Goal: Task Accomplishment & Management: Manage account settings

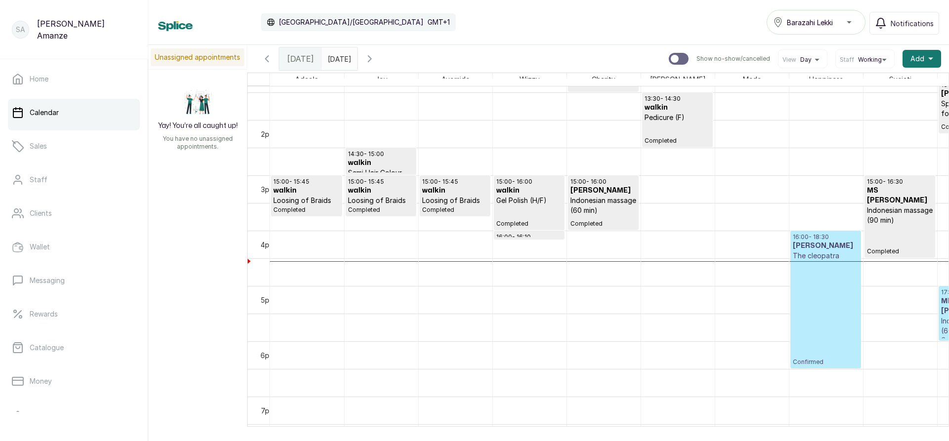
scroll to position [728, 0]
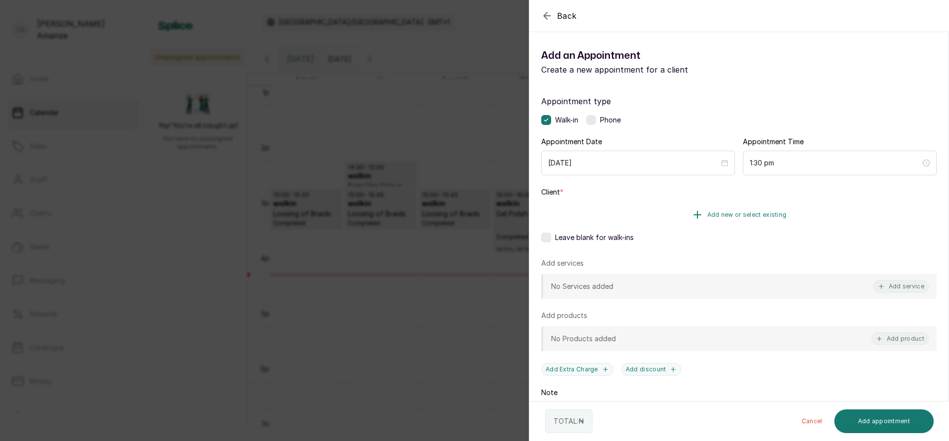
click at [753, 213] on span "Add new or select existing" at bounding box center [747, 215] width 80 height 8
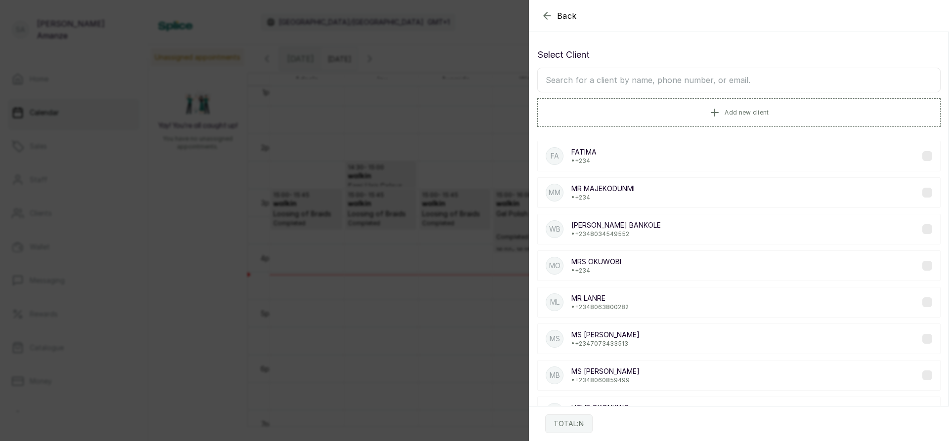
click at [630, 83] on input "text" at bounding box center [738, 80] width 403 height 25
type input "FATIM"
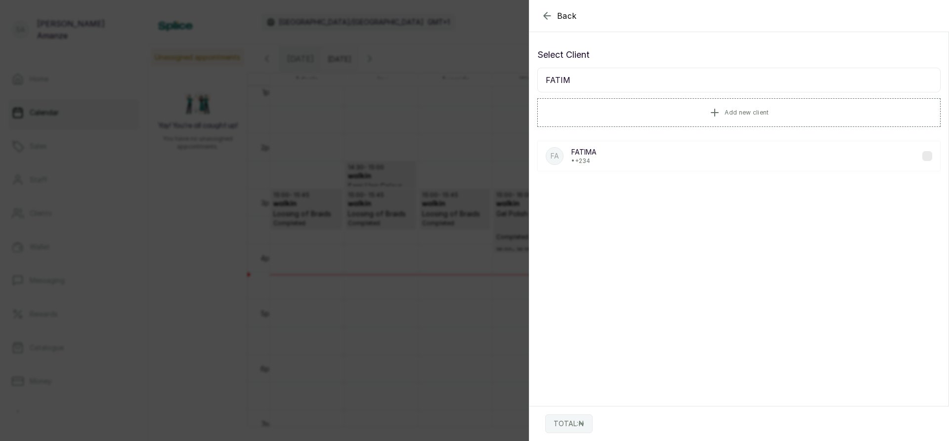
click at [650, 158] on div "FA FATIMA • +234" at bounding box center [738, 156] width 403 height 31
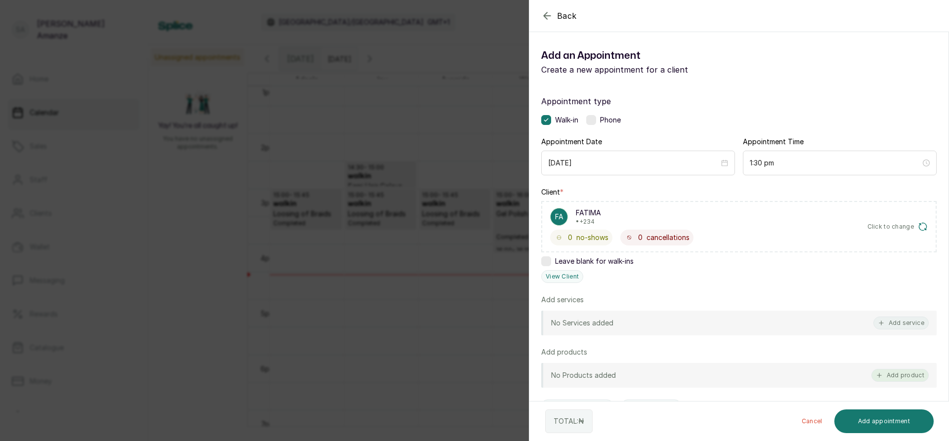
click at [896, 375] on button "Add product" at bounding box center [899, 375] width 57 height 13
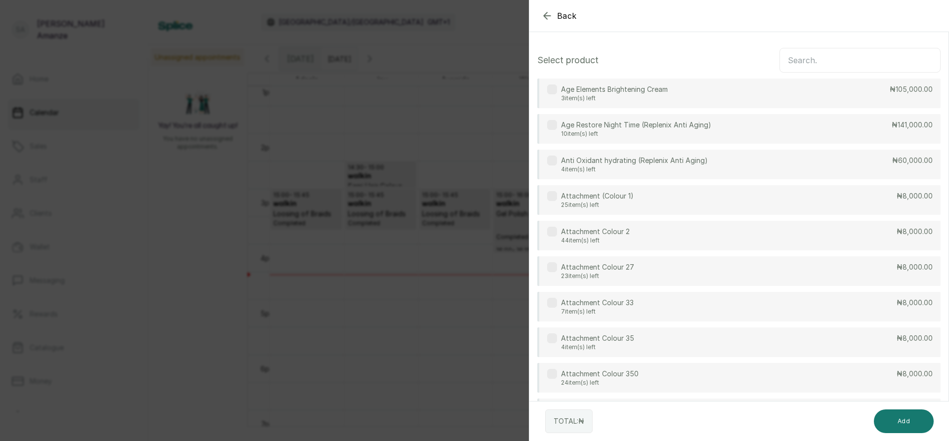
click at [832, 64] on input "text" at bounding box center [859, 60] width 161 height 25
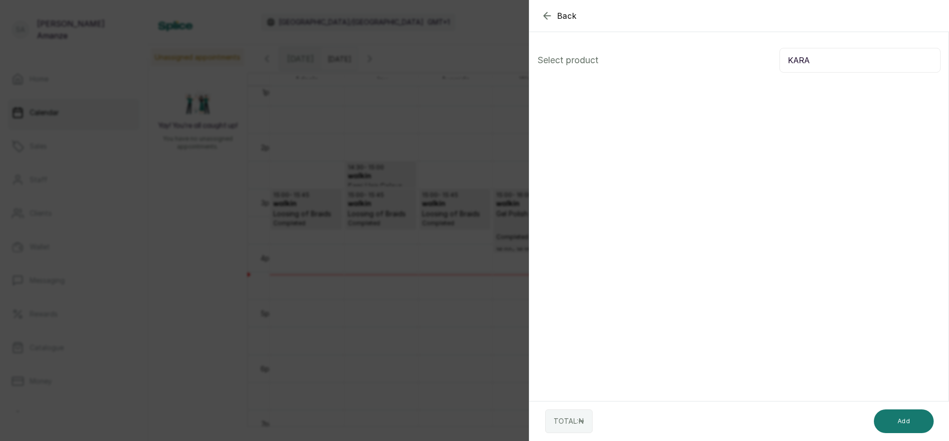
drag, startPoint x: 780, startPoint y: 62, endPoint x: 822, endPoint y: 55, distance: 42.5
click at [822, 56] on input "KARA" at bounding box center [859, 60] width 161 height 25
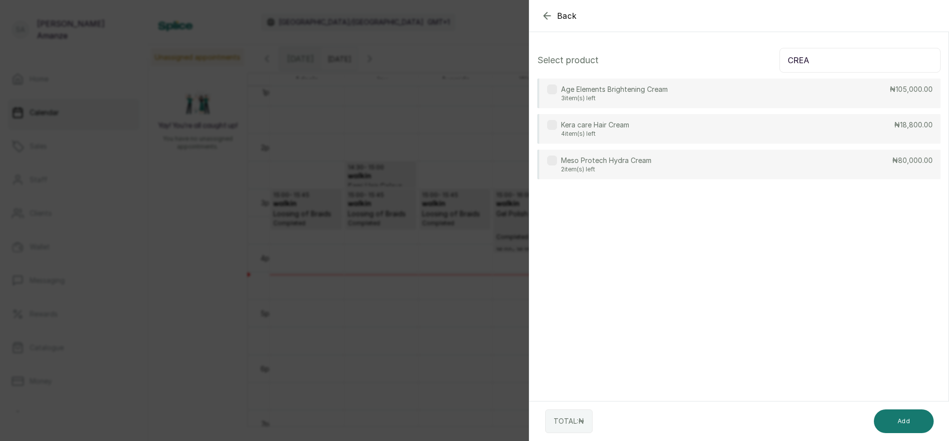
type input "CREA"
click at [811, 124] on div "Kera care Hair Cream 4 item(s) left ₦18,800.00" at bounding box center [738, 129] width 403 height 30
click at [909, 413] on button "Add" at bounding box center [904, 422] width 60 height 24
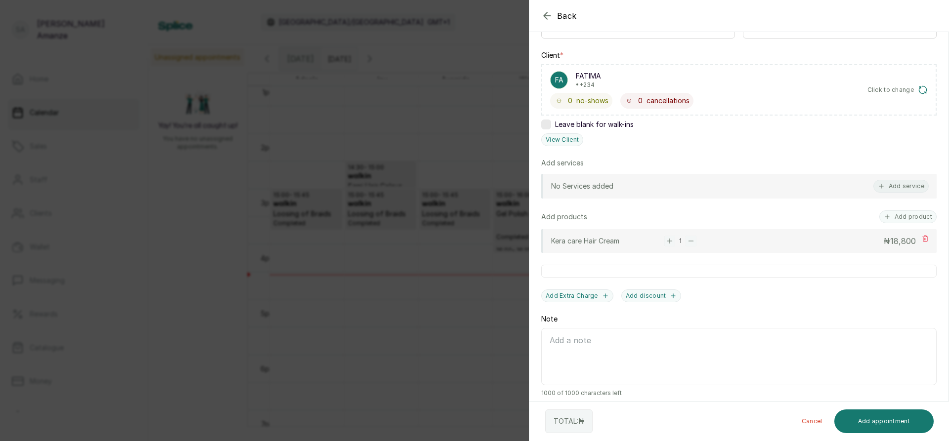
scroll to position [145, 0]
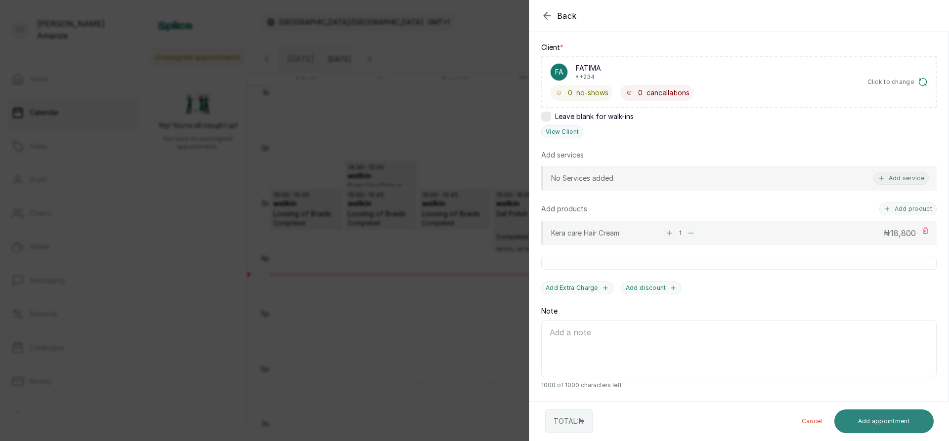
click at [900, 420] on button "Add appointment" at bounding box center [884, 422] width 100 height 24
click at [894, 231] on span "18,800" at bounding box center [903, 233] width 26 height 10
click at [895, 238] on span "18,800" at bounding box center [903, 233] width 26 height 10
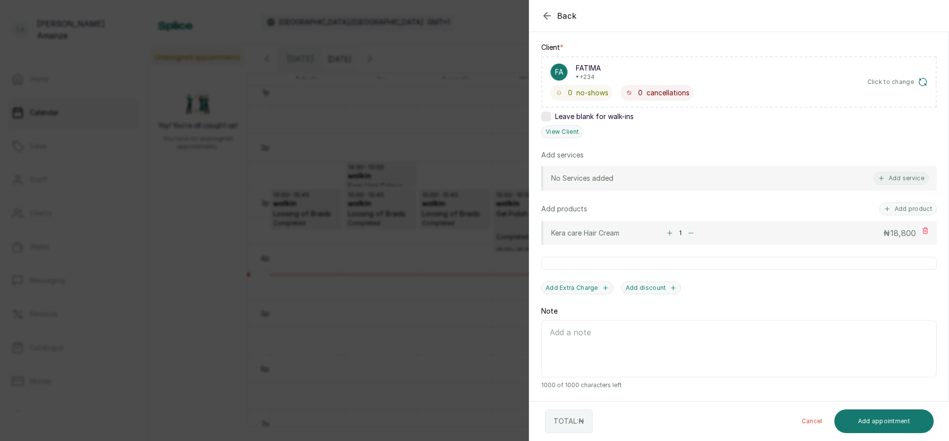
click at [923, 229] on icon at bounding box center [925, 231] width 5 height 6
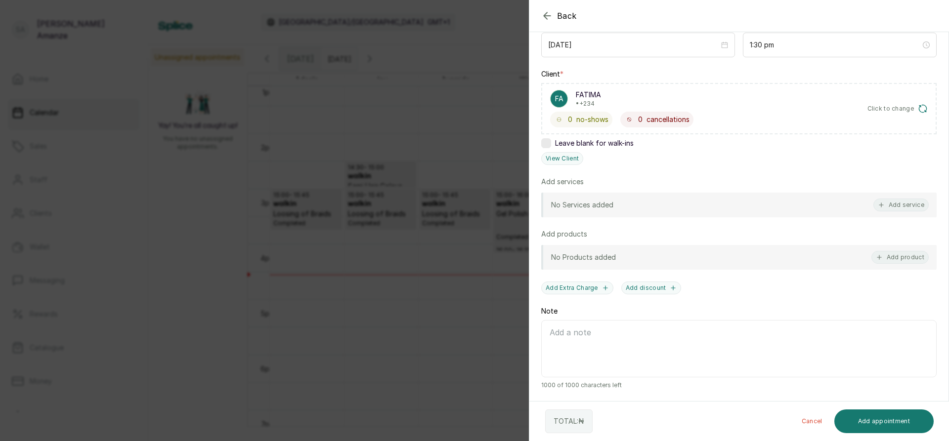
scroll to position [118, 0]
click at [902, 258] on button "Add product" at bounding box center [899, 257] width 57 height 13
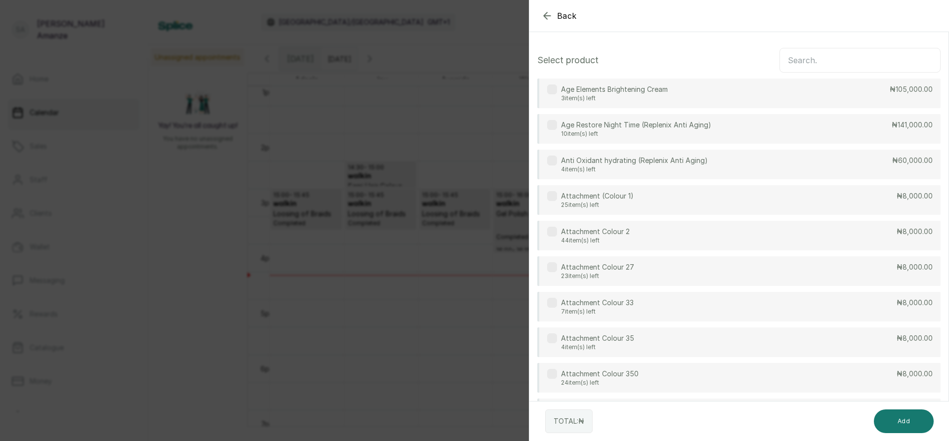
click at [798, 60] on input "text" at bounding box center [859, 60] width 161 height 25
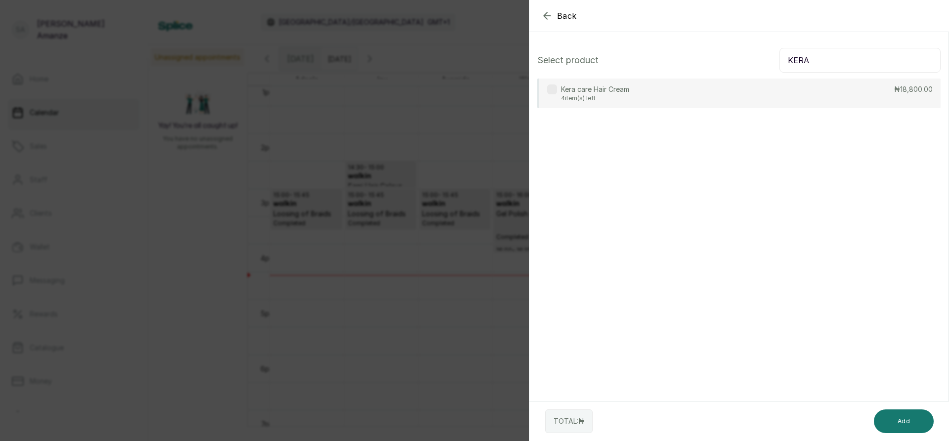
type input "KERA"
click at [799, 88] on div "Kera care Hair Cream 4 item(s) left ₦18,800.00" at bounding box center [738, 94] width 403 height 30
click at [898, 415] on button "Add" at bounding box center [904, 422] width 60 height 24
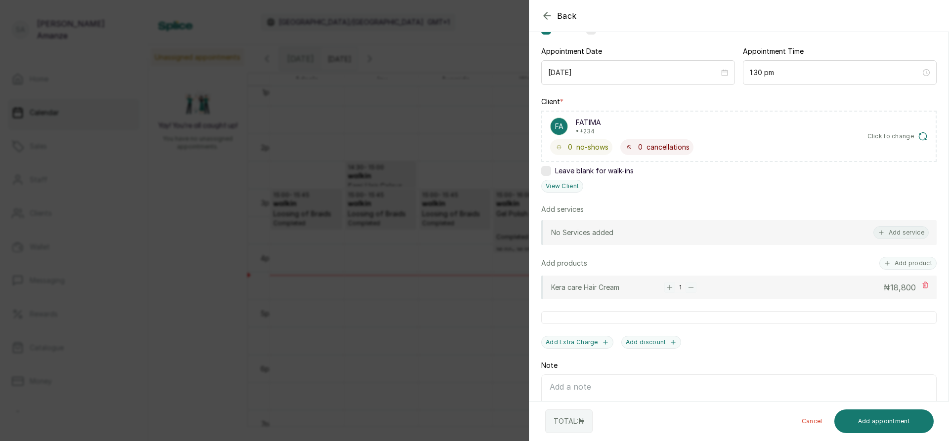
scroll to position [145, 0]
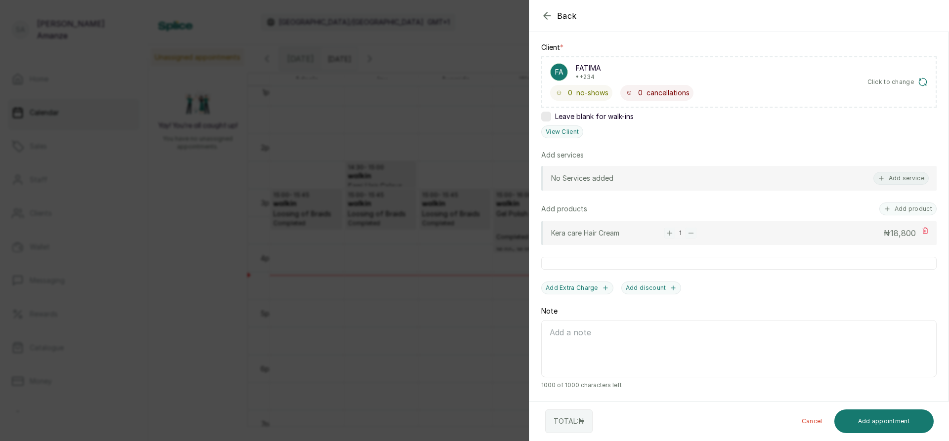
click at [890, 232] on span "18,800" at bounding box center [903, 233] width 26 height 10
click at [750, 353] on textarea "Note" at bounding box center [738, 348] width 395 height 57
click at [890, 233] on span "18,800" at bounding box center [903, 233] width 26 height 10
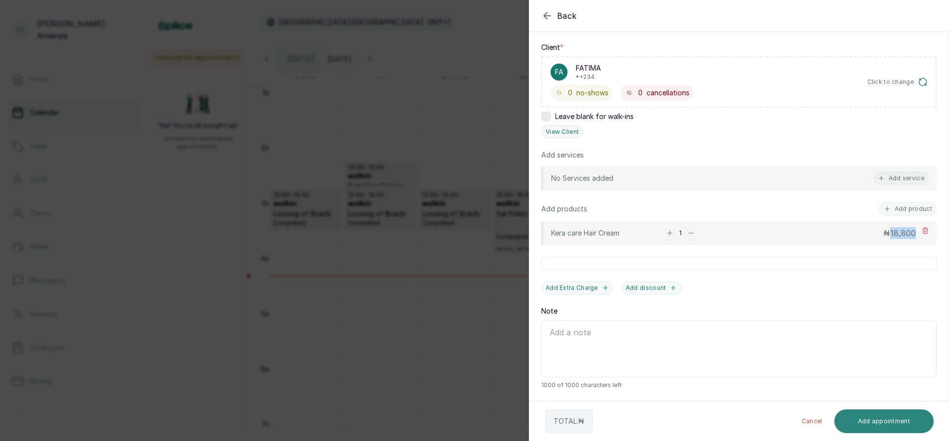
click at [893, 424] on button "Add appointment" at bounding box center [884, 422] width 100 height 24
click at [544, 15] on icon "button" at bounding box center [547, 15] width 6 height 6
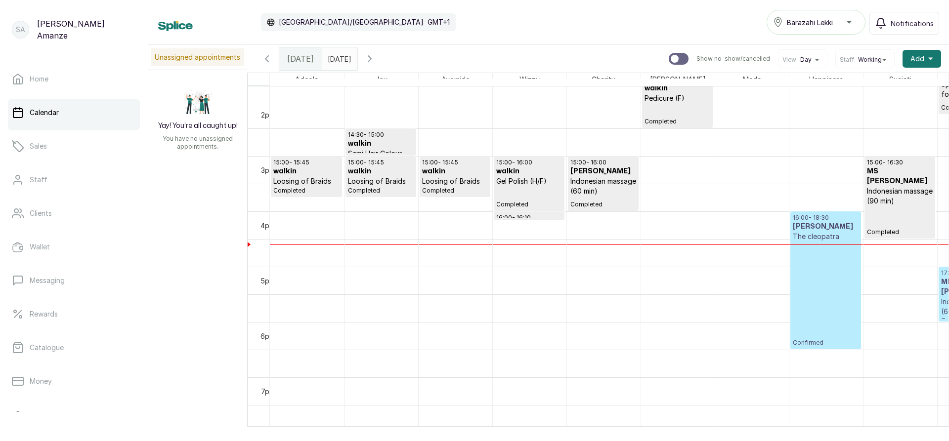
scroll to position [777, 0]
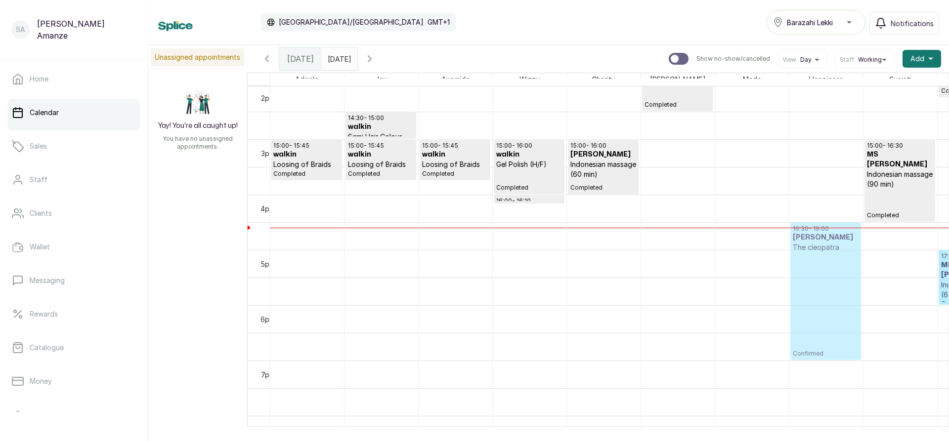
drag, startPoint x: 819, startPoint y: 250, endPoint x: 822, endPoint y: 274, distance: 24.5
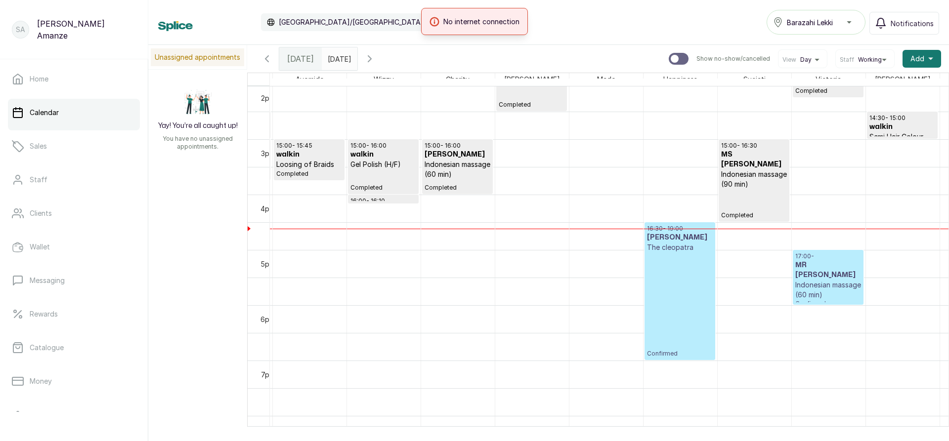
scroll to position [0, 223]
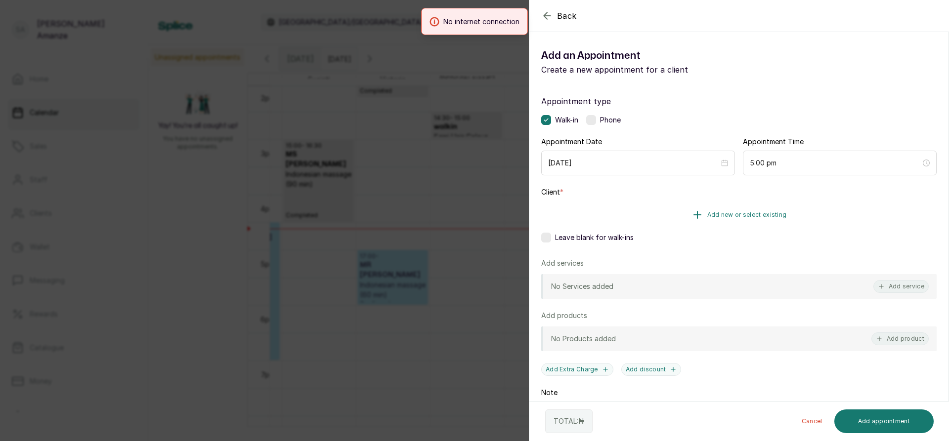
click at [752, 214] on span "Add new or select existing" at bounding box center [747, 215] width 80 height 8
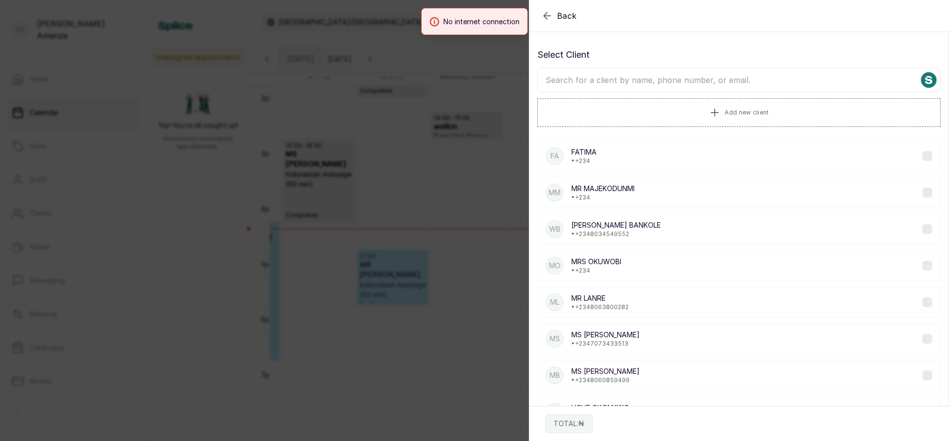
click at [654, 76] on input "text" at bounding box center [738, 80] width 403 height 25
click at [597, 166] on div "FA FATIMA • +234" at bounding box center [738, 156] width 403 height 31
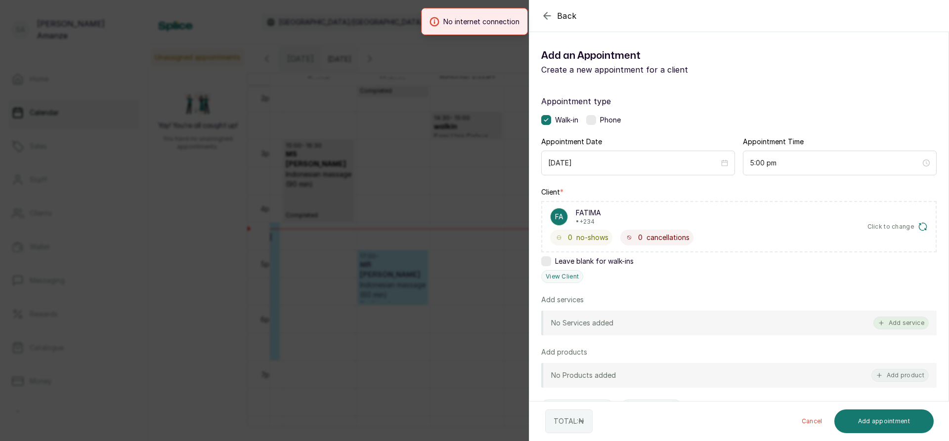
click at [903, 325] on button "Add service" at bounding box center [900, 323] width 55 height 13
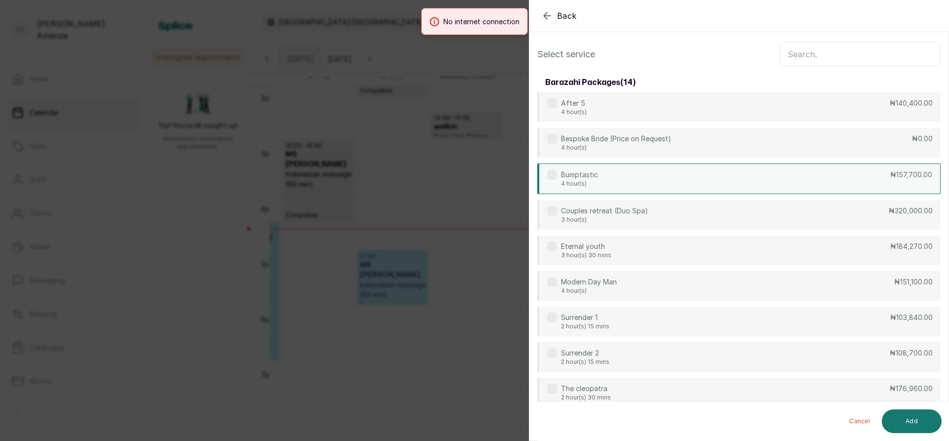
scroll to position [0, 0]
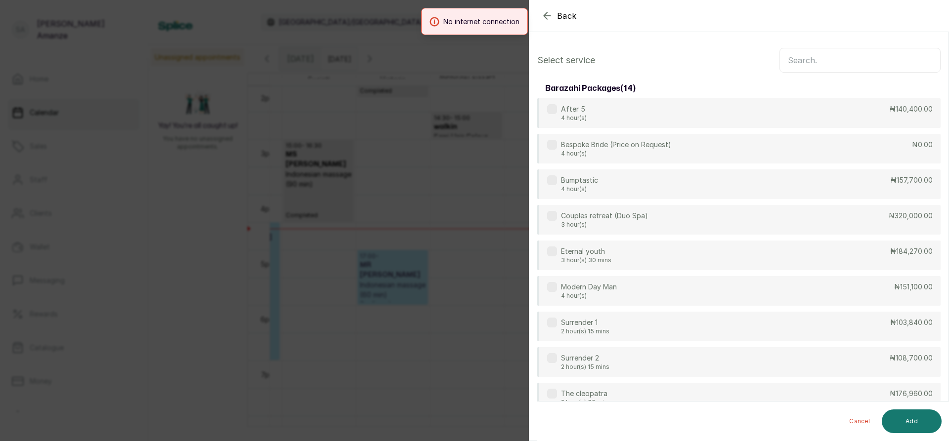
click at [823, 64] on input "text" at bounding box center [859, 60] width 161 height 25
click at [549, 15] on icon "button" at bounding box center [547, 16] width 12 height 12
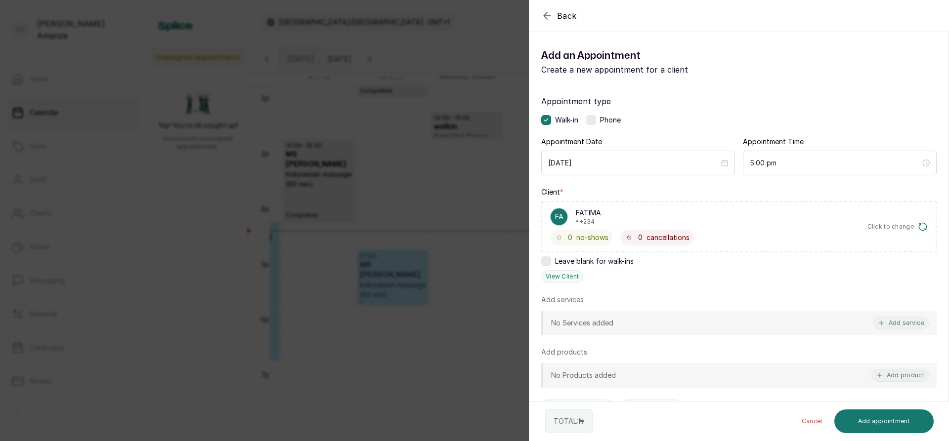
click at [543, 16] on icon "button" at bounding box center [547, 16] width 12 height 12
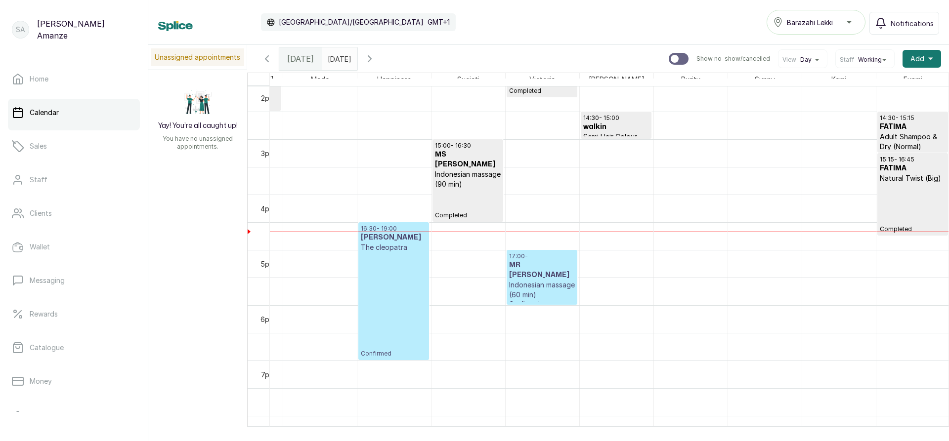
scroll to position [777, 444]
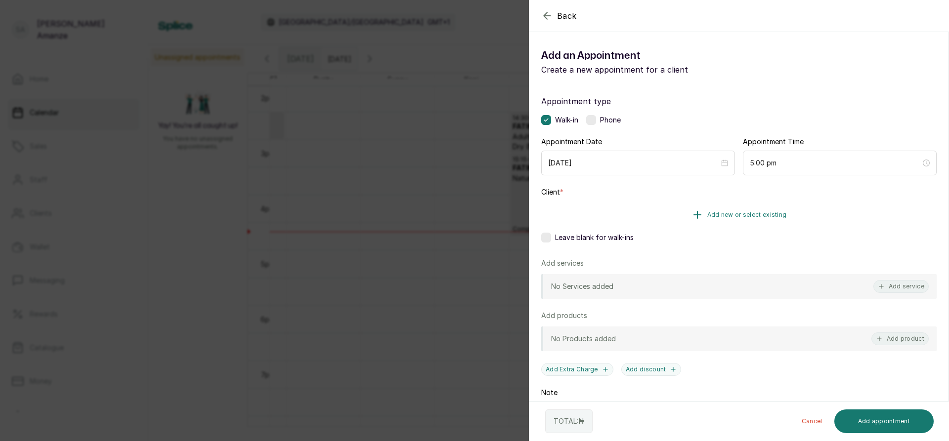
click at [746, 215] on span "Add new or select existing" at bounding box center [747, 215] width 80 height 8
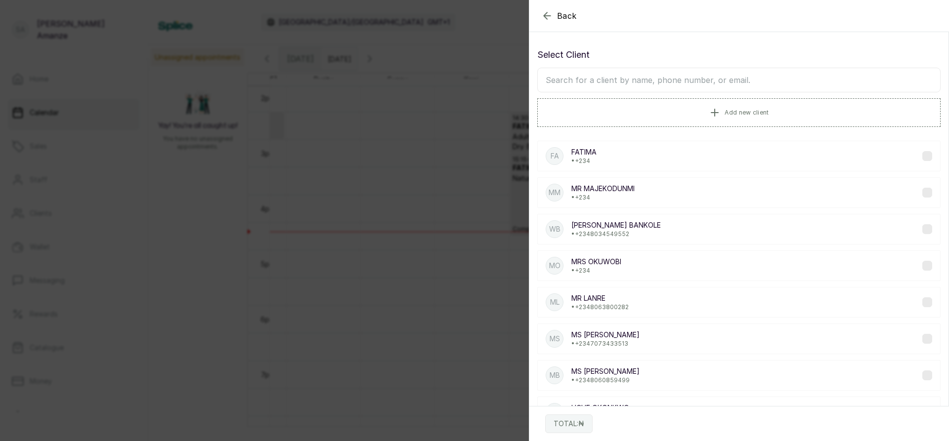
click at [591, 81] on input "text" at bounding box center [738, 80] width 403 height 25
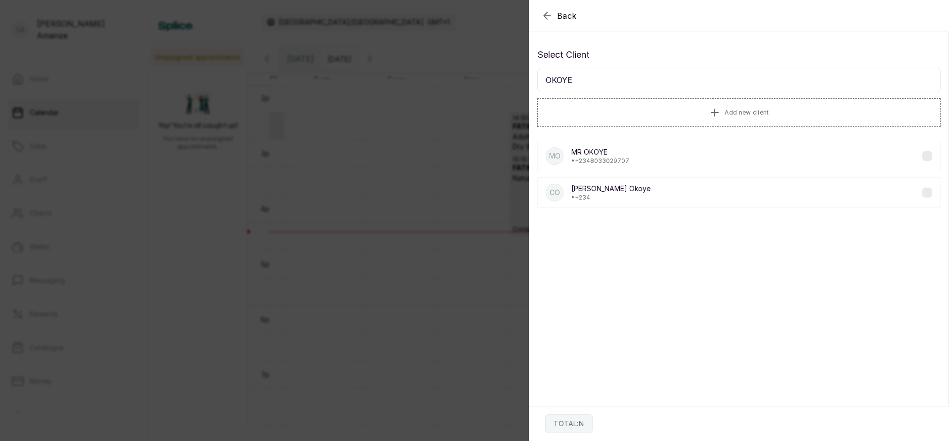
type input "OKOYE"
click at [596, 194] on p "• +234" at bounding box center [610, 198] width 79 height 8
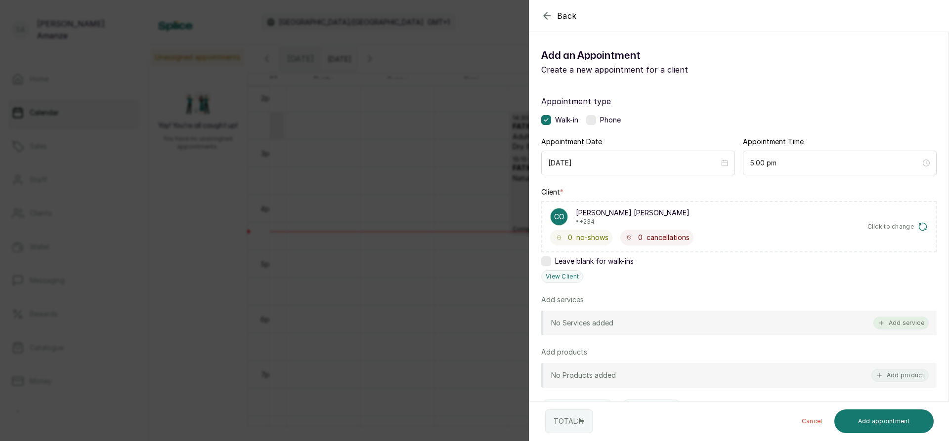
click at [901, 321] on button "Add service" at bounding box center [900, 323] width 55 height 13
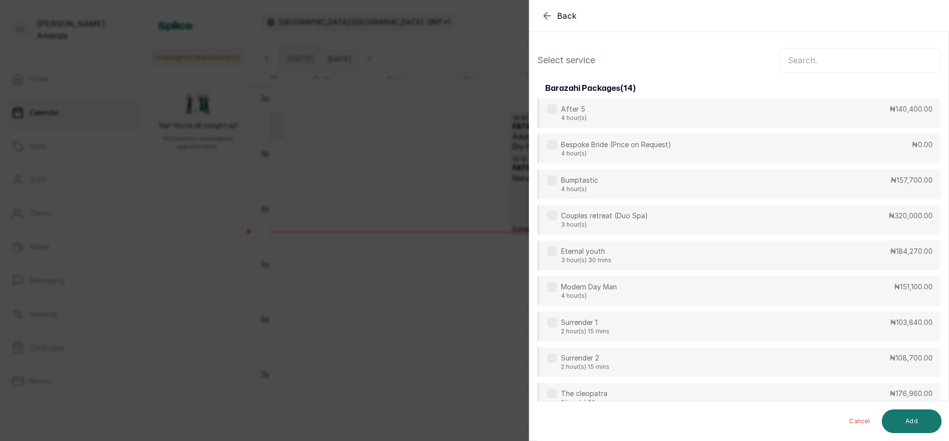
click at [824, 64] on input "text" at bounding box center [859, 60] width 161 height 25
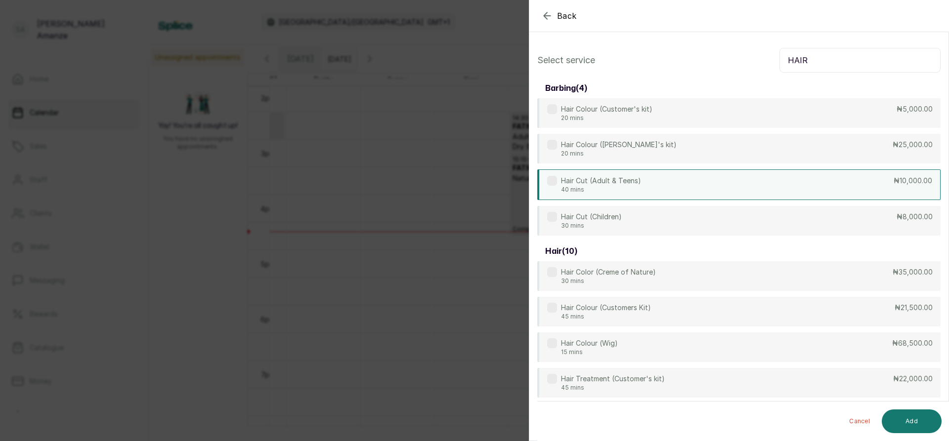
type input "HAIR"
click at [656, 178] on div "Hair Cut (Adult & Teens) 40 mins ₦10,000.00" at bounding box center [738, 185] width 403 height 31
click at [908, 425] on button "Add" at bounding box center [912, 422] width 60 height 24
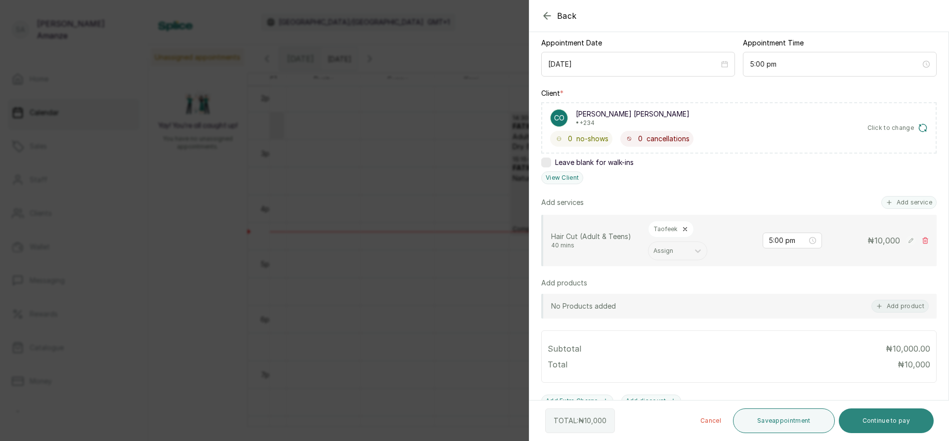
click at [886, 418] on button "Continue to pay" at bounding box center [886, 421] width 95 height 25
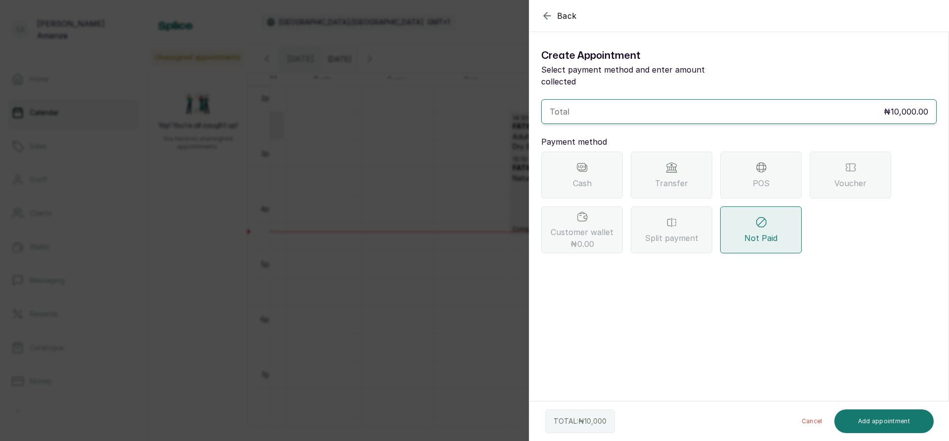
click at [737, 161] on div "POS" at bounding box center [761, 175] width 82 height 47
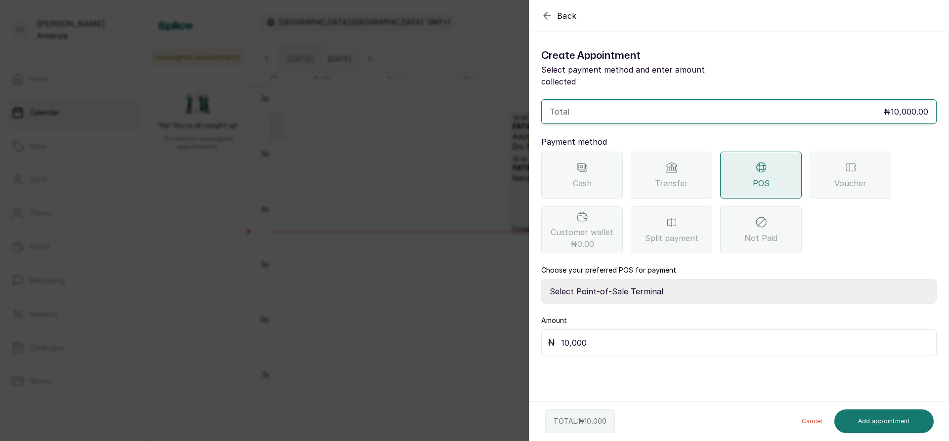
click at [622, 282] on select "Select Point-of-Sale Terminal [GEOGRAPHIC_DATA] POS Paystack-Titan Access POS A…" at bounding box center [738, 291] width 395 height 25
select select "4d1b21be-96f6-4525-8484-90dd038af117"
click at [541, 279] on select "Select Point-of-Sale Terminal [GEOGRAPHIC_DATA] POS Paystack-Titan Access POS A…" at bounding box center [738, 291] width 395 height 25
click at [860, 423] on button "Add appointment" at bounding box center [884, 422] width 100 height 24
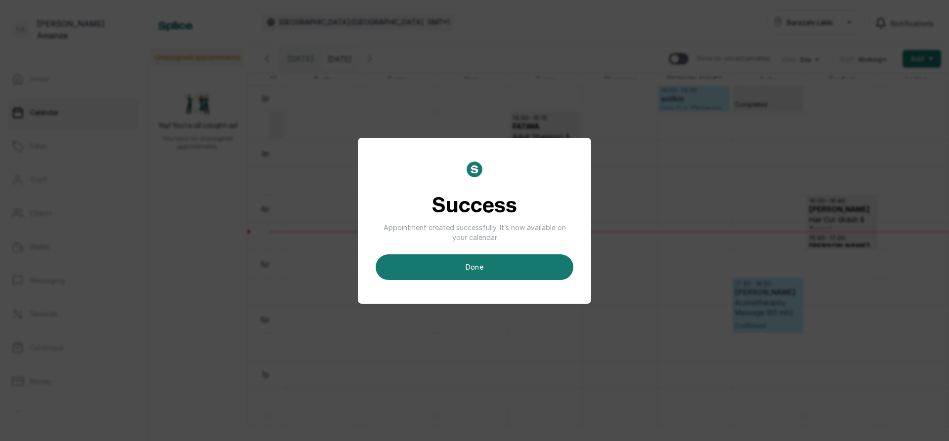
click at [414, 267] on button "done" at bounding box center [475, 268] width 198 height 26
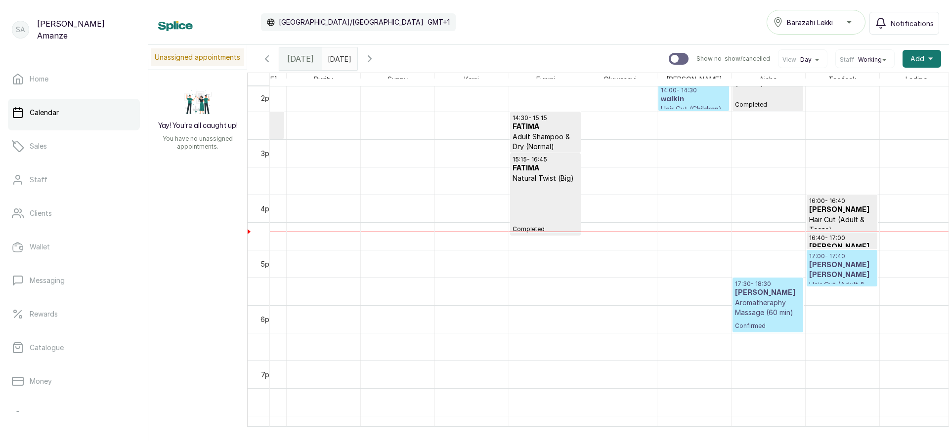
click at [846, 280] on p "Hair Cut (Adult & Teens)" at bounding box center [842, 290] width 66 height 20
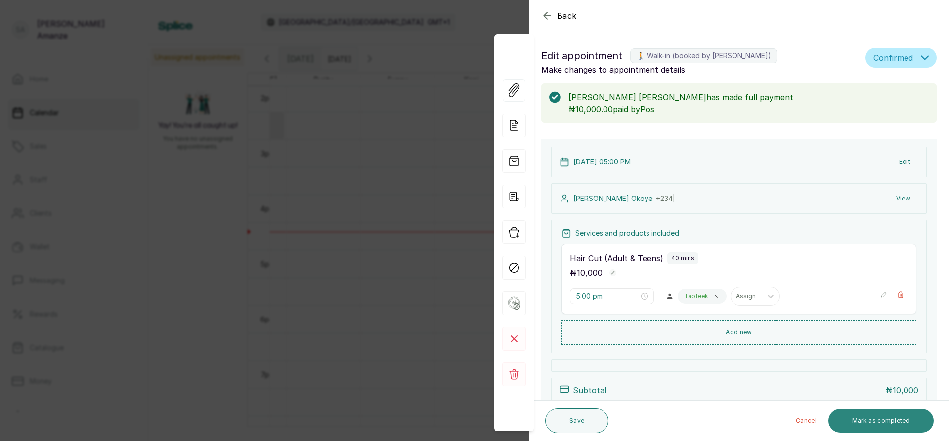
click at [882, 426] on button "Mark as completed" at bounding box center [880, 421] width 105 height 24
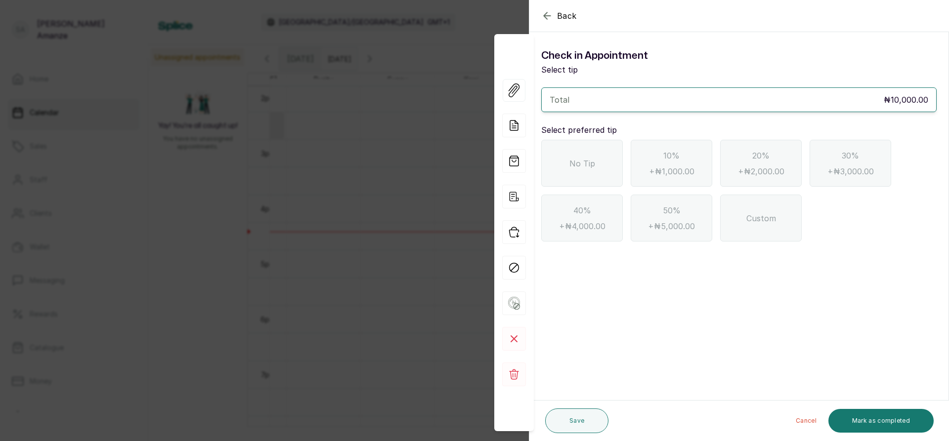
click at [595, 174] on div "No Tip" at bounding box center [582, 163] width 82 height 47
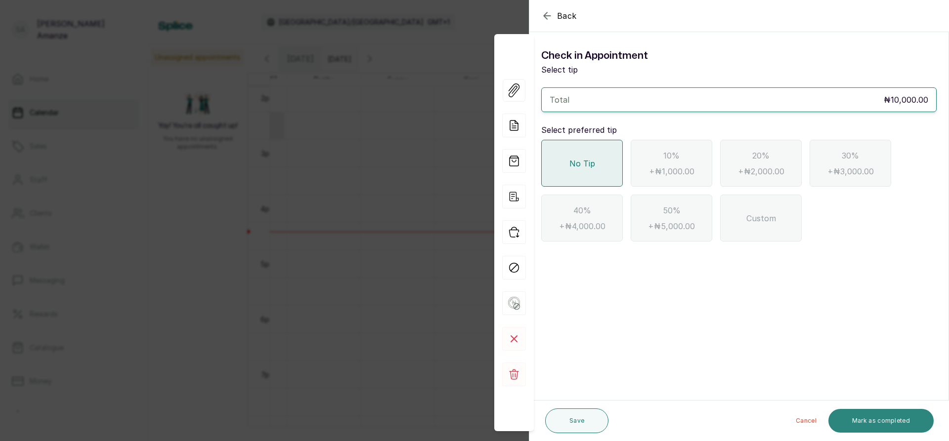
click at [912, 422] on button "Mark as completed" at bounding box center [880, 421] width 105 height 24
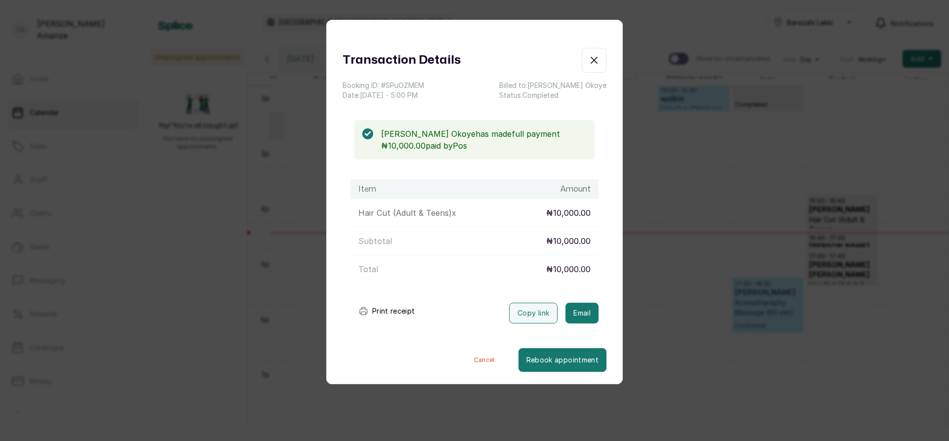
click at [588, 65] on icon "button" at bounding box center [594, 60] width 12 height 12
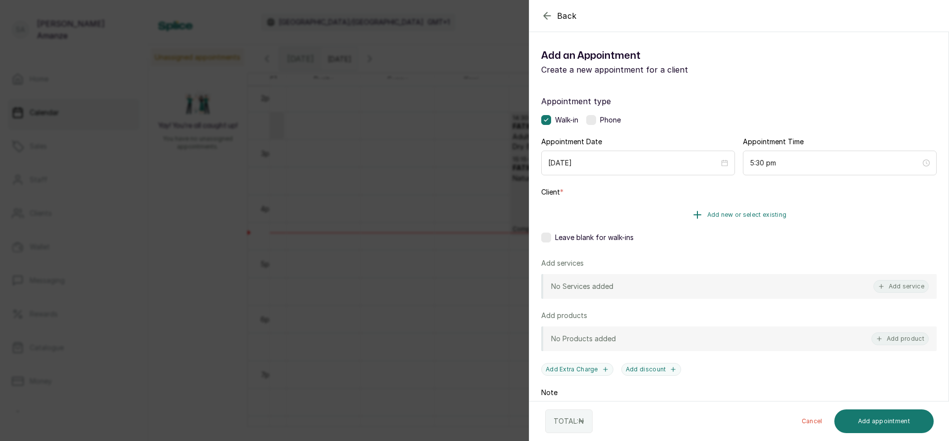
click at [774, 213] on span "Add new or select existing" at bounding box center [747, 215] width 80 height 8
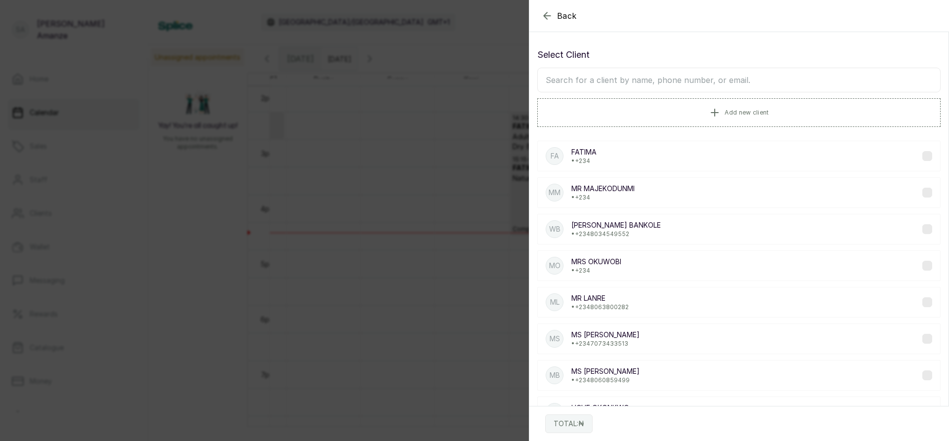
click at [666, 81] on input "text" at bounding box center [738, 80] width 403 height 25
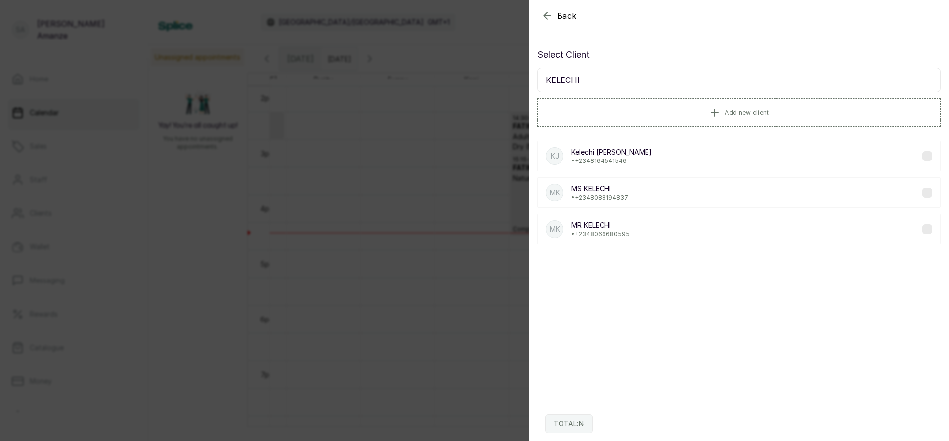
type input "KELECHI"
click at [626, 235] on p "• [PHONE_NUMBER]" at bounding box center [600, 234] width 58 height 8
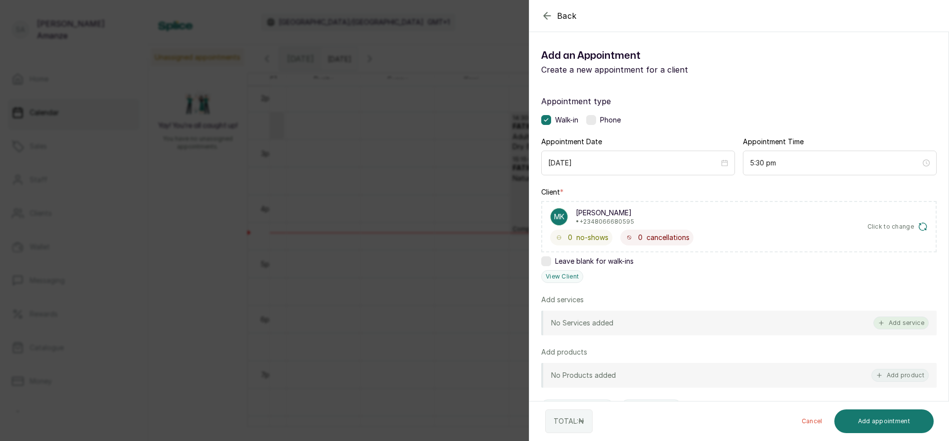
click at [902, 324] on button "Add service" at bounding box center [900, 323] width 55 height 13
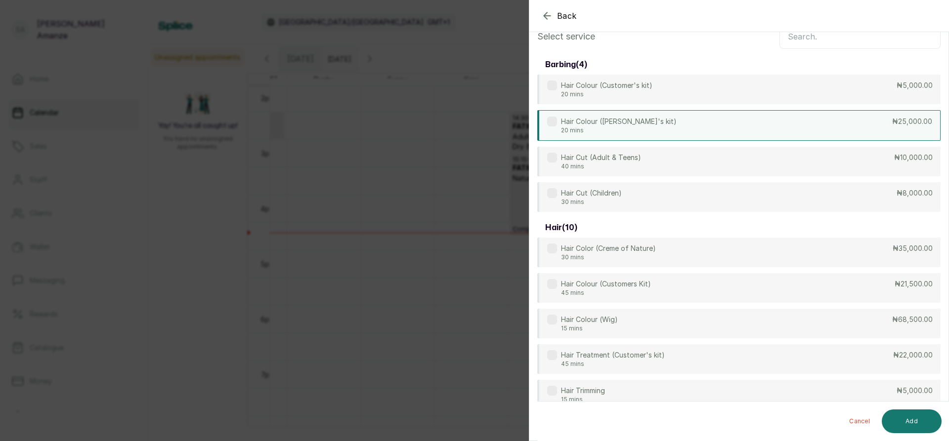
scroll to position [0, 0]
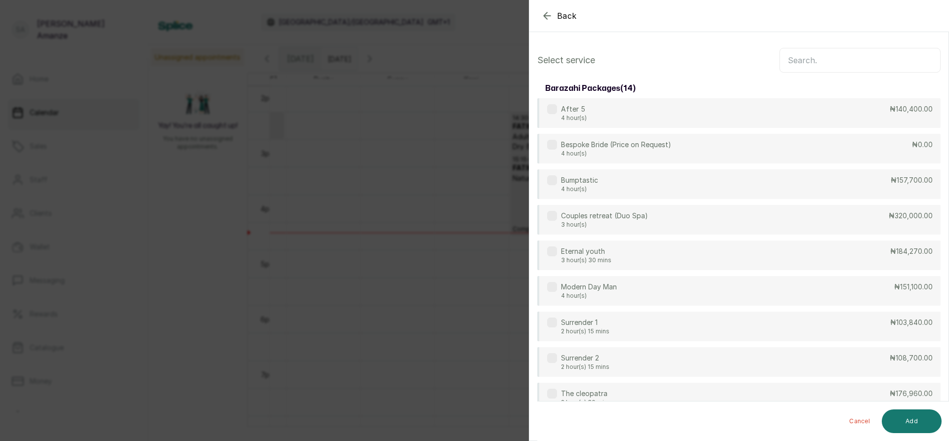
click at [789, 56] on input "text" at bounding box center [859, 60] width 161 height 25
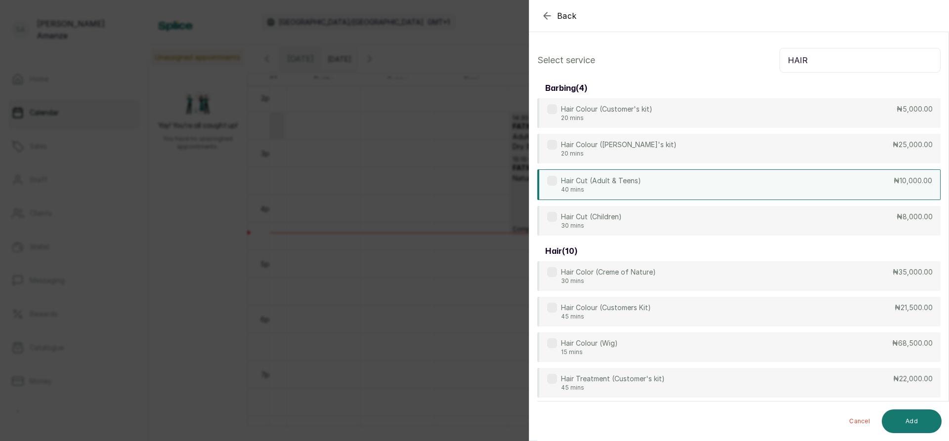
type input "HAIR"
click at [824, 193] on div "Hair Cut (Adult & Teens) 40 mins ₦10,000.00" at bounding box center [738, 185] width 403 height 31
click at [906, 418] on button "Add" at bounding box center [912, 422] width 60 height 24
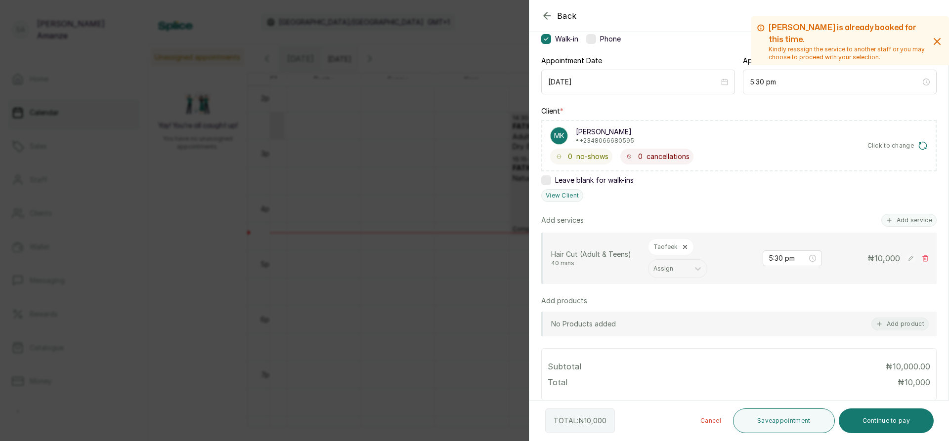
scroll to position [99, 0]
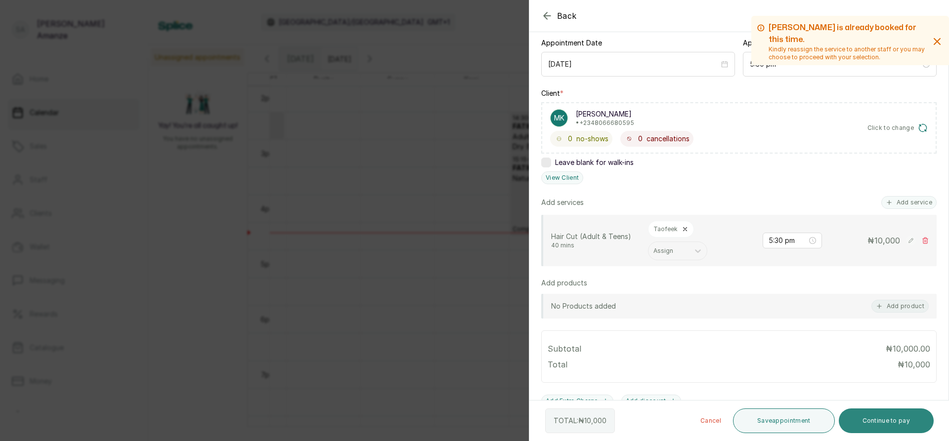
click at [885, 419] on button "Continue to pay" at bounding box center [886, 421] width 95 height 25
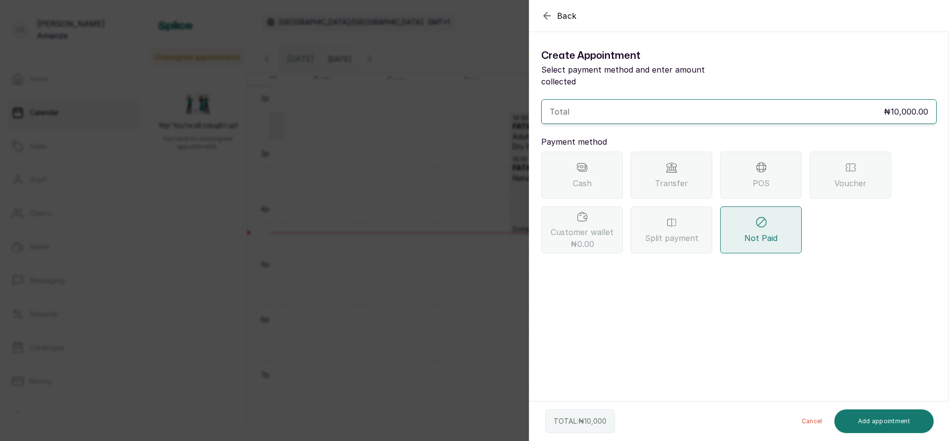
click at [732, 168] on div "POS" at bounding box center [761, 175] width 82 height 47
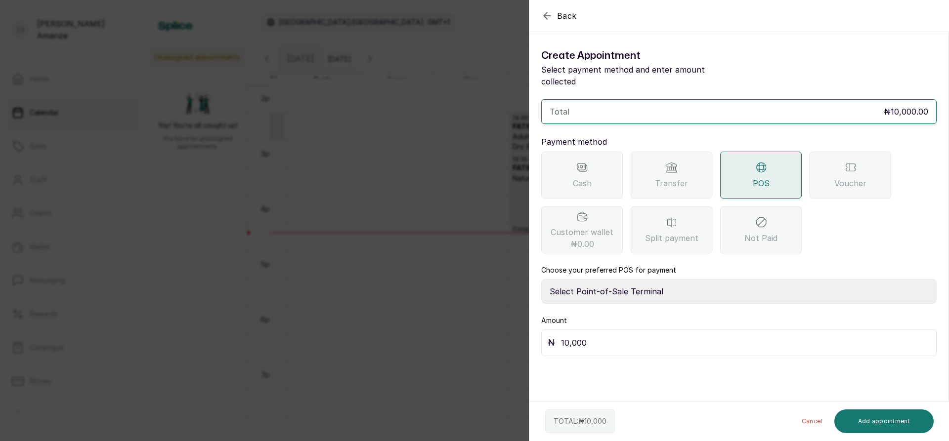
click at [651, 279] on select "Select Point-of-Sale Terminal [GEOGRAPHIC_DATA] POS Paystack-Titan Access POS A…" at bounding box center [738, 291] width 395 height 25
select select "4d1b21be-96f6-4525-8484-90dd038af117"
click at [541, 279] on select "Select Point-of-Sale Terminal [GEOGRAPHIC_DATA] POS Paystack-Titan Access POS A…" at bounding box center [738, 291] width 395 height 25
click at [864, 419] on button "Add appointment" at bounding box center [884, 422] width 100 height 24
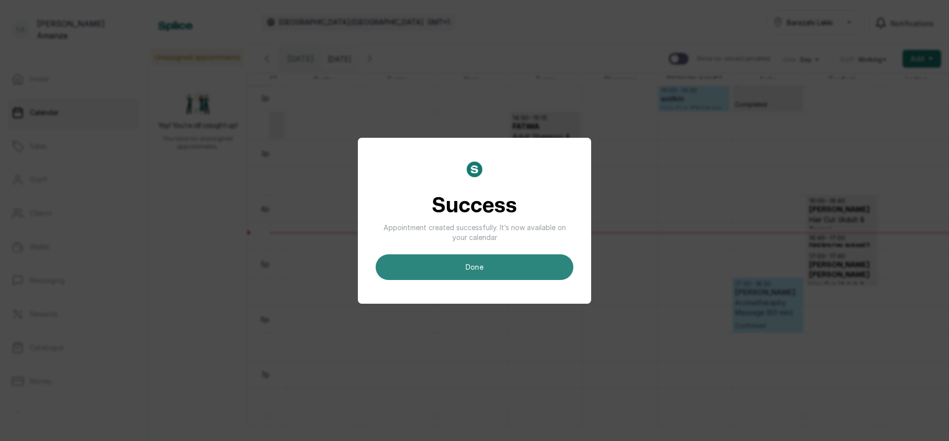
click at [488, 269] on button "done" at bounding box center [475, 268] width 198 height 26
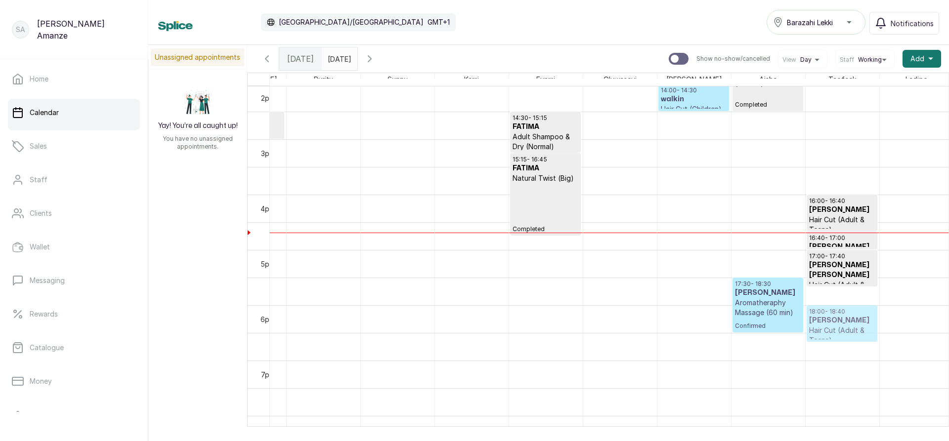
drag, startPoint x: 854, startPoint y: 301, endPoint x: 855, endPoint y: 306, distance: 5.0
click at [846, 321] on h3 "[PERSON_NAME]" at bounding box center [842, 321] width 66 height 10
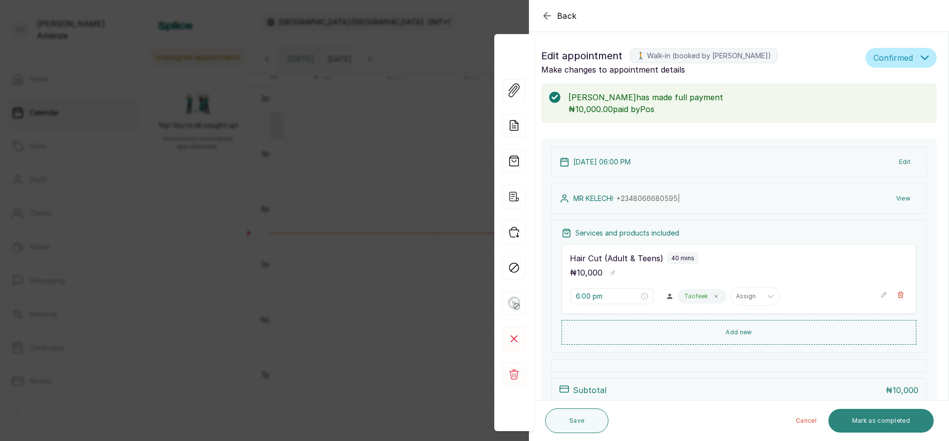
click at [873, 422] on button "Mark as completed" at bounding box center [880, 421] width 105 height 24
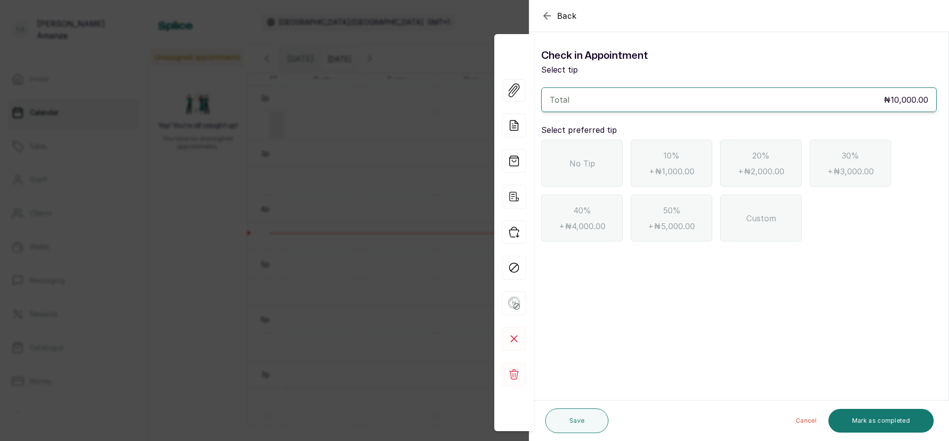
click at [558, 162] on div "No Tip" at bounding box center [582, 163] width 82 height 47
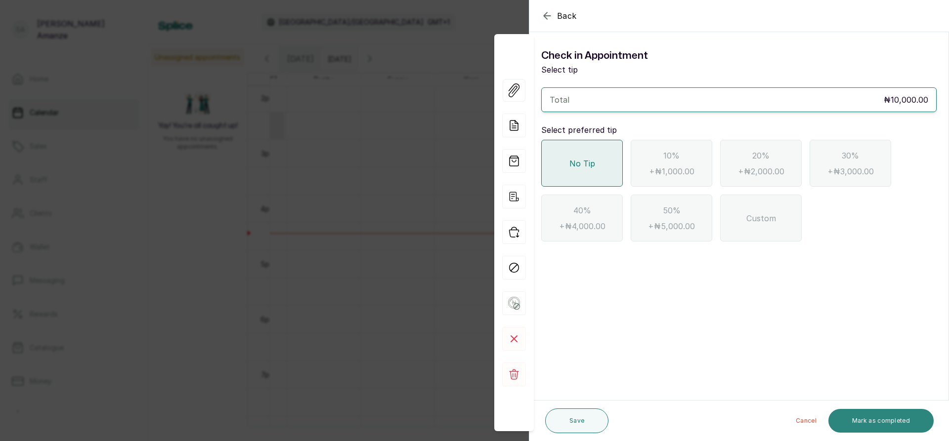
click at [864, 420] on button "Mark as completed" at bounding box center [880, 421] width 105 height 24
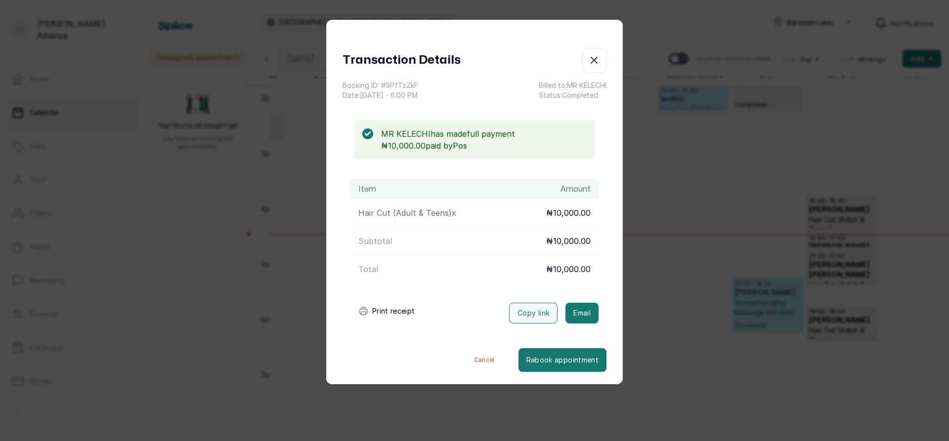
click at [588, 58] on icon "button" at bounding box center [594, 60] width 12 height 12
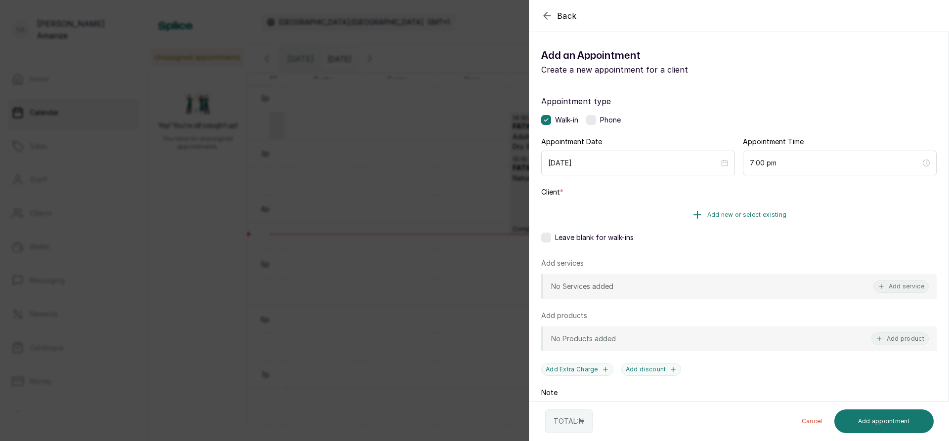
click at [777, 212] on span "Add new or select existing" at bounding box center [747, 215] width 80 height 8
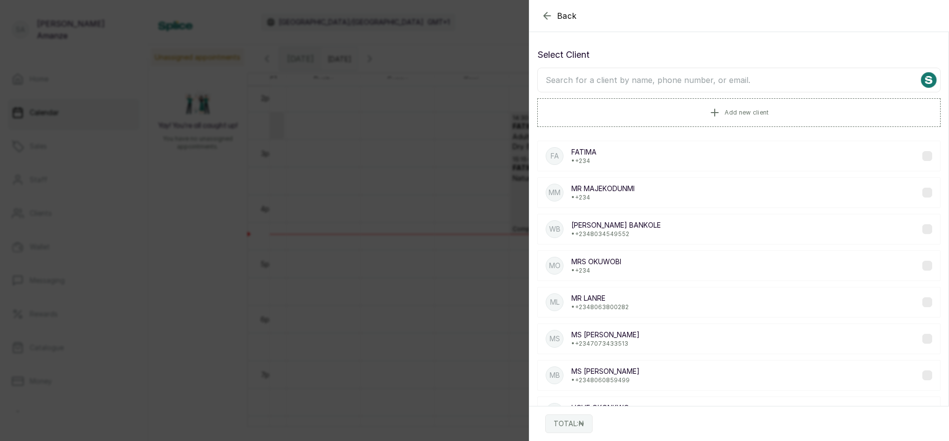
click at [709, 83] on input "text" at bounding box center [738, 80] width 403 height 25
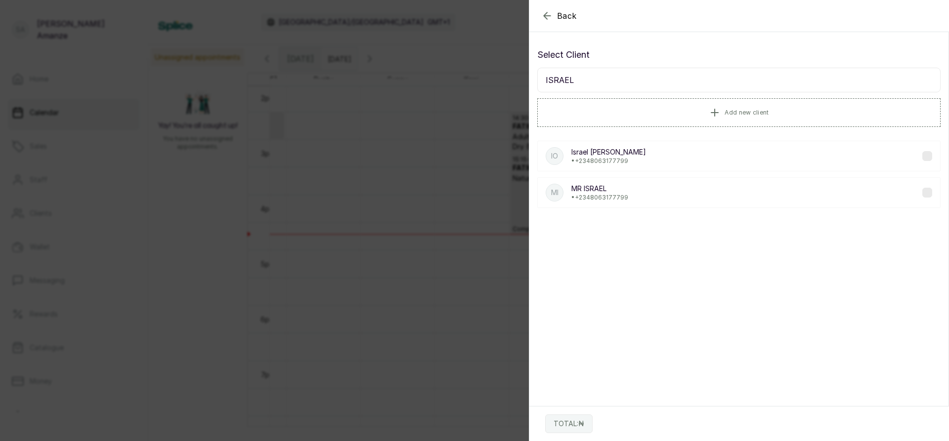
type input "ISRAEL"
click at [684, 151] on div "IO [PERSON_NAME] • [PHONE_NUMBER]" at bounding box center [738, 156] width 403 height 31
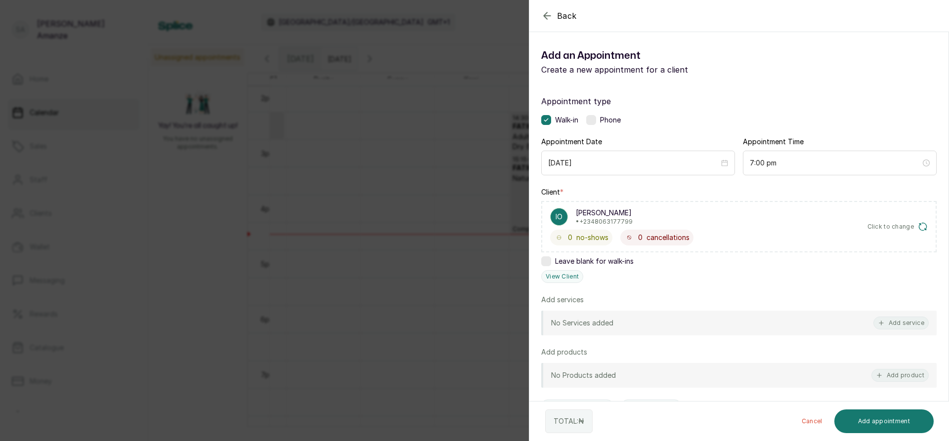
click at [918, 226] on icon "button" at bounding box center [923, 227] width 10 height 10
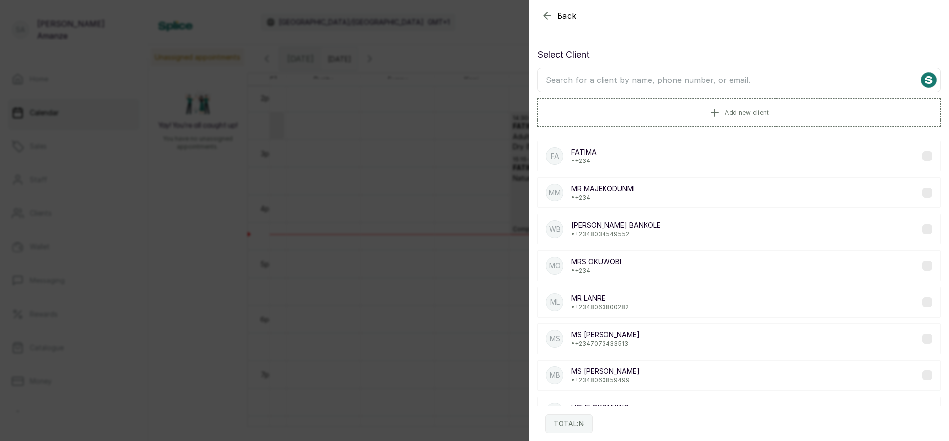
click at [616, 82] on input "text" at bounding box center [738, 80] width 403 height 25
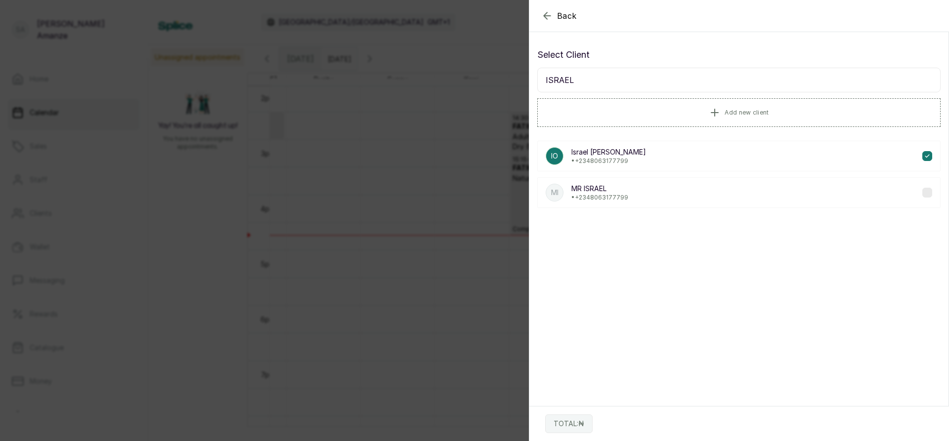
type input "ISRAEL"
click at [640, 162] on div "IO [PERSON_NAME] • [PHONE_NUMBER]" at bounding box center [738, 156] width 403 height 31
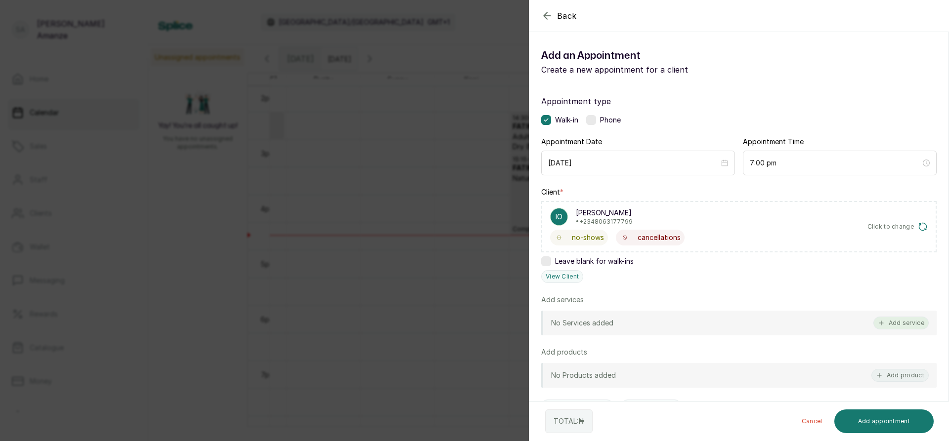
click at [883, 317] on button "Add service" at bounding box center [900, 323] width 55 height 13
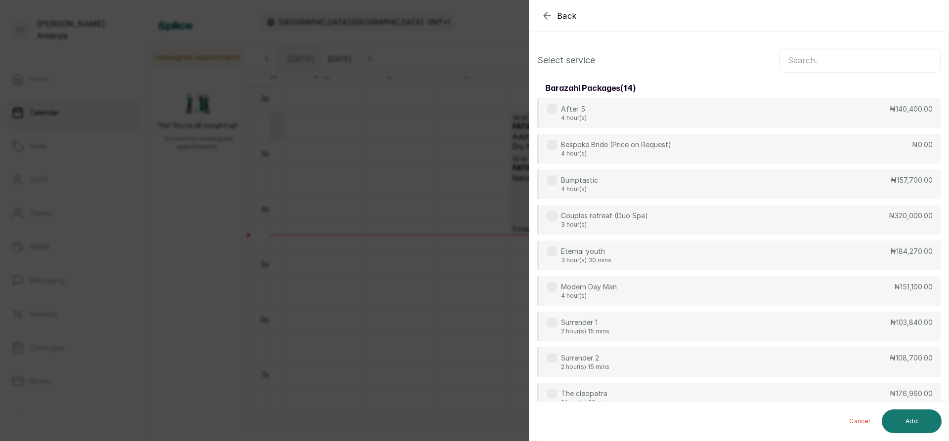
click at [826, 64] on input "text" at bounding box center [859, 60] width 161 height 25
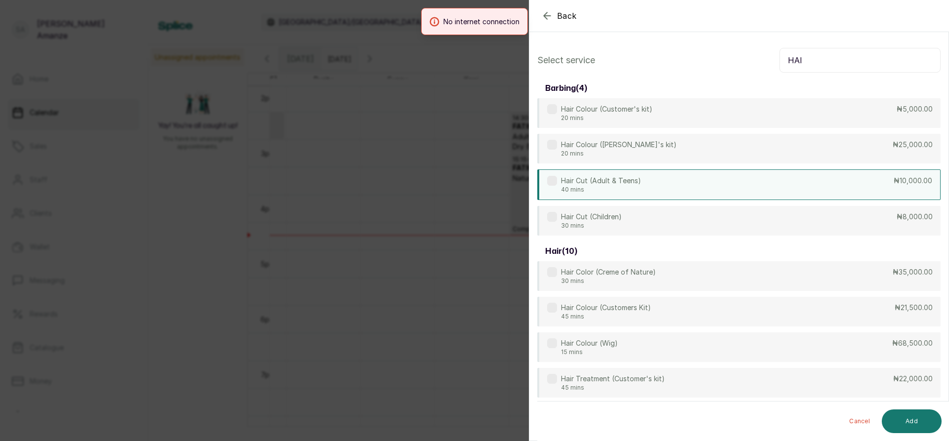
type input "HAI"
click at [845, 181] on div "Hair Cut (Adult & Teens) 40 mins ₦10,000.00" at bounding box center [738, 185] width 403 height 31
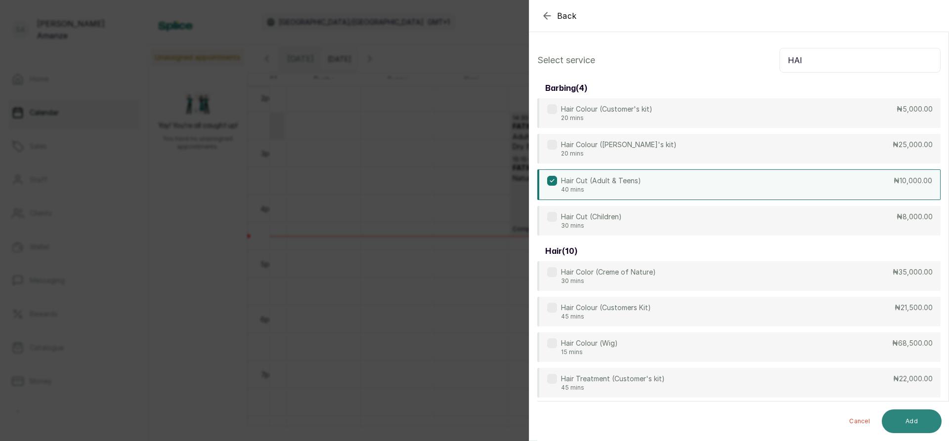
click at [910, 424] on button "Add" at bounding box center [912, 422] width 60 height 24
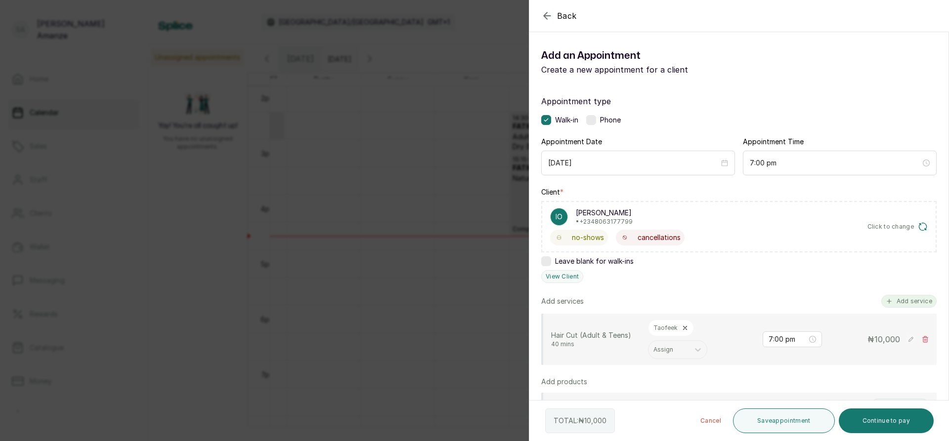
click at [895, 302] on button "Add service" at bounding box center [908, 301] width 55 height 13
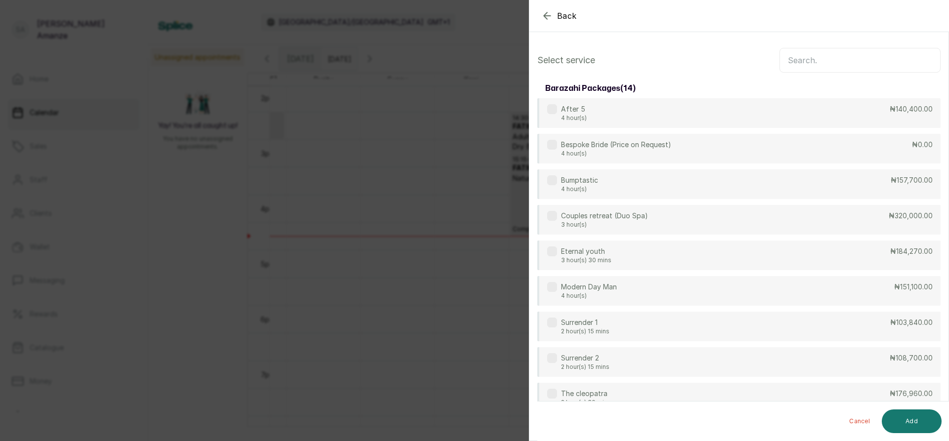
click at [870, 58] on input "text" at bounding box center [859, 60] width 161 height 25
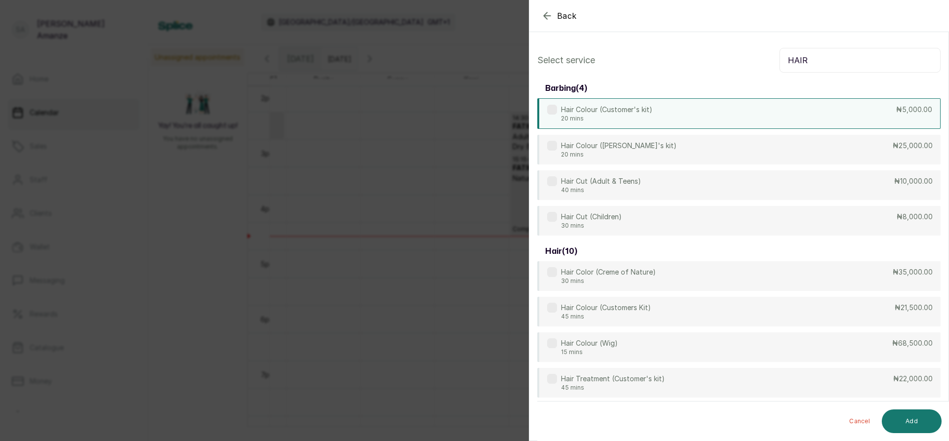
type input "HAIR"
click at [857, 120] on div "Hair Colour (Customer's kit) 20 mins ₦5,000.00" at bounding box center [738, 113] width 403 height 31
click at [921, 425] on button "Add" at bounding box center [912, 422] width 60 height 24
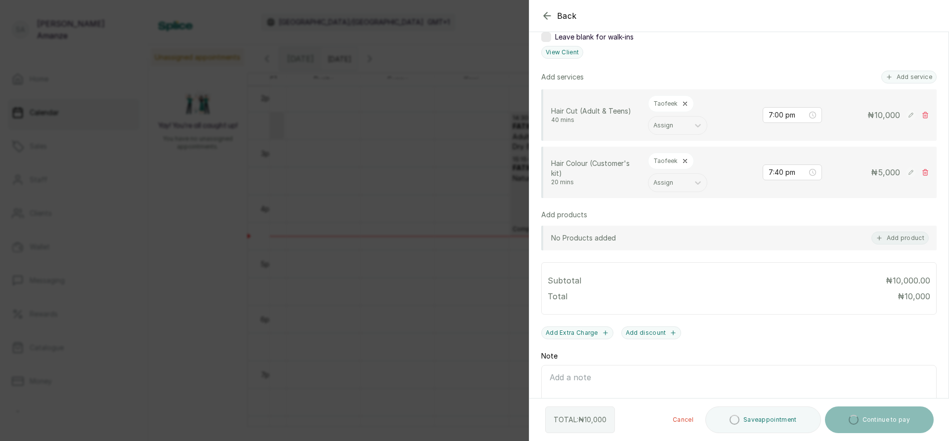
scroll to position [247, 0]
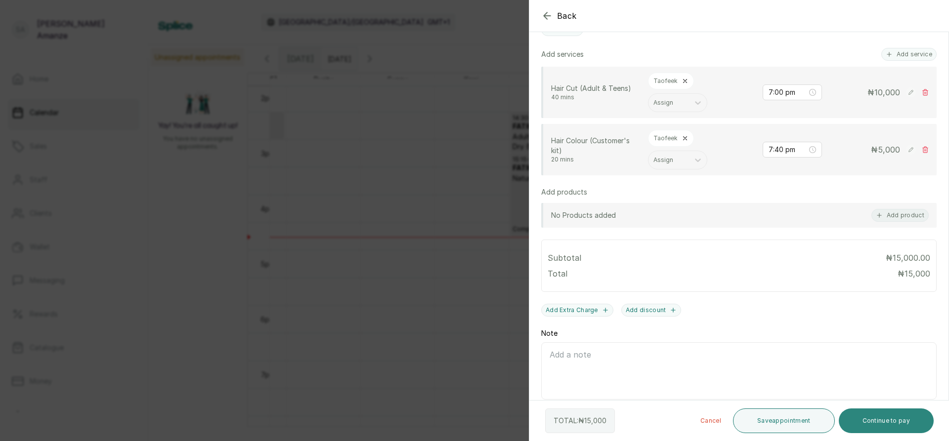
click at [888, 423] on button "Continue to pay" at bounding box center [886, 421] width 95 height 25
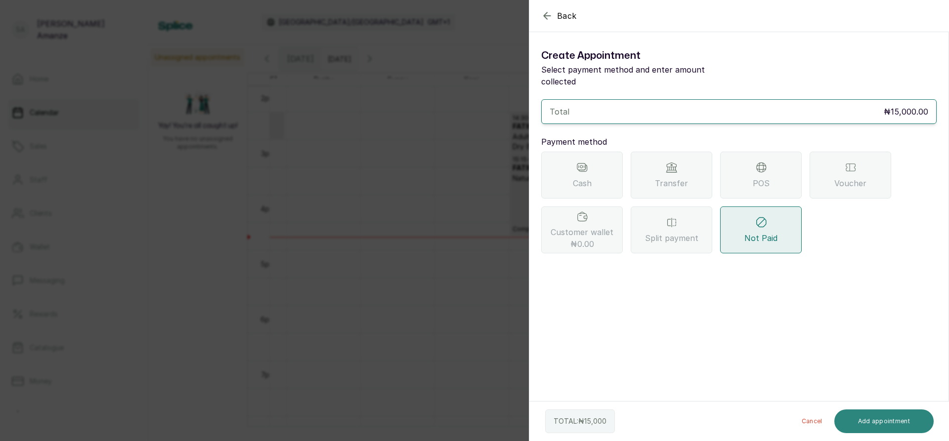
scroll to position [0, 0]
click at [743, 162] on div "POS" at bounding box center [761, 175] width 82 height 47
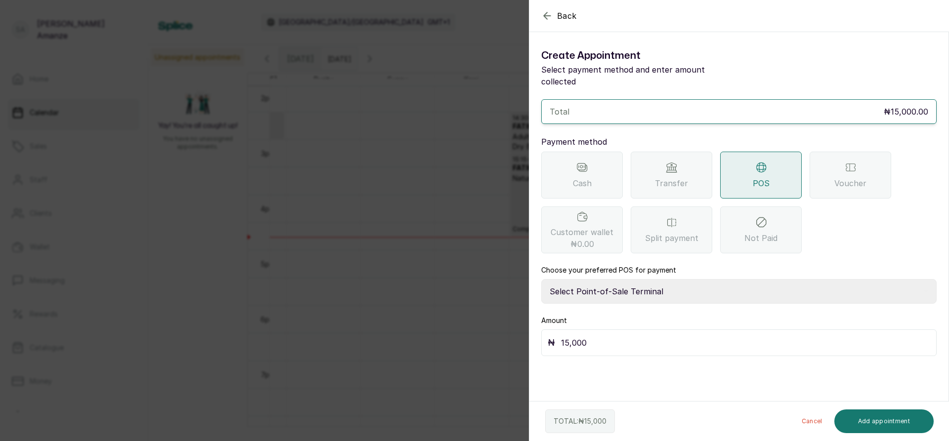
click at [589, 279] on select "Select Point-of-Sale Terminal [GEOGRAPHIC_DATA] POS Paystack-Titan Access POS A…" at bounding box center [738, 291] width 395 height 25
select select "167b6f8a-d5d1-4786-a93b-04c747e16f1a"
click at [541, 279] on select "Select Point-of-Sale Terminal [GEOGRAPHIC_DATA] POS Paystack-Titan Access POS A…" at bounding box center [738, 291] width 395 height 25
click at [873, 420] on button "Add appointment" at bounding box center [884, 422] width 100 height 24
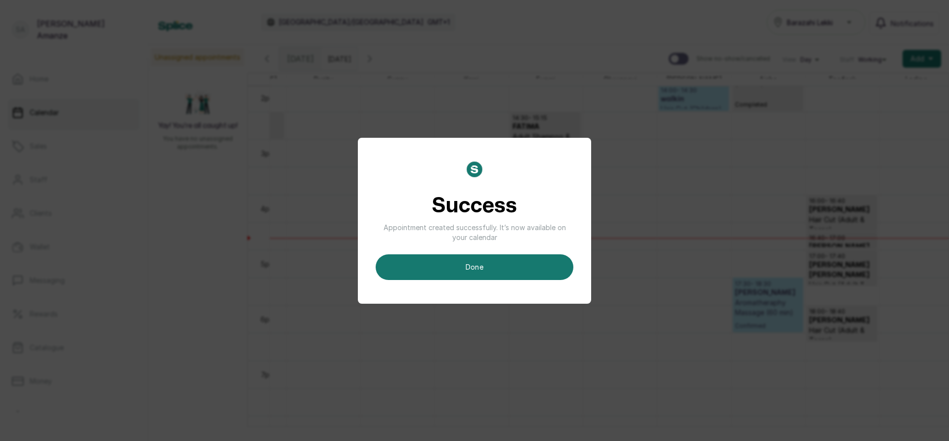
click at [439, 273] on button "done" at bounding box center [475, 268] width 198 height 26
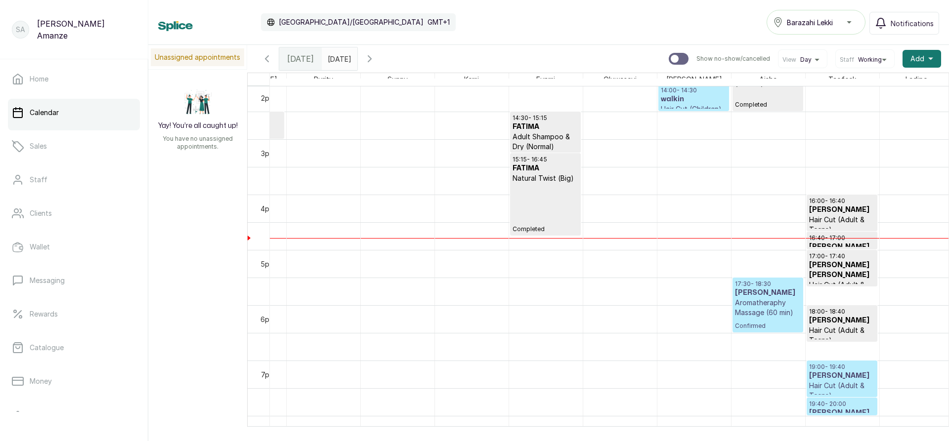
click at [833, 377] on h3 "[PERSON_NAME]" at bounding box center [842, 376] width 66 height 10
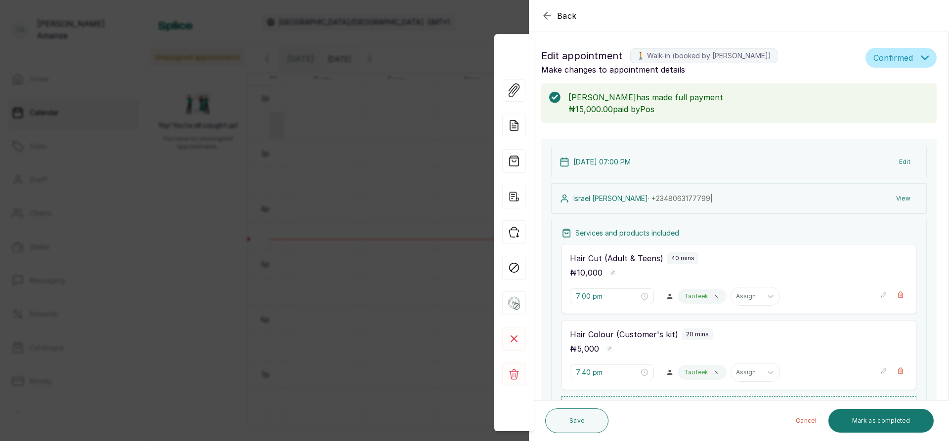
click at [545, 16] on icon "button" at bounding box center [547, 15] width 6 height 6
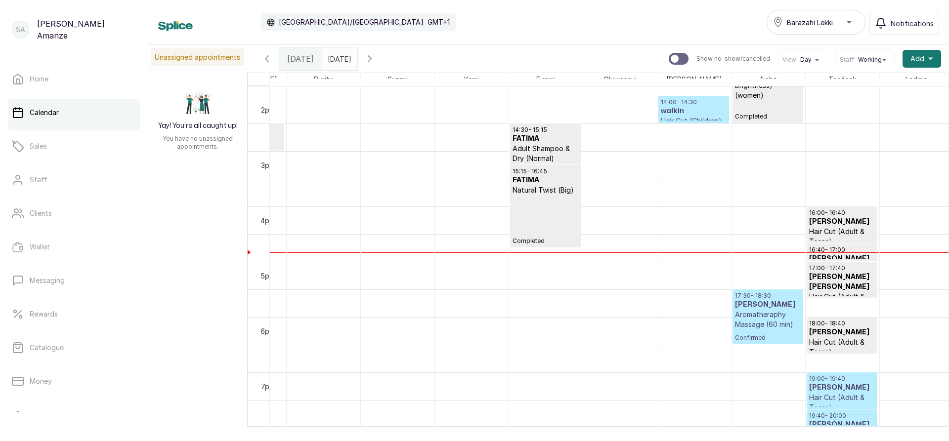
scroll to position [777, 0]
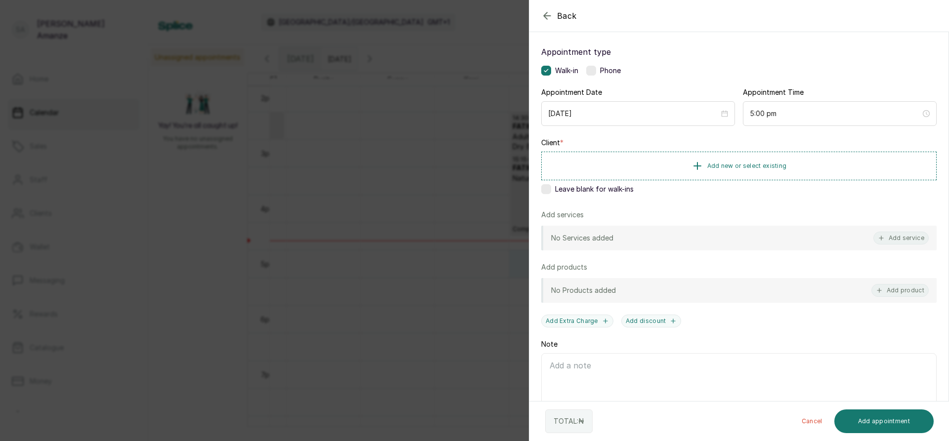
click at [747, 213] on div "Add services" at bounding box center [738, 215] width 395 height 10
click at [755, 166] on span "Add new or select existing" at bounding box center [747, 166] width 80 height 8
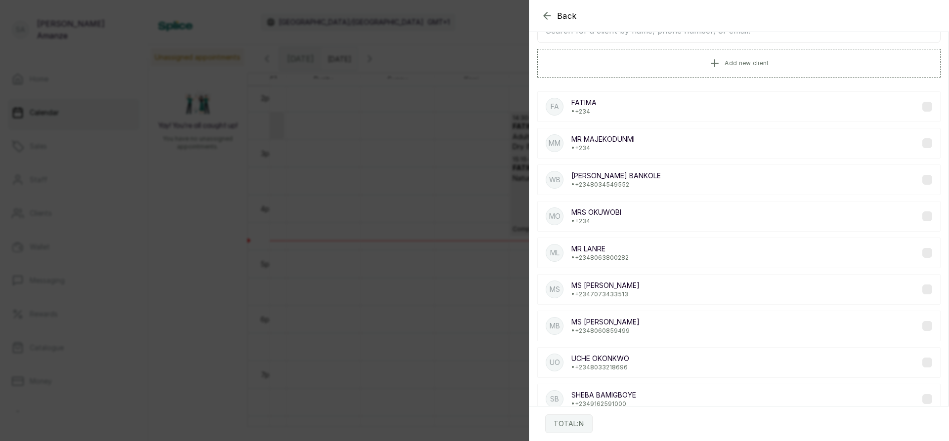
scroll to position [6, 0]
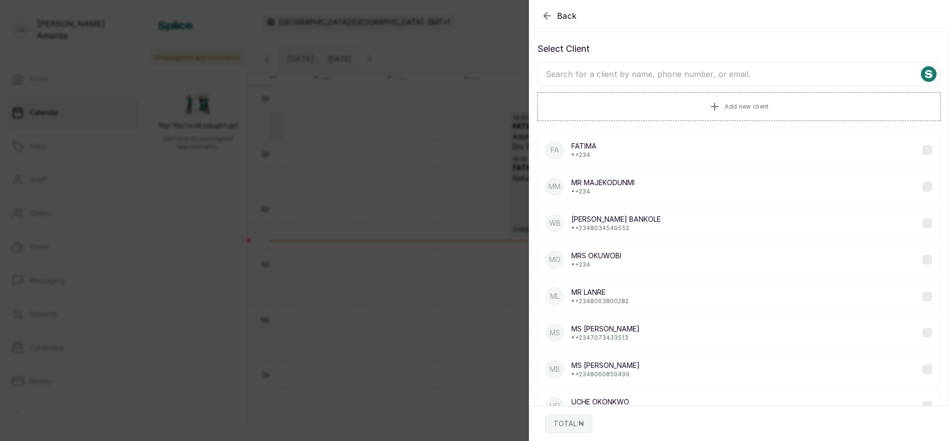
click at [607, 77] on input "text" at bounding box center [738, 74] width 403 height 25
type input "FATI"
click at [658, 146] on div "FA FATIMA • +234" at bounding box center [738, 150] width 403 height 31
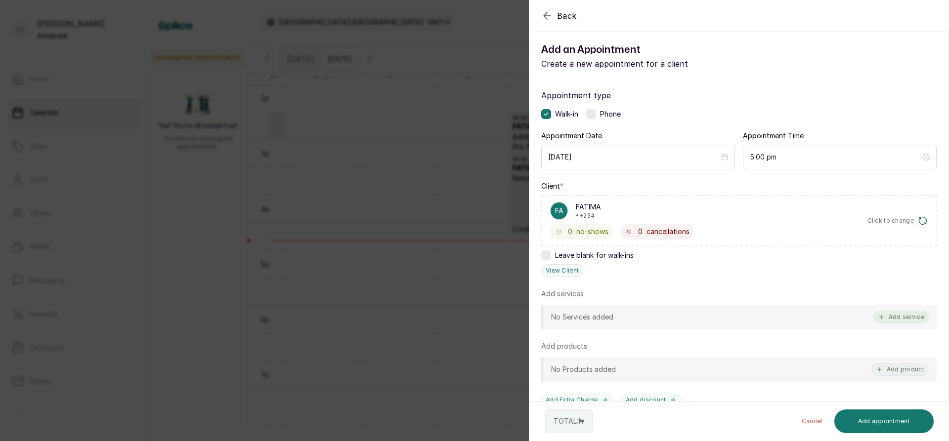
click at [891, 318] on button "Add service" at bounding box center [900, 317] width 55 height 13
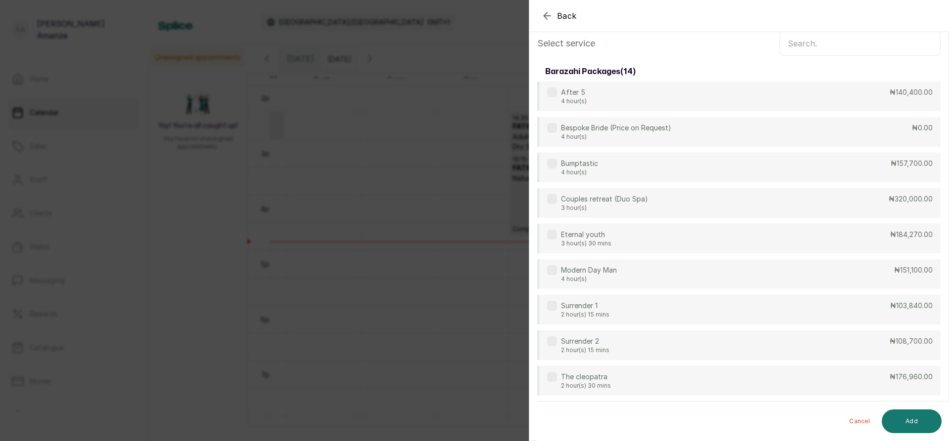
scroll to position [0, 0]
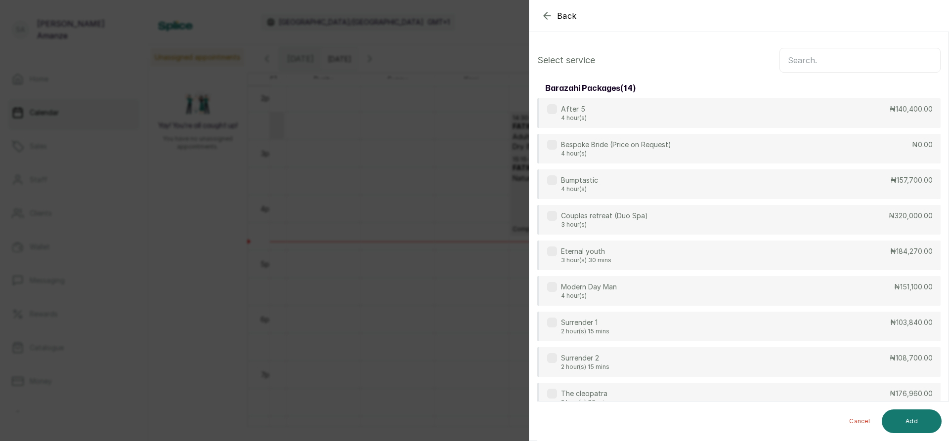
click at [812, 60] on input "text" at bounding box center [859, 60] width 161 height 25
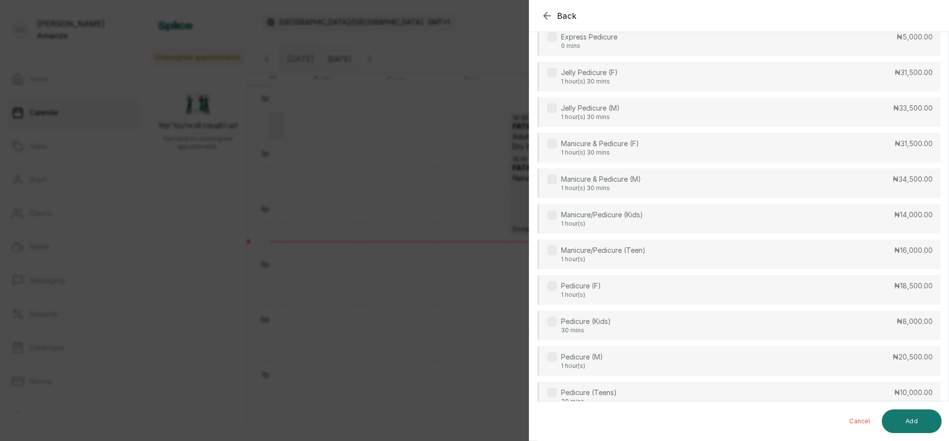
scroll to position [148, 0]
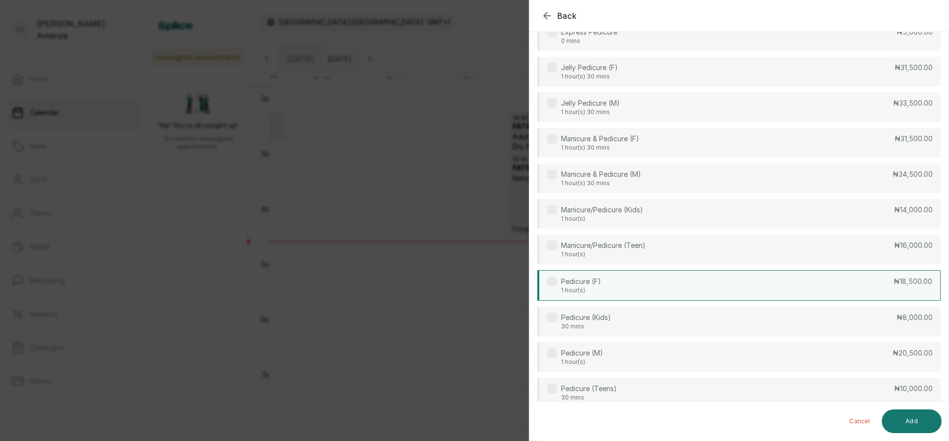
type input "PED"
click at [817, 294] on div "Pedicure (F) 1 hour(s) ₦18,500.00" at bounding box center [738, 285] width 403 height 31
click at [907, 425] on button "Add" at bounding box center [912, 422] width 60 height 24
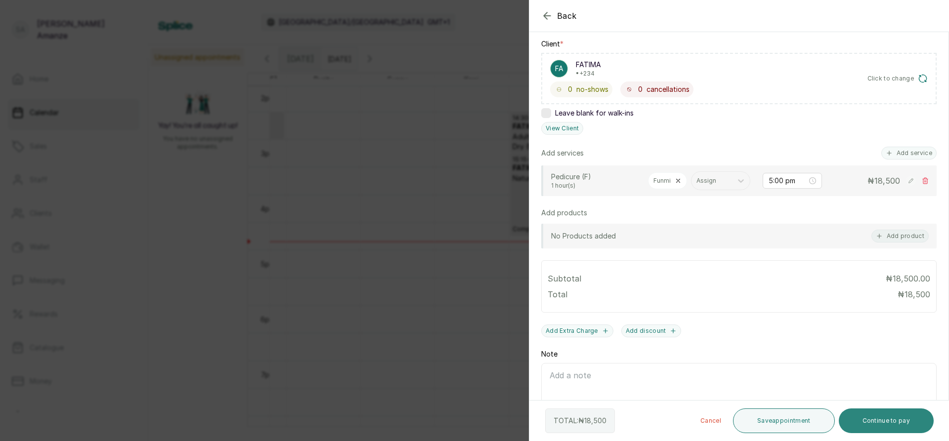
click at [885, 421] on button "Continue to pay" at bounding box center [886, 421] width 95 height 25
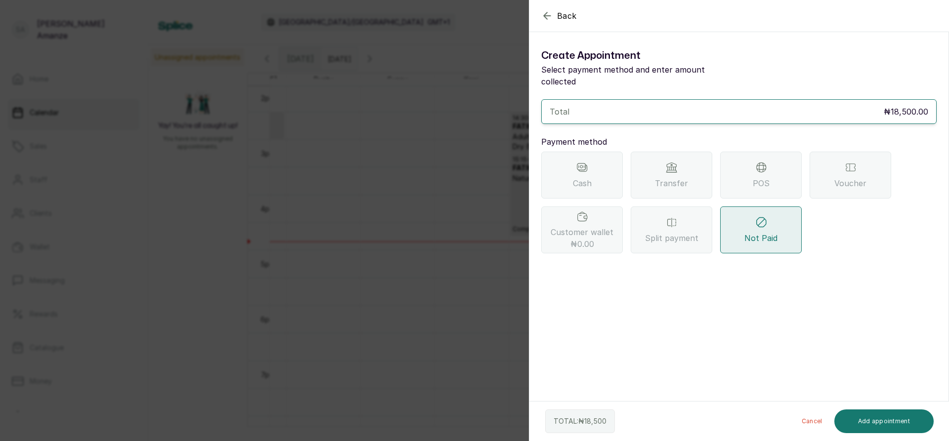
click at [672, 177] on span "Transfer" at bounding box center [671, 183] width 33 height 12
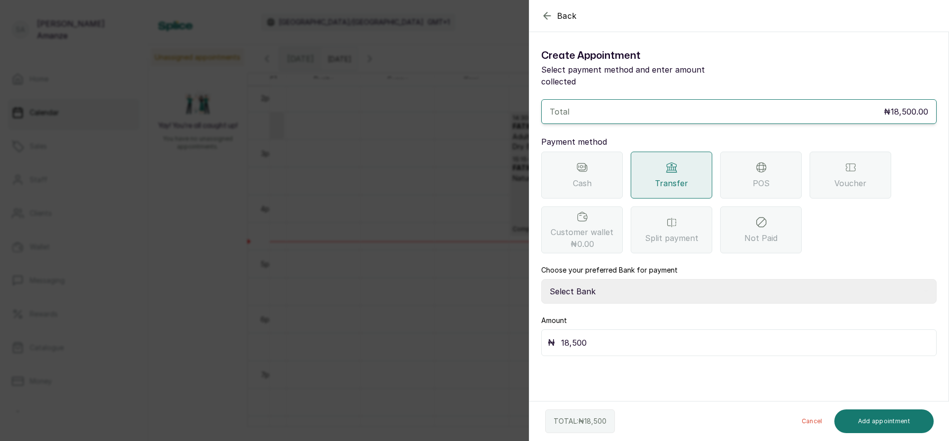
click at [641, 279] on select "Select Bank BARAZAHI LIMITED Access Bank TRACTION/TR BARAZAHI Paystack-Titan Ba…" at bounding box center [738, 291] width 395 height 25
select select "3da602f6-cb5f-407a-81f6-dc86d0307638"
click at [541, 279] on select "Select Bank BARAZAHI LIMITED Access Bank TRACTION/TR BARAZAHI Paystack-Titan Ba…" at bounding box center [738, 291] width 395 height 25
drag, startPoint x: 866, startPoint y: 420, endPoint x: 834, endPoint y: 394, distance: 40.8
click at [866, 420] on button "Add appointment" at bounding box center [884, 422] width 100 height 24
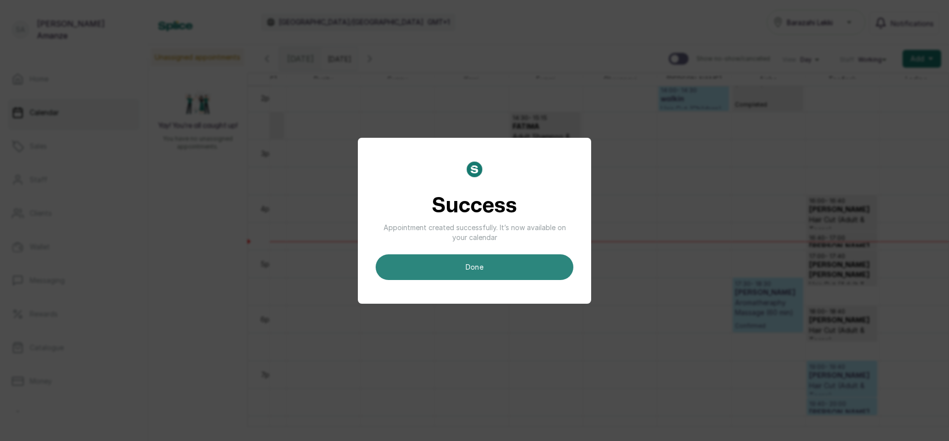
click at [522, 271] on button "done" at bounding box center [475, 268] width 198 height 26
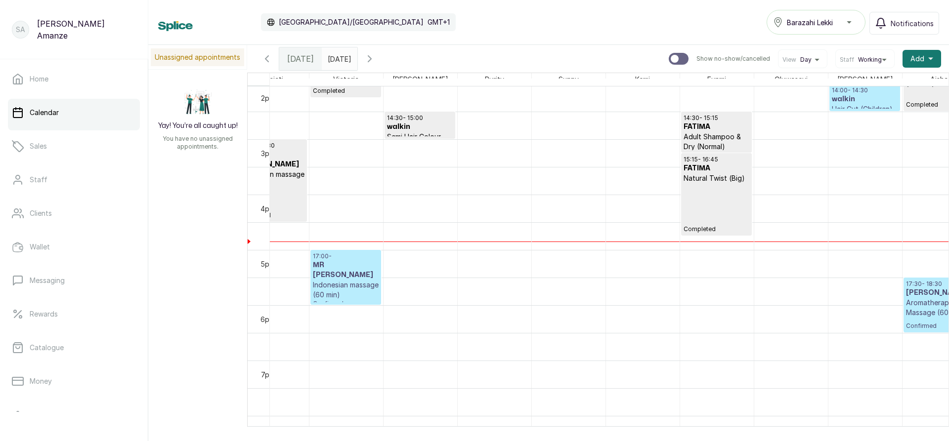
scroll to position [777, 549]
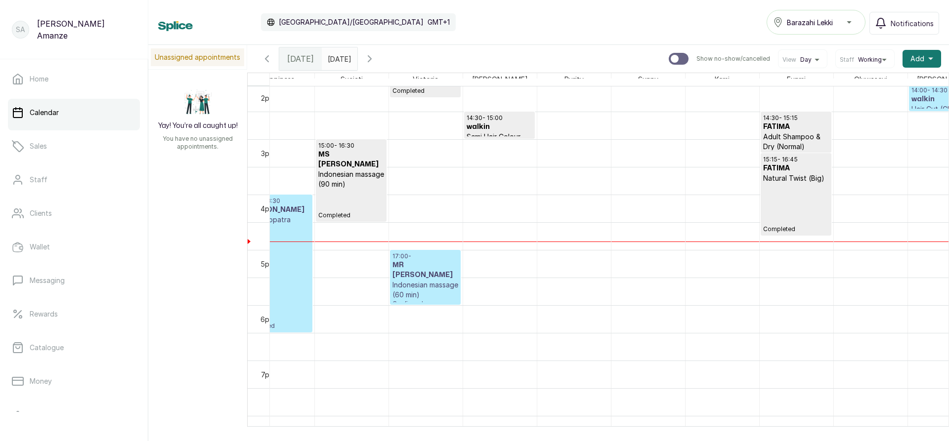
click at [425, 265] on h3 "MR [PERSON_NAME]" at bounding box center [425, 270] width 66 height 20
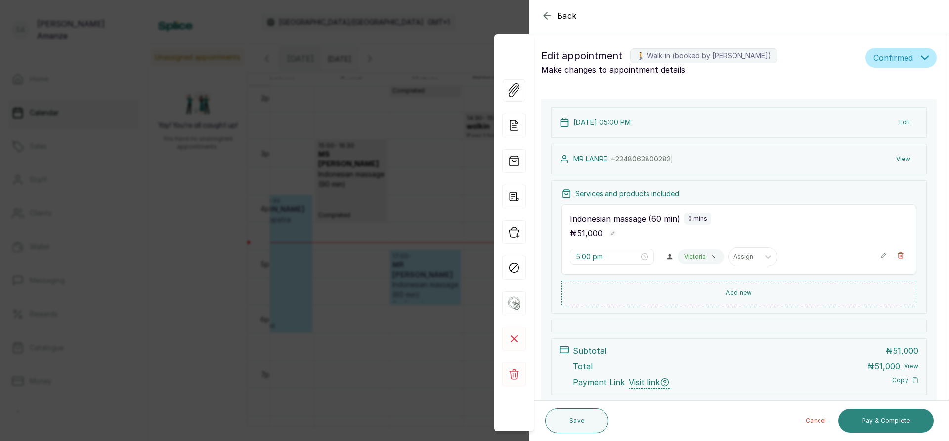
click at [886, 422] on button "Pay & Complete" at bounding box center [885, 421] width 95 height 24
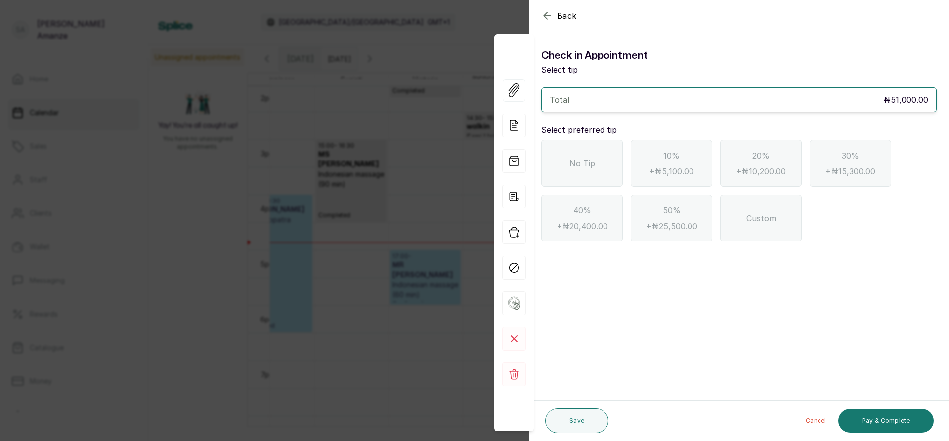
click at [573, 168] on span "No Tip" at bounding box center [582, 164] width 26 height 12
click at [878, 422] on button "Pay & Complete" at bounding box center [885, 421] width 95 height 24
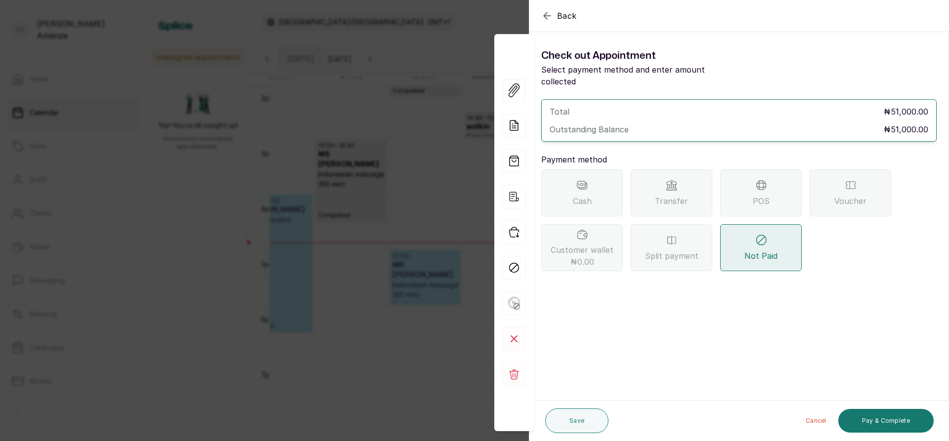
click at [669, 195] on span "Transfer" at bounding box center [671, 201] width 33 height 12
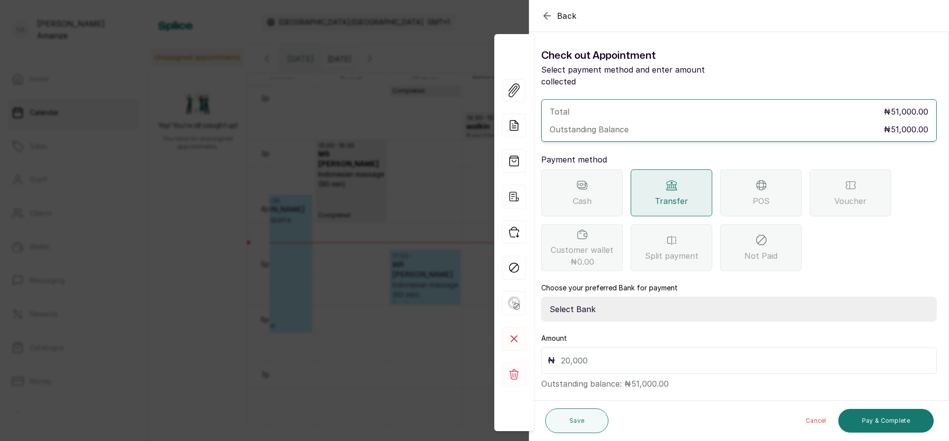
click at [620, 297] on select "Select Bank BARAZAHI LIMITED Access Bank TRACTION/TR BARAZAHI Paystack-Titan Ba…" at bounding box center [738, 309] width 395 height 25
select select "b9f34a07-f2dc-4387-9bb2-4b6bb0cac9f5"
click at [541, 297] on select "Select Bank BARAZAHI LIMITED Access Bank TRACTION/TR BARAZAHI Paystack-Titan Ba…" at bounding box center [738, 309] width 395 height 25
click at [626, 354] on input "text" at bounding box center [745, 361] width 369 height 14
type input "51,000"
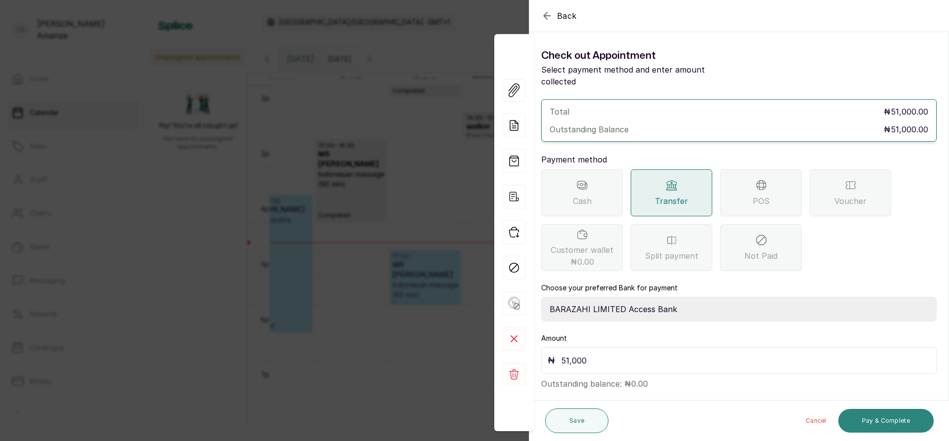
click at [891, 426] on button "Pay & Complete" at bounding box center [885, 421] width 95 height 24
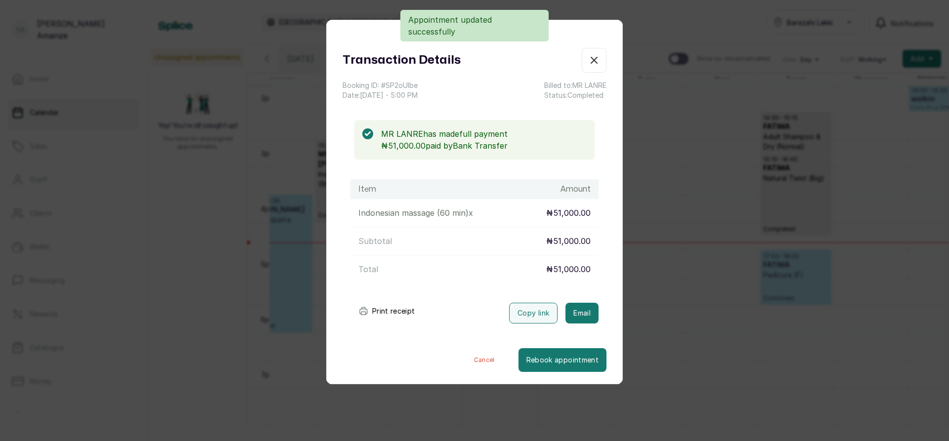
click at [588, 60] on icon "button" at bounding box center [594, 60] width 12 height 12
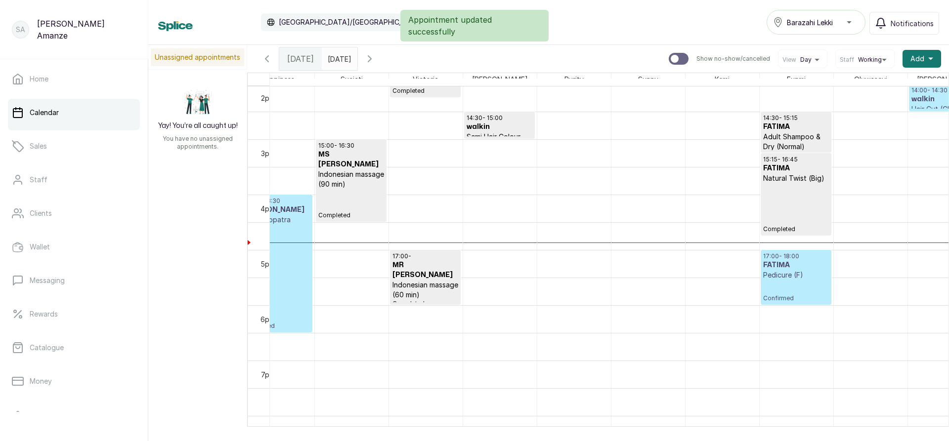
click at [781, 279] on p "Pedicure (F)" at bounding box center [796, 275] width 66 height 10
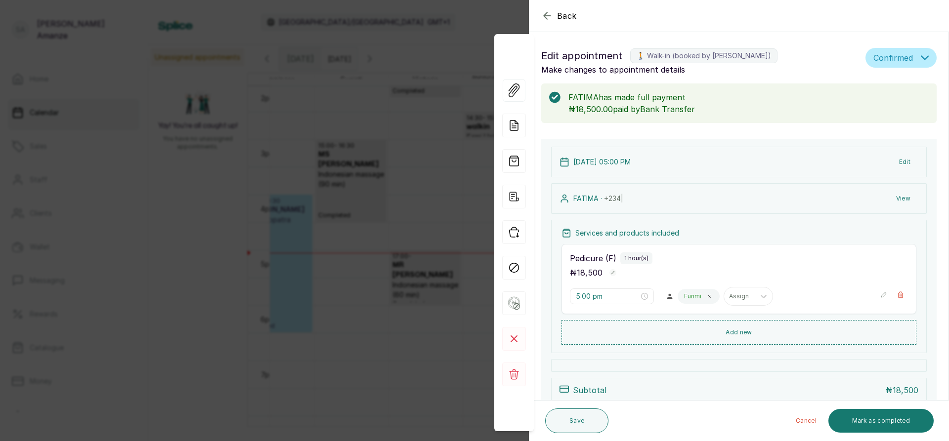
click at [548, 13] on icon "button" at bounding box center [547, 16] width 12 height 12
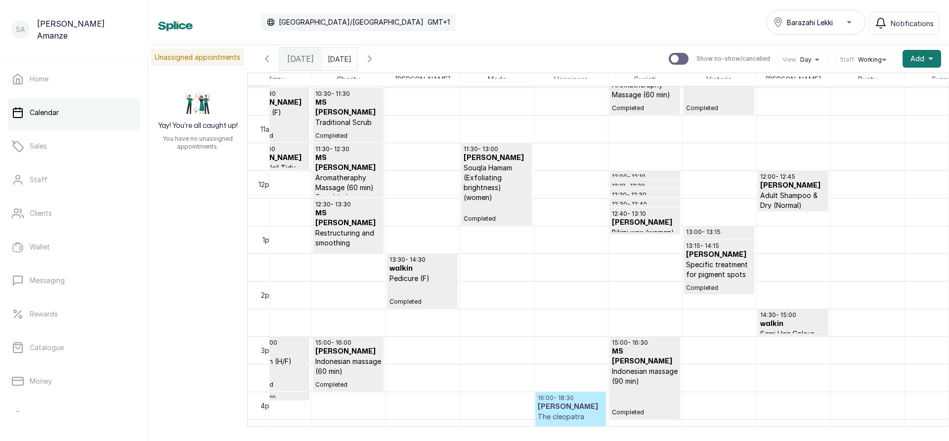
scroll to position [0, 168]
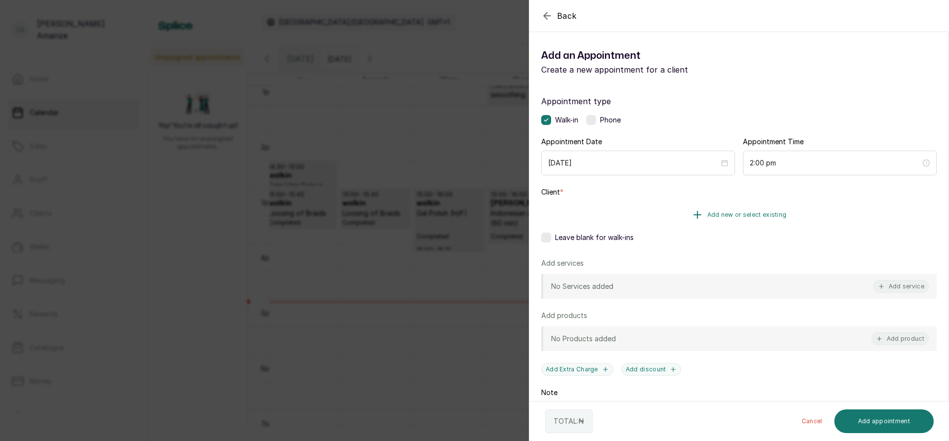
click at [751, 213] on span "Add new or select existing" at bounding box center [747, 215] width 80 height 8
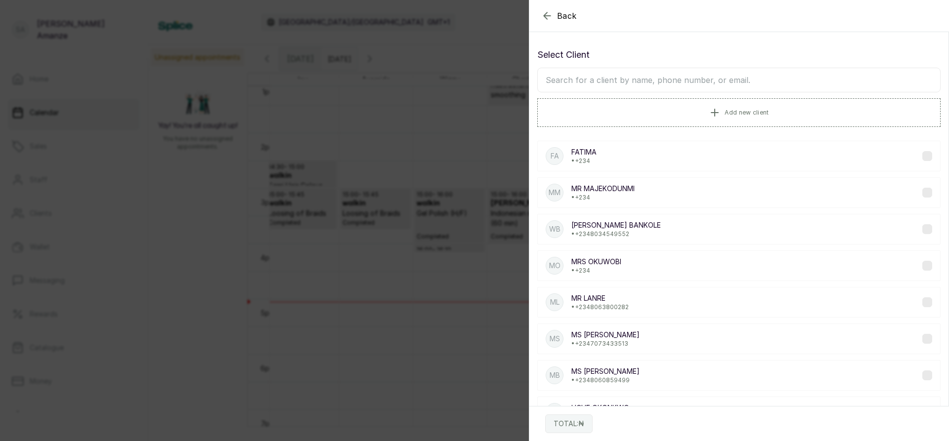
click at [582, 84] on input "text" at bounding box center [738, 80] width 403 height 25
click at [680, 81] on input "text" at bounding box center [738, 80] width 403 height 25
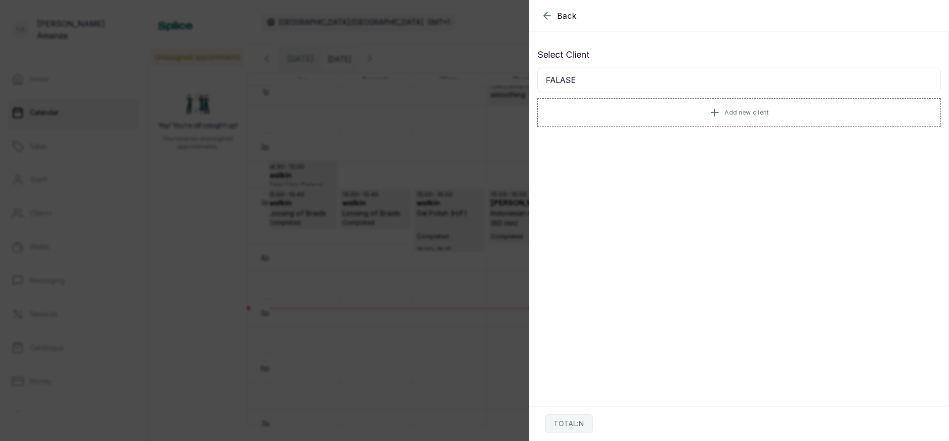
click at [546, 81] on input "FALASE" at bounding box center [738, 80] width 403 height 25
type input "[PERSON_NAME]"
drag, startPoint x: 548, startPoint y: 81, endPoint x: 627, endPoint y: 85, distance: 79.7
click at [626, 85] on input "[PERSON_NAME]" at bounding box center [738, 80] width 403 height 25
click at [728, 114] on span "Add new client" at bounding box center [747, 112] width 44 height 8
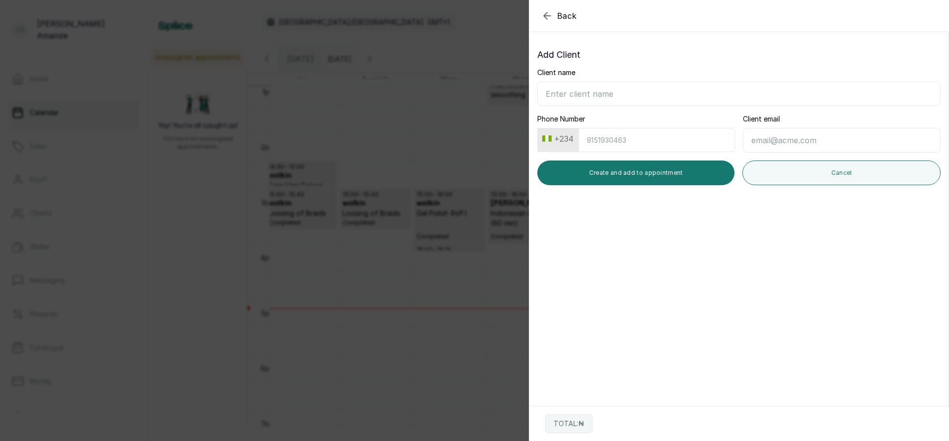
paste input "[PERSON_NAME]"
type input "[PERSON_NAME]"
click at [618, 140] on input "Phone Number" at bounding box center [656, 140] width 157 height 24
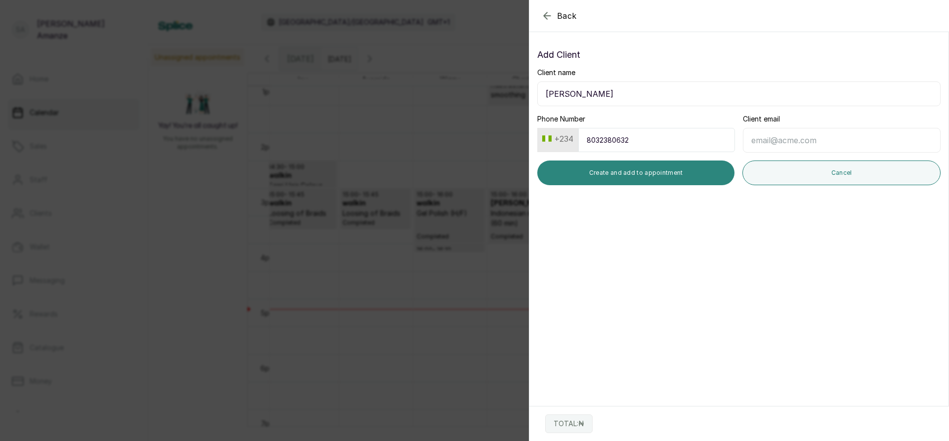
type input "8032380632"
click at [606, 176] on button "Create and add to appointment" at bounding box center [635, 173] width 197 height 25
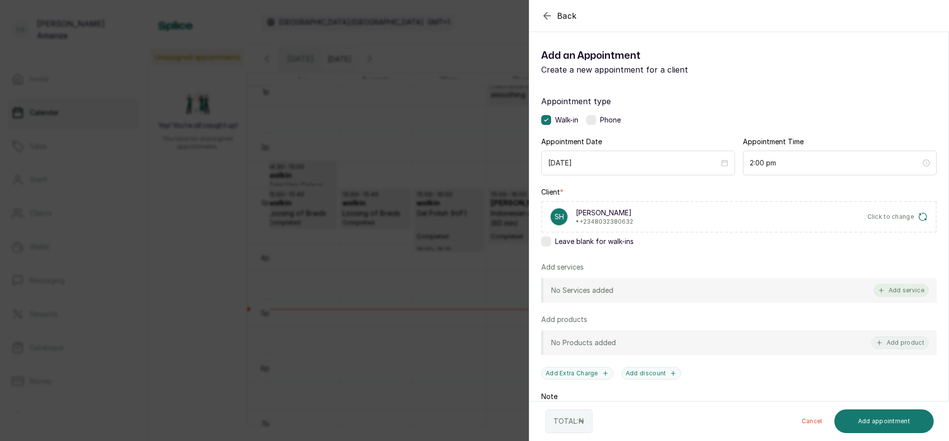
click at [879, 288] on button "Add service" at bounding box center [900, 290] width 55 height 13
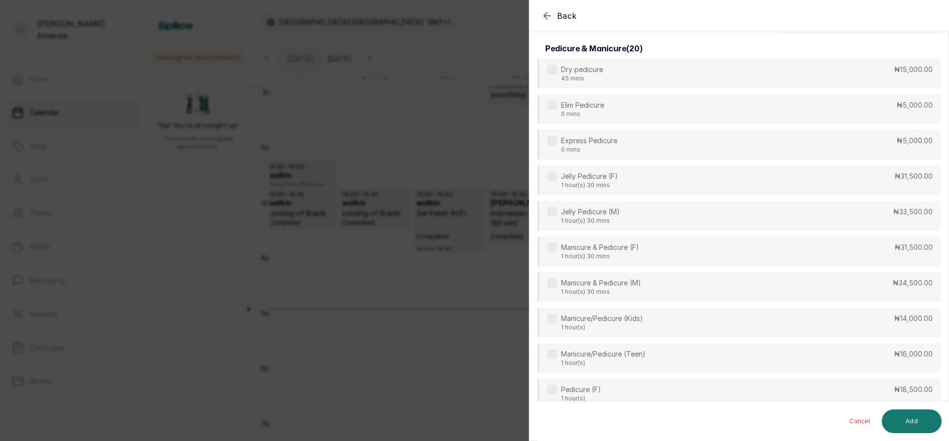
scroll to position [0, 0]
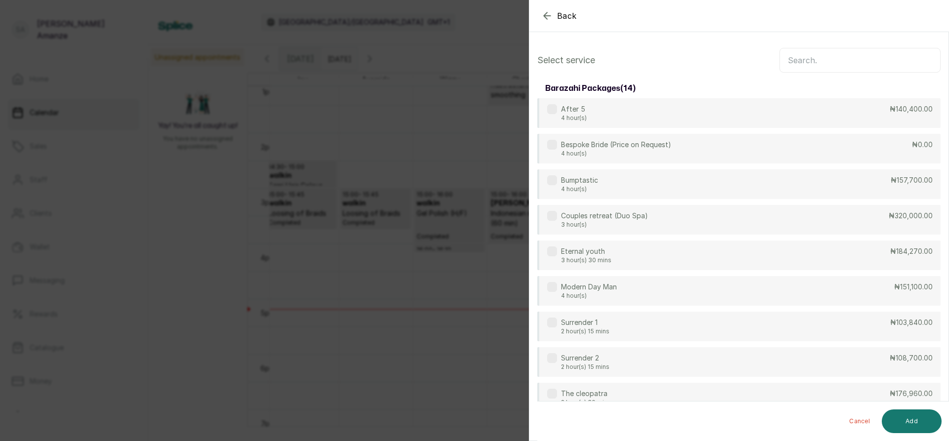
click at [813, 65] on input "text" at bounding box center [859, 60] width 161 height 25
click at [813, 55] on input "text" at bounding box center [859, 60] width 161 height 25
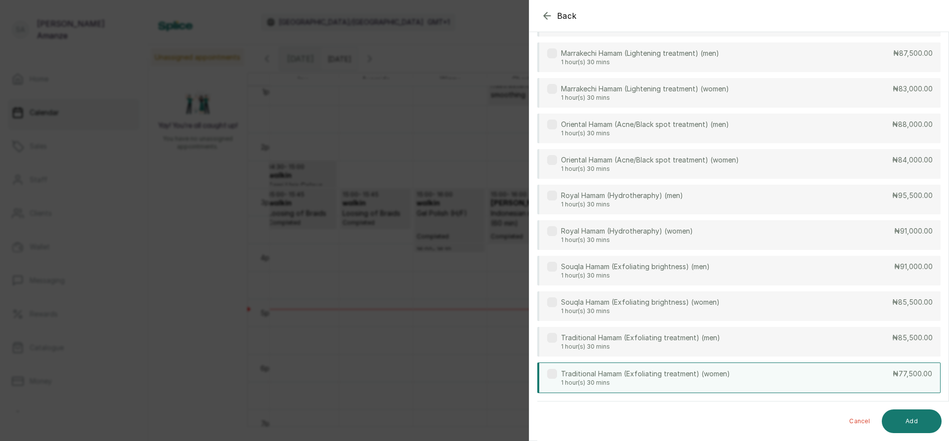
scroll to position [396, 0]
type input "HAM"
click at [810, 381] on div "Traditional Hamam (Exfoliating treatment) (women) 1 hour(s) 30 mins ₦77,500.00" at bounding box center [738, 378] width 403 height 31
click at [919, 425] on button "Add" at bounding box center [912, 422] width 60 height 24
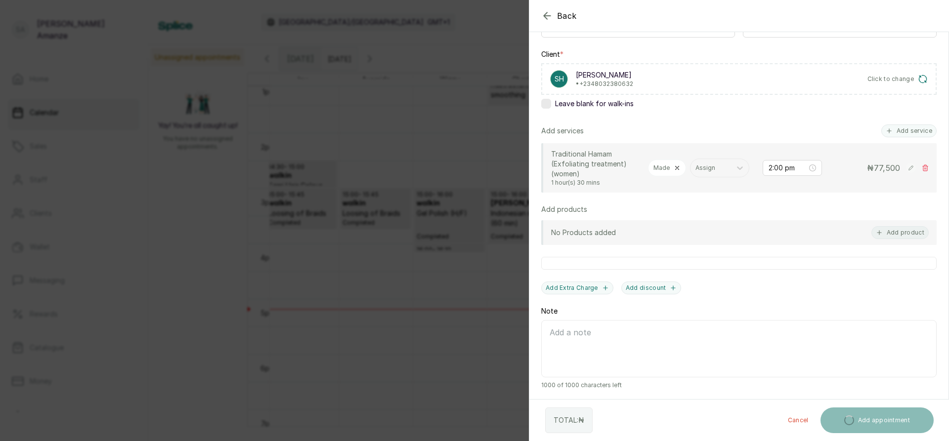
scroll to position [179, 0]
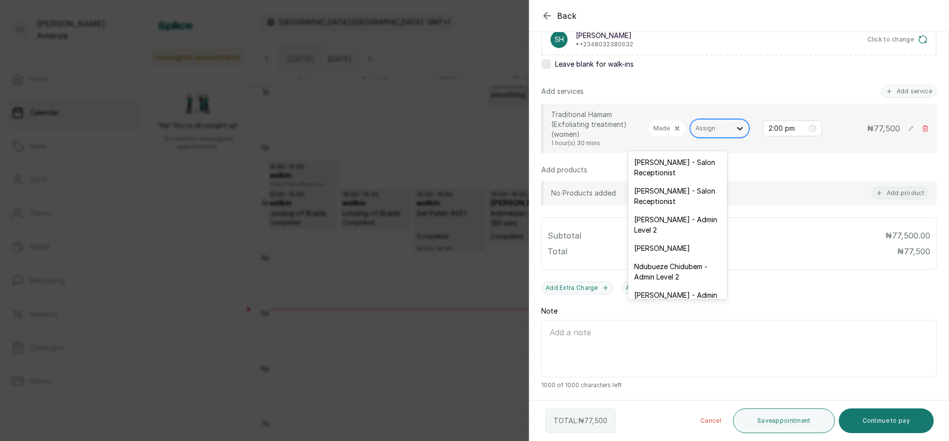
click at [735, 133] on icon at bounding box center [740, 129] width 10 height 10
type input "HA"
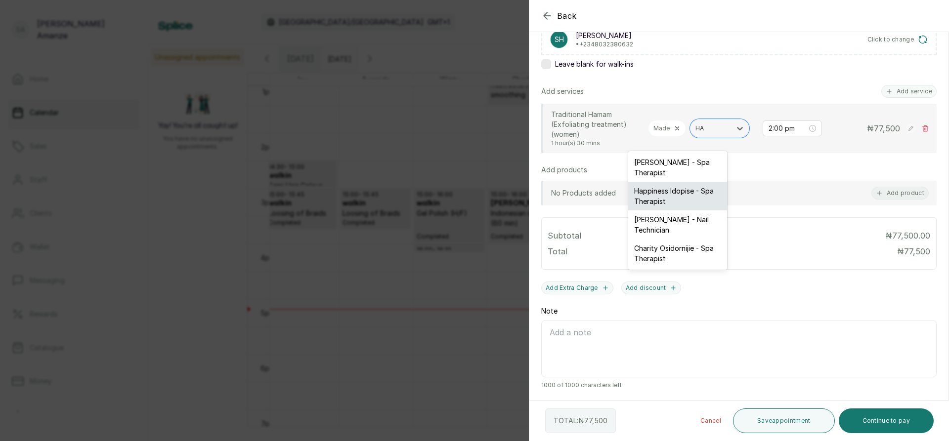
click at [673, 202] on div "Happiness Idopise - Spa Therapist" at bounding box center [677, 196] width 99 height 29
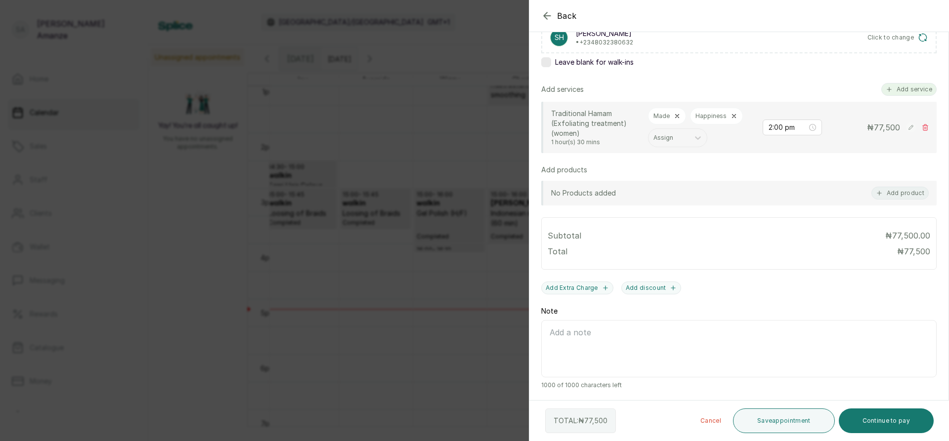
click at [898, 87] on button "Add service" at bounding box center [908, 89] width 55 height 13
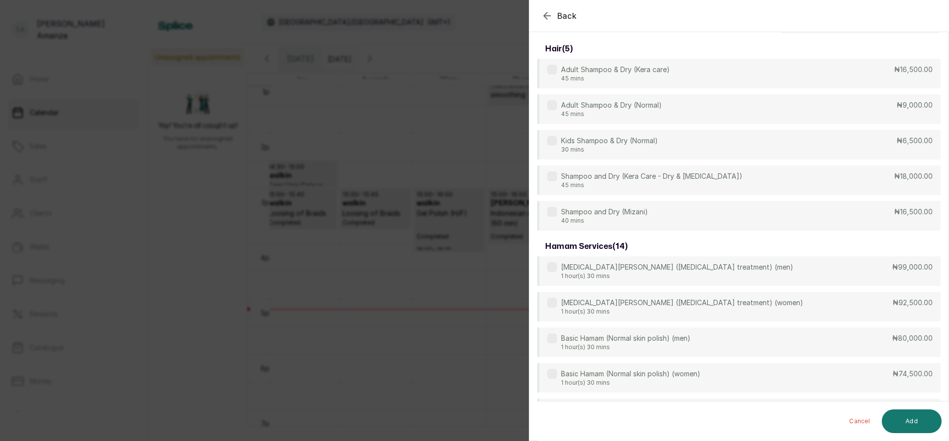
scroll to position [0, 0]
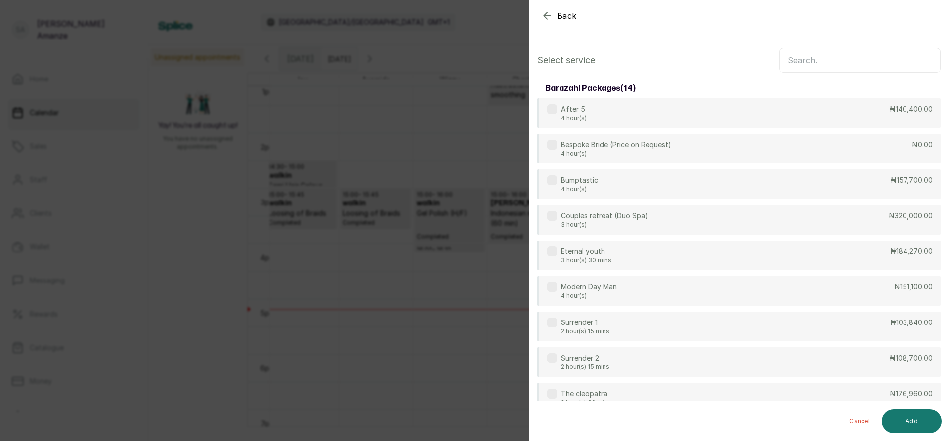
click at [886, 60] on input "text" at bounding box center [859, 60] width 161 height 25
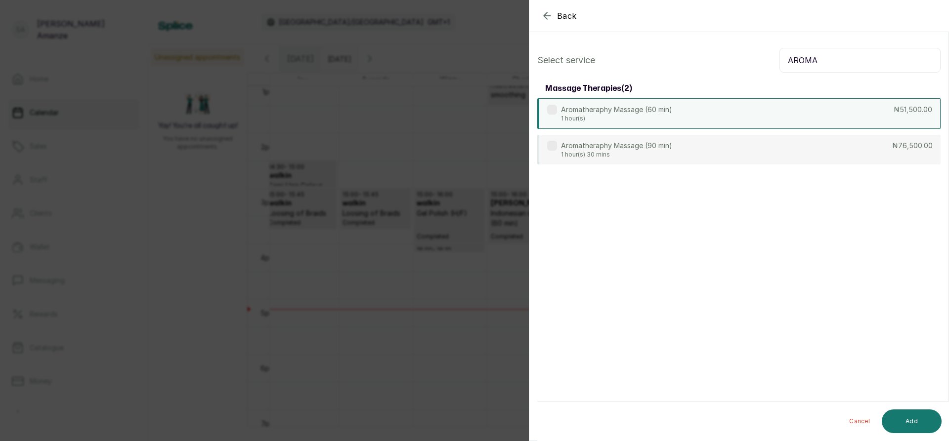
type input "AROMA"
click at [862, 114] on div "Aromatheraphy Massage (60 min) 1 hour(s) ₦51,500.00" at bounding box center [738, 113] width 403 height 31
click at [922, 428] on button "Add" at bounding box center [912, 422] width 60 height 24
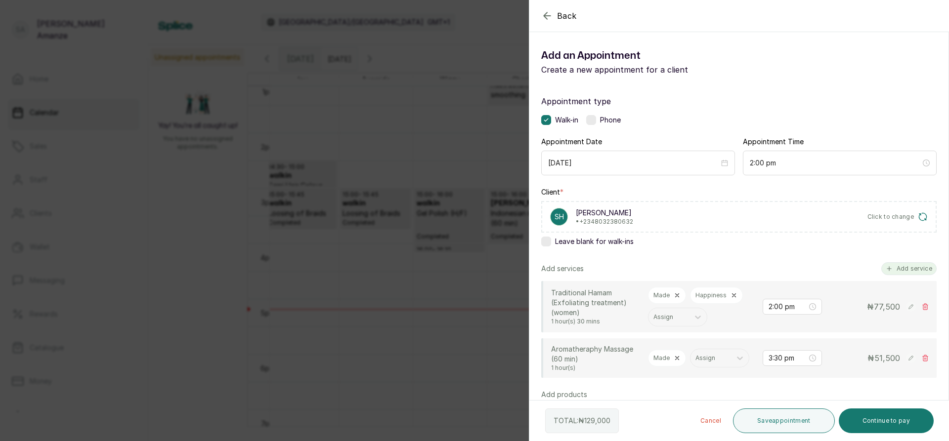
click at [890, 267] on button "Add service" at bounding box center [908, 268] width 55 height 13
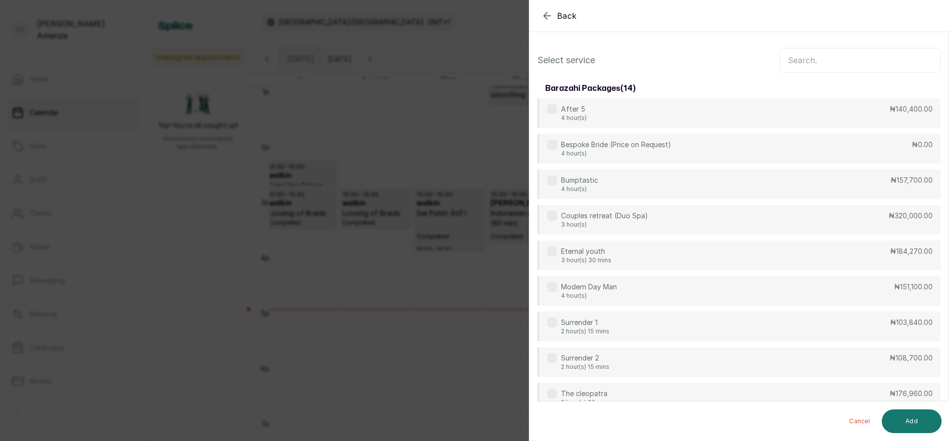
click at [828, 64] on input "text" at bounding box center [859, 60] width 161 height 25
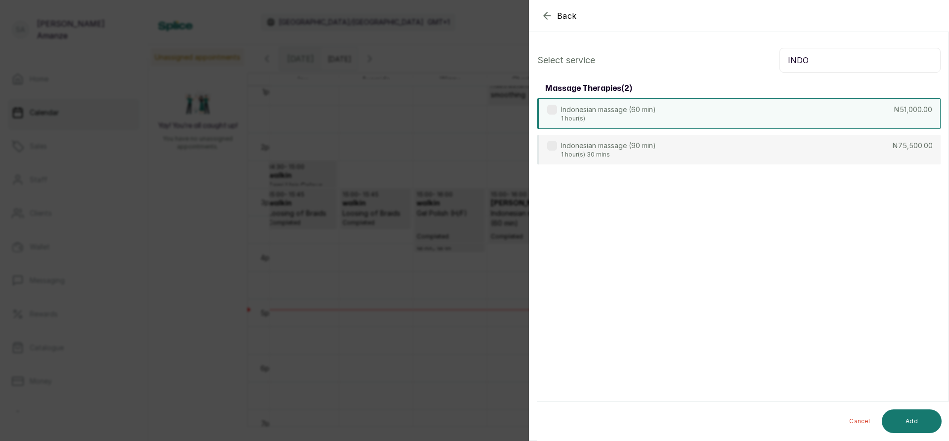
type input "INDO"
click at [805, 108] on div "Indonesian massage (60 min) 1 hour(s) ₦51,000.00" at bounding box center [738, 113] width 403 height 31
click at [905, 427] on button "Add" at bounding box center [912, 422] width 60 height 24
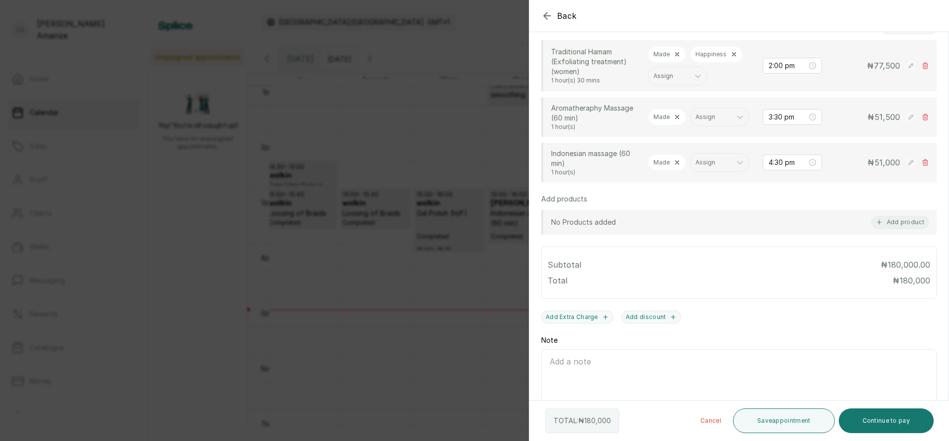
scroll to position [247, 0]
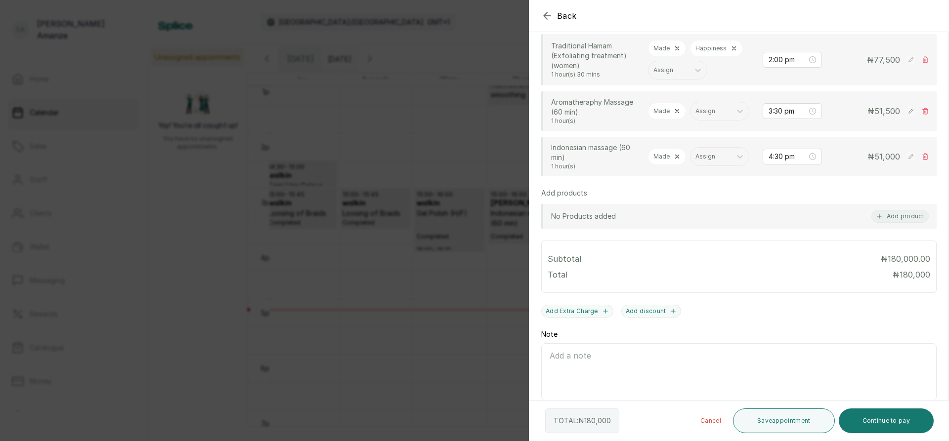
click at [676, 160] on icon at bounding box center [677, 156] width 7 height 7
click at [689, 166] on div at bounding box center [698, 157] width 18 height 18
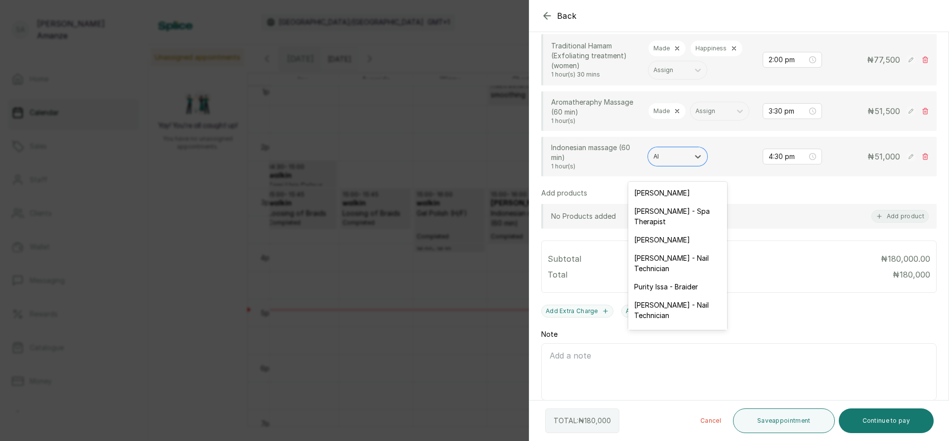
type input "AIS"
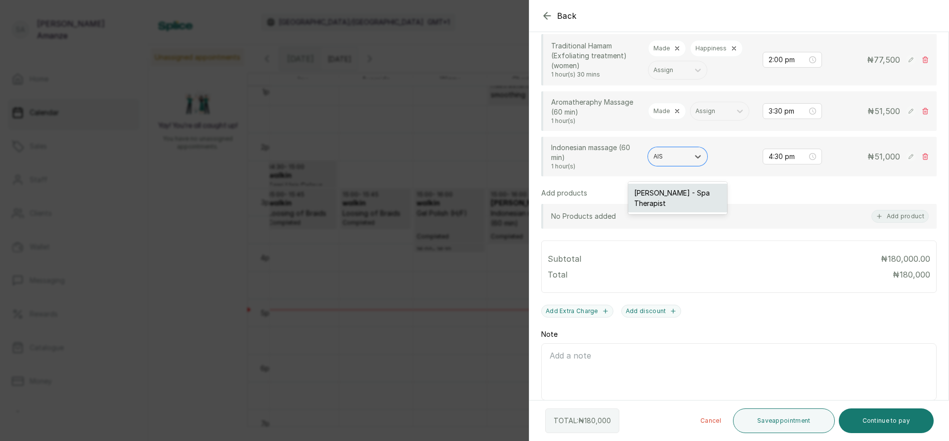
click at [684, 197] on div "[PERSON_NAME] - Spa Therapist" at bounding box center [677, 198] width 99 height 29
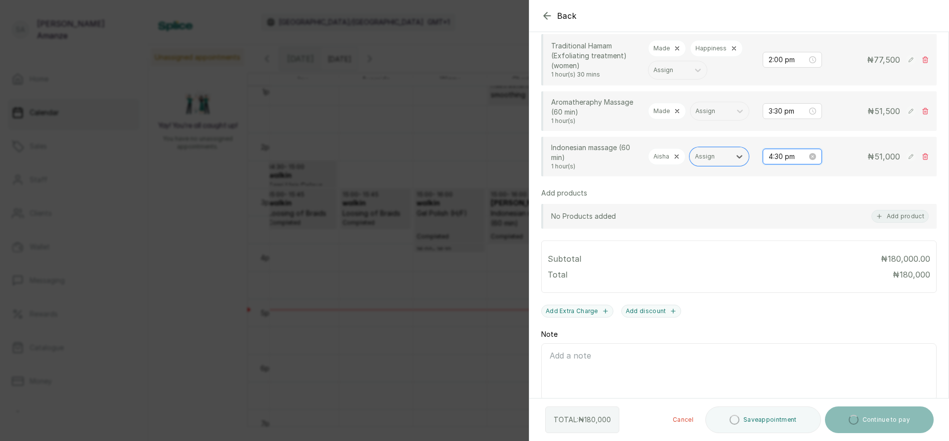
click at [769, 162] on input "4:30 pm" at bounding box center [788, 156] width 39 height 11
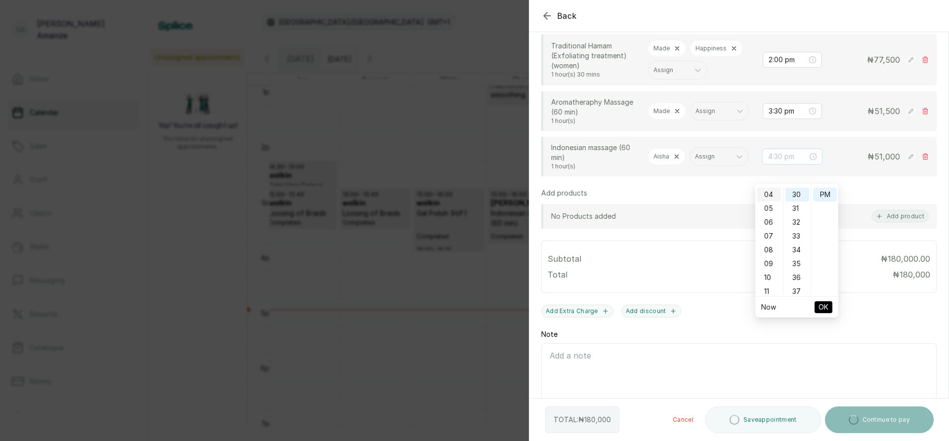
scroll to position [6, 0]
click at [764, 229] on div "03" at bounding box center [769, 230] width 24 height 14
type input "3:30 pm"
click at [767, 195] on div "03" at bounding box center [769, 195] width 24 height 14
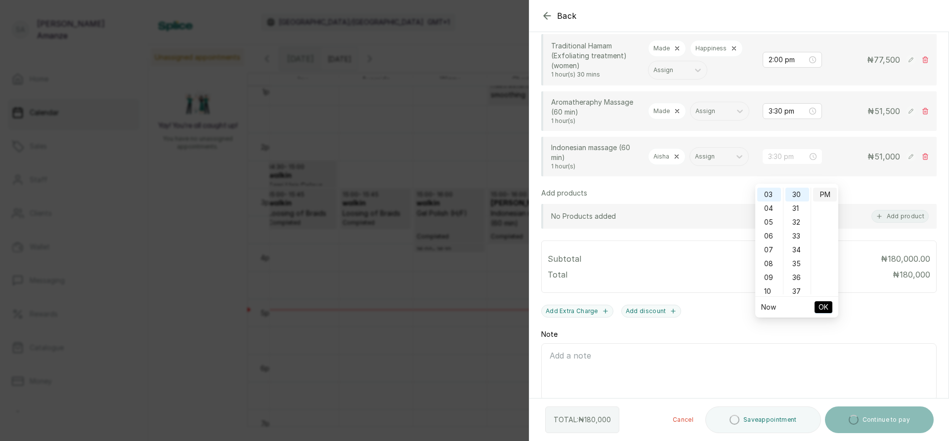
click at [820, 191] on div "PM" at bounding box center [825, 195] width 24 height 14
click at [824, 304] on span "OK" at bounding box center [823, 307] width 10 height 19
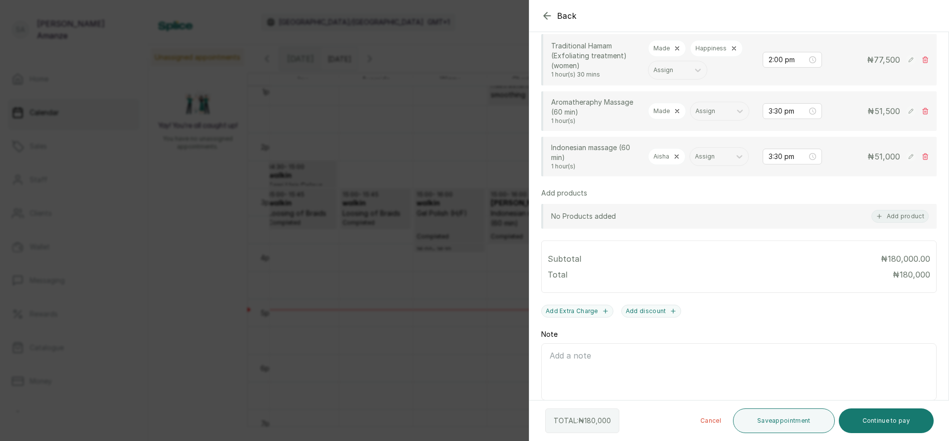
click at [901, 59] on div at bounding box center [850, 40] width 198 height 49
click at [902, 60] on div at bounding box center [850, 40] width 198 height 49
click at [882, 58] on div at bounding box center [850, 40] width 198 height 49
click at [902, 56] on div at bounding box center [850, 40] width 198 height 49
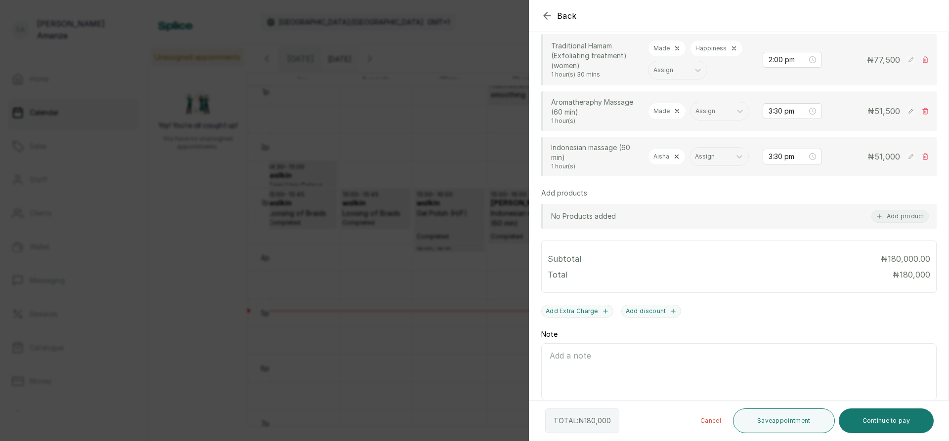
click at [878, 52] on div at bounding box center [850, 40] width 198 height 49
click at [880, 53] on div at bounding box center [850, 40] width 198 height 49
click at [882, 56] on div at bounding box center [850, 40] width 198 height 49
click at [883, 57] on div at bounding box center [850, 40] width 198 height 49
click at [904, 61] on div at bounding box center [850, 40] width 198 height 49
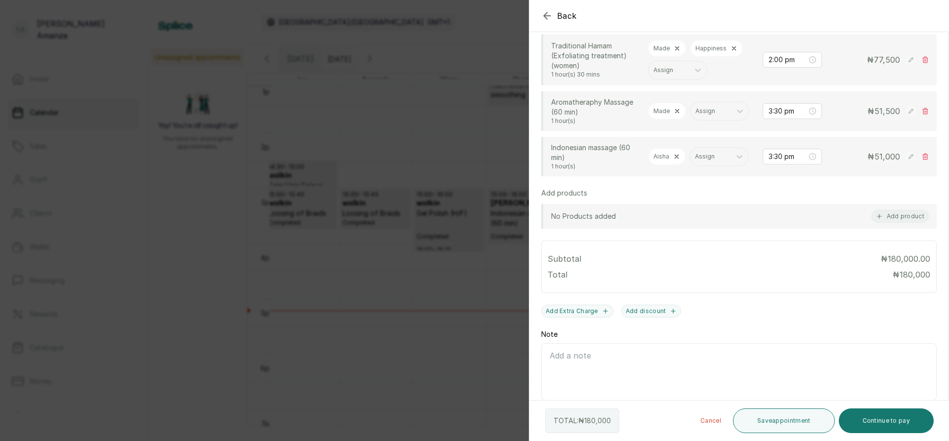
click at [898, 54] on div at bounding box center [850, 40] width 198 height 49
click at [903, 60] on div at bounding box center [850, 40] width 198 height 49
click at [733, 47] on icon at bounding box center [733, 48] width 3 height 3
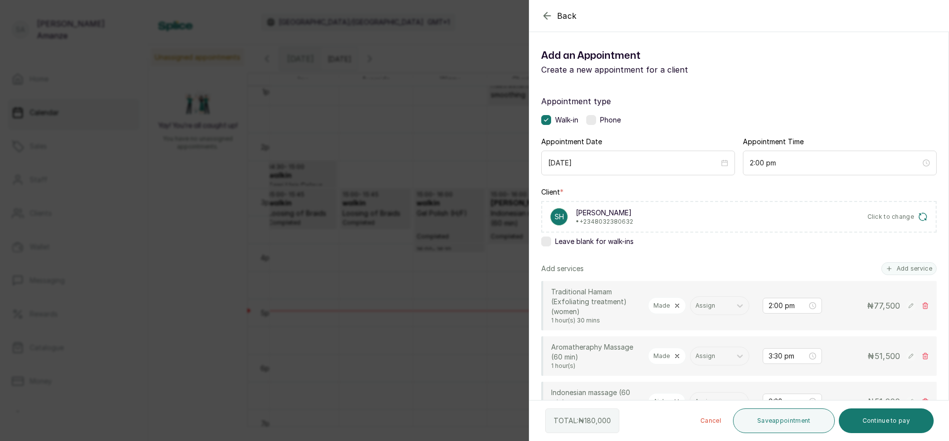
scroll to position [49, 0]
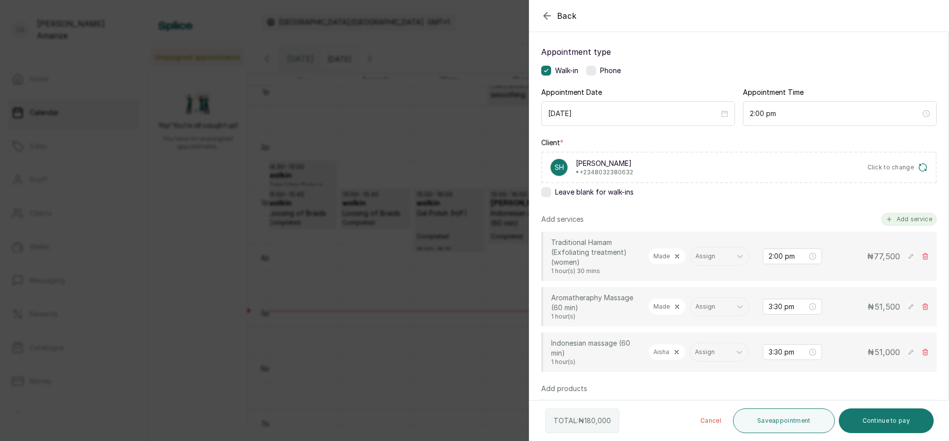
click at [891, 216] on button "Add service" at bounding box center [908, 219] width 55 height 13
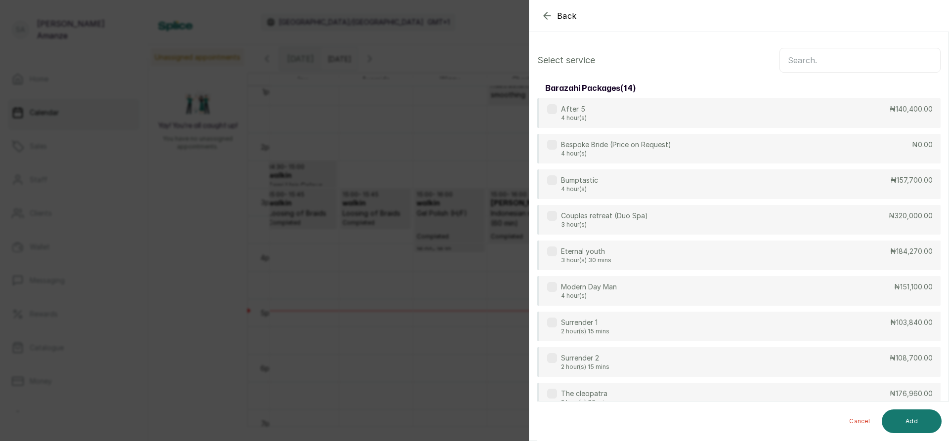
click at [806, 59] on input "text" at bounding box center [859, 60] width 161 height 25
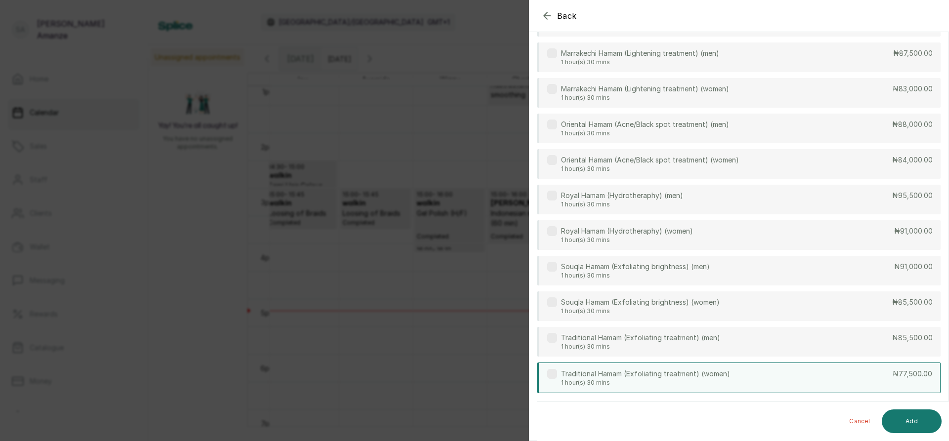
scroll to position [396, 0]
type input "HAM"
click at [673, 385] on p "1 hour(s) 30 mins" at bounding box center [645, 383] width 169 height 8
click at [908, 427] on button "Add" at bounding box center [912, 422] width 60 height 24
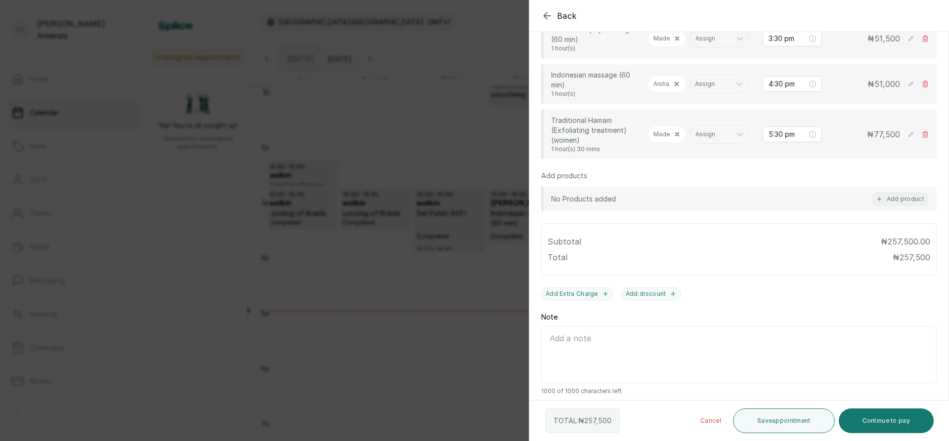
scroll to position [302, 0]
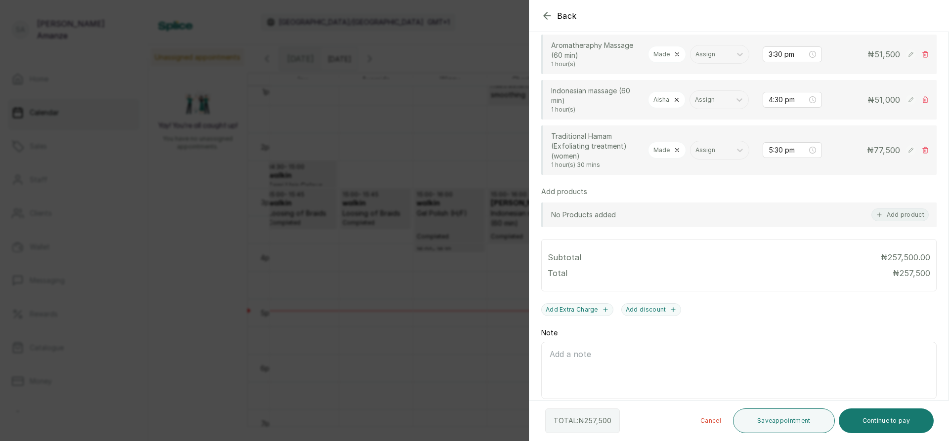
click at [677, 154] on icon at bounding box center [677, 150] width 7 height 7
click at [684, 157] on div "Assign" at bounding box center [668, 150] width 41 height 13
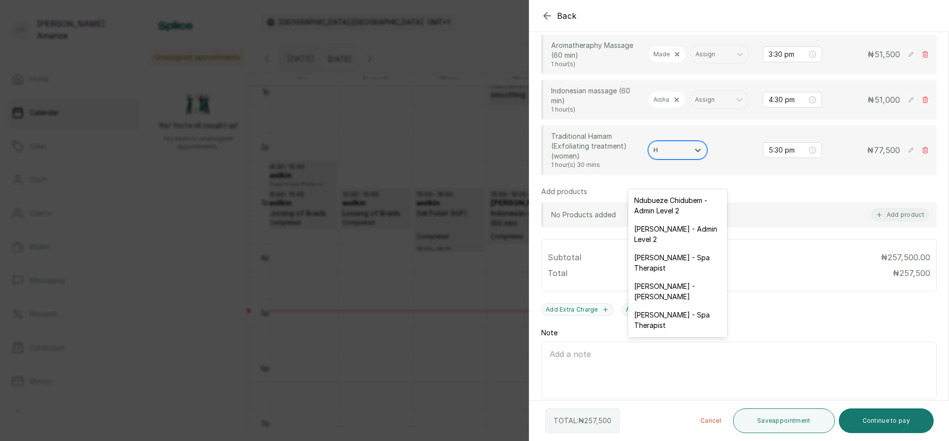
type input "HA"
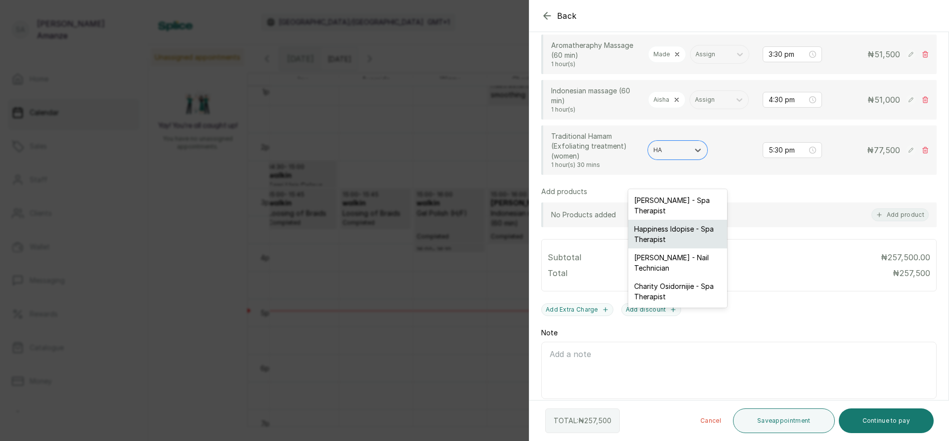
click at [708, 238] on div "Happiness Idopise - Spa Therapist" at bounding box center [677, 234] width 99 height 29
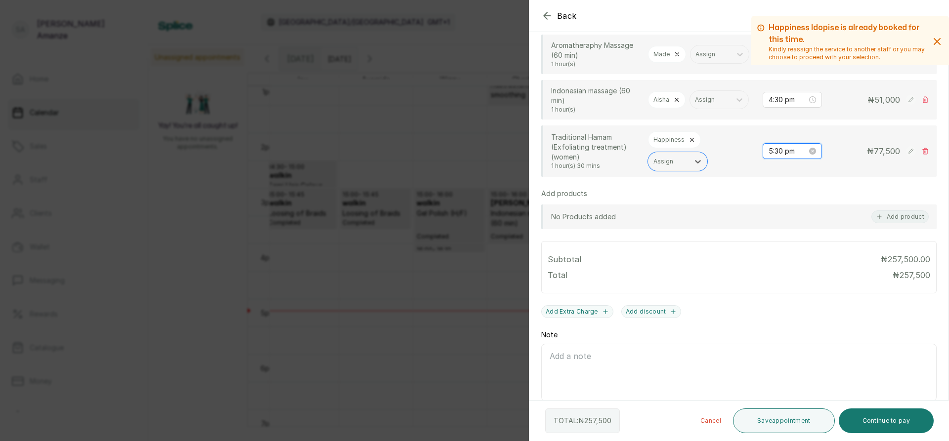
click at [769, 157] on input "5:30 pm" at bounding box center [788, 151] width 39 height 11
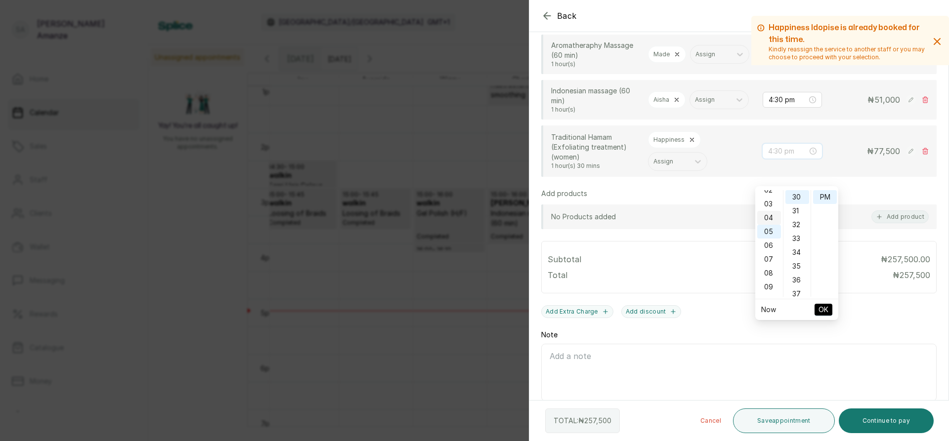
scroll to position [0, 0]
click at [768, 226] on div "02" at bounding box center [769, 225] width 24 height 14
click at [798, 196] on div "00" at bounding box center [797, 197] width 24 height 14
type input "2:00 pm"
click at [827, 307] on span "OK" at bounding box center [823, 310] width 10 height 19
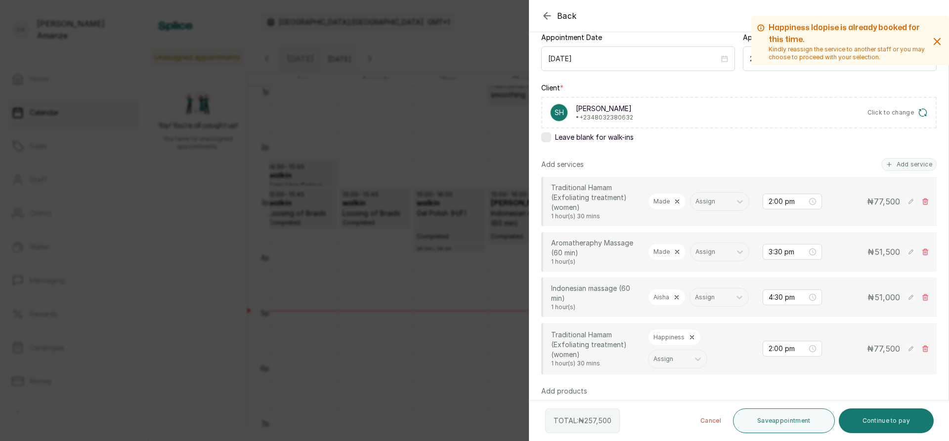
scroll to position [351, 0]
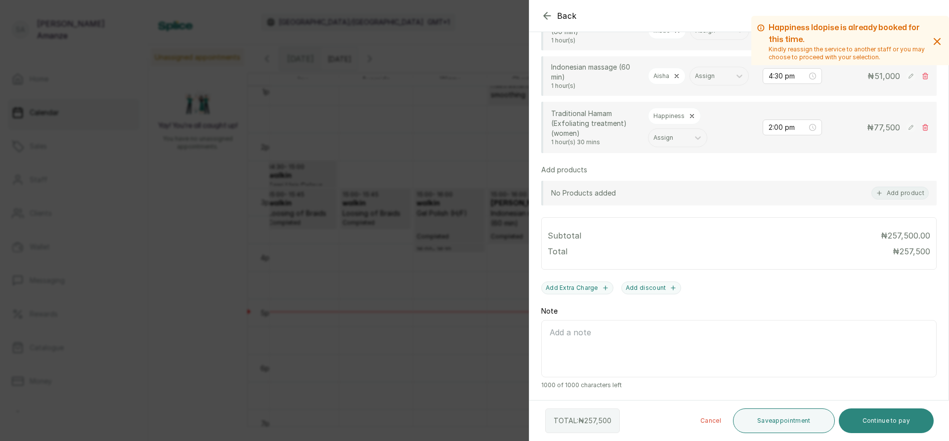
click at [899, 430] on button "Continue to pay" at bounding box center [886, 421] width 95 height 25
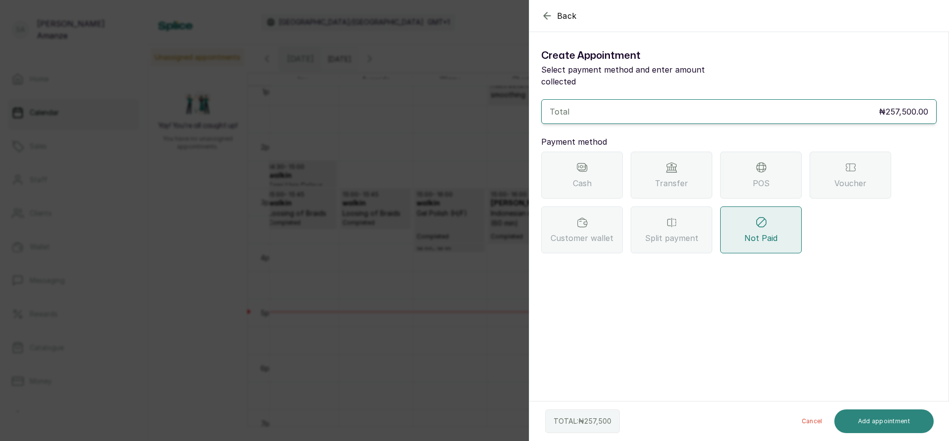
scroll to position [0, 0]
click at [750, 166] on div "POS" at bounding box center [761, 175] width 82 height 47
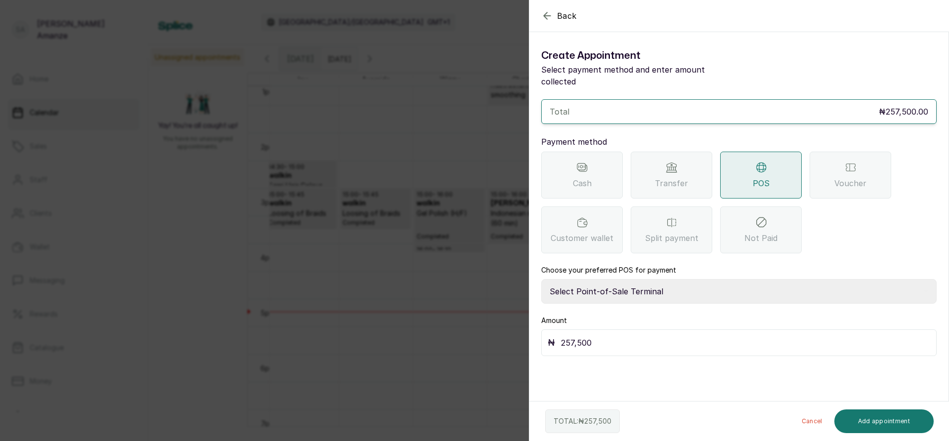
click at [624, 279] on select "Select Point-of-Sale Terminal [GEOGRAPHIC_DATA] POS Paystack-Titan Access POS A…" at bounding box center [738, 291] width 395 height 25
select select "167b6f8a-d5d1-4786-a93b-04c747e16f1a"
click at [541, 279] on select "Select Point-of-Sale Terminal [GEOGRAPHIC_DATA] POS Paystack-Titan Access POS A…" at bounding box center [738, 291] width 395 height 25
click at [864, 418] on button "Add appointment" at bounding box center [884, 422] width 100 height 24
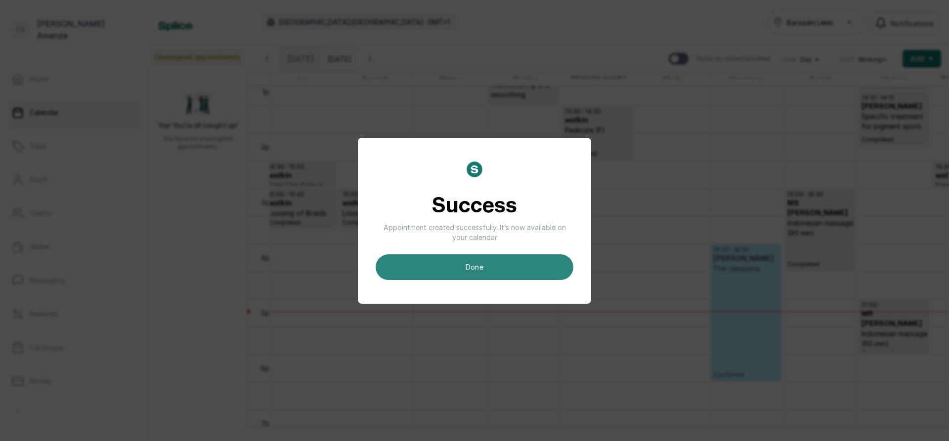
click at [487, 268] on button "done" at bounding box center [475, 268] width 198 height 26
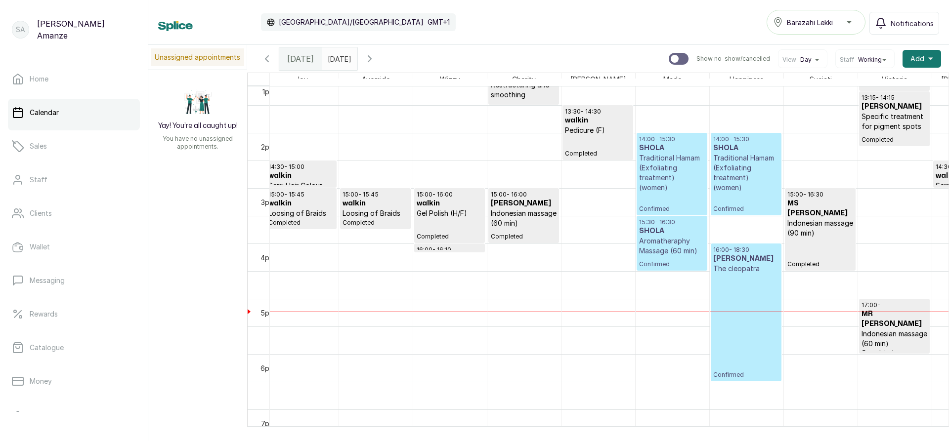
click at [664, 204] on p "Confirmed" at bounding box center [672, 203] width 66 height 20
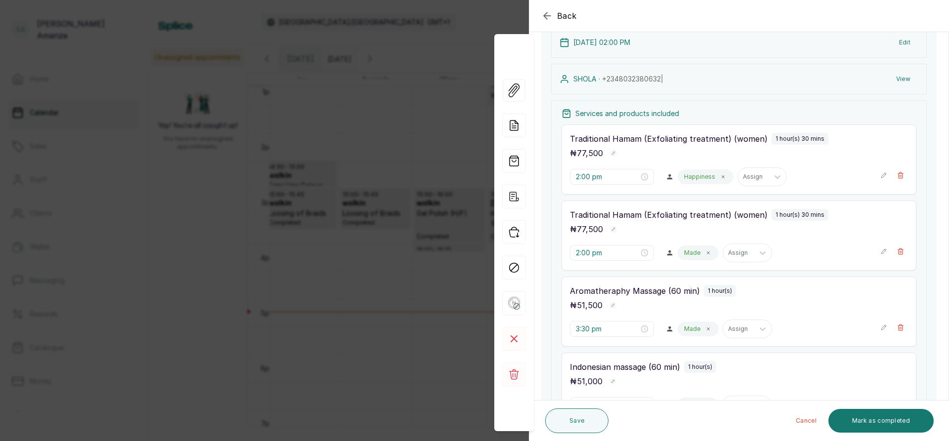
scroll to position [148, 0]
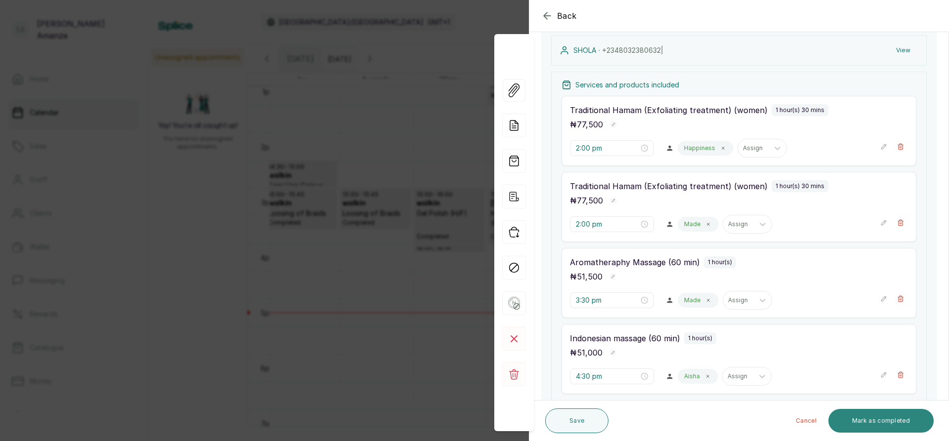
click at [878, 417] on button "Mark as completed" at bounding box center [880, 421] width 105 height 24
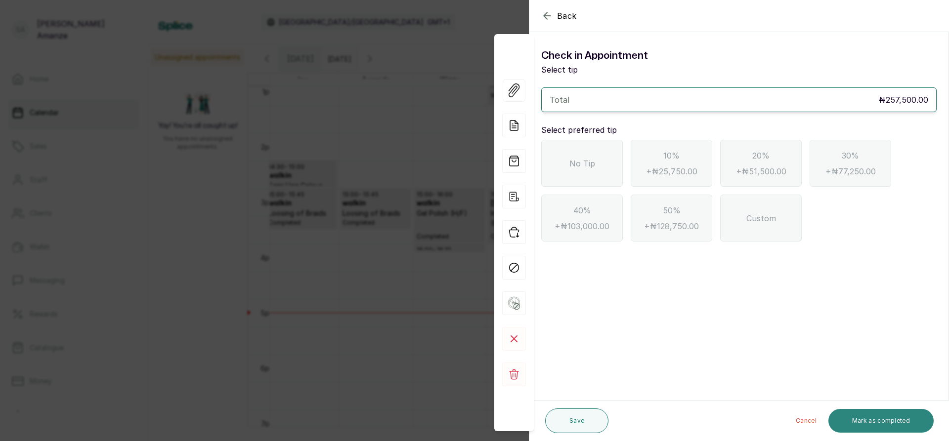
scroll to position [0, 0]
drag, startPoint x: 564, startPoint y: 179, endPoint x: 570, endPoint y: 185, distance: 8.0
click at [565, 179] on div "No Tip" at bounding box center [582, 163] width 82 height 47
click at [867, 418] on button "Mark as completed" at bounding box center [880, 421] width 105 height 24
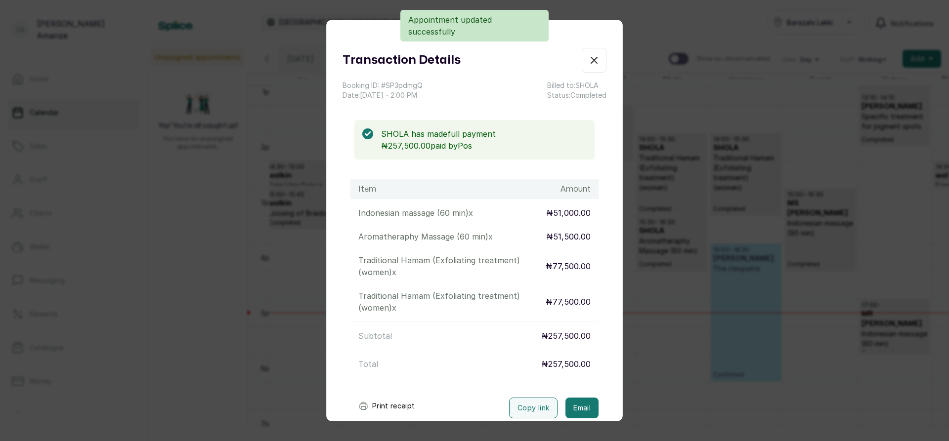
click at [588, 61] on icon "button" at bounding box center [594, 60] width 12 height 12
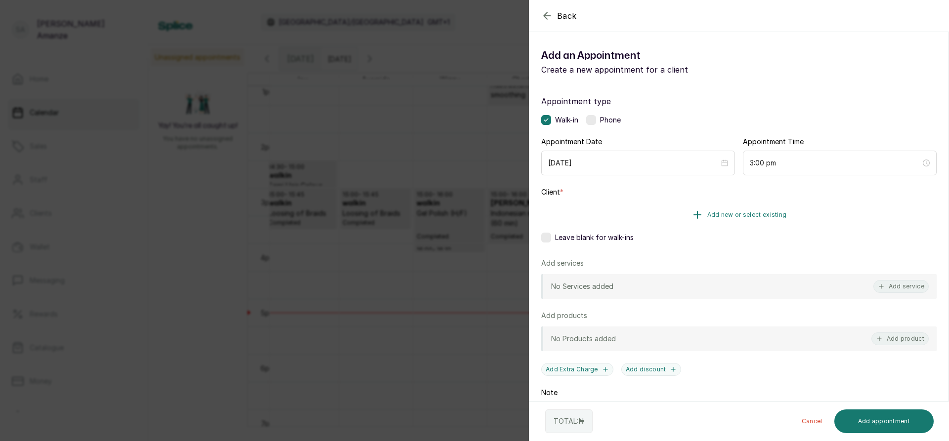
click at [772, 216] on span "Add new or select existing" at bounding box center [747, 215] width 80 height 8
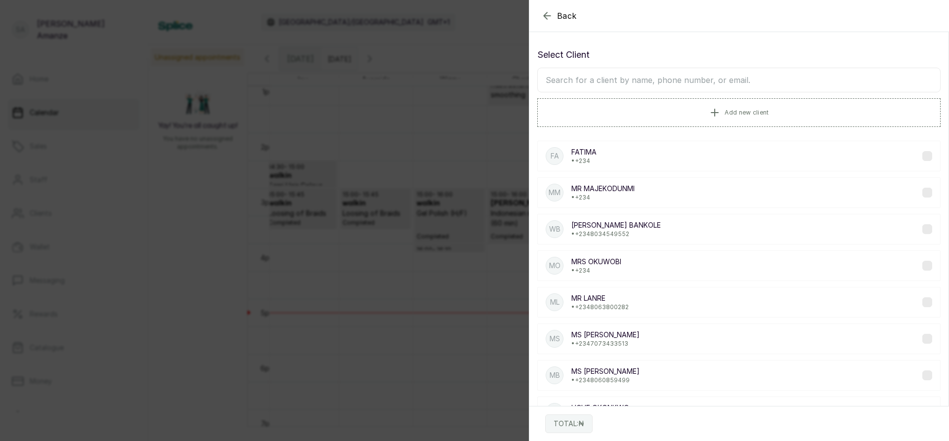
click at [674, 82] on input "text" at bounding box center [738, 80] width 403 height 25
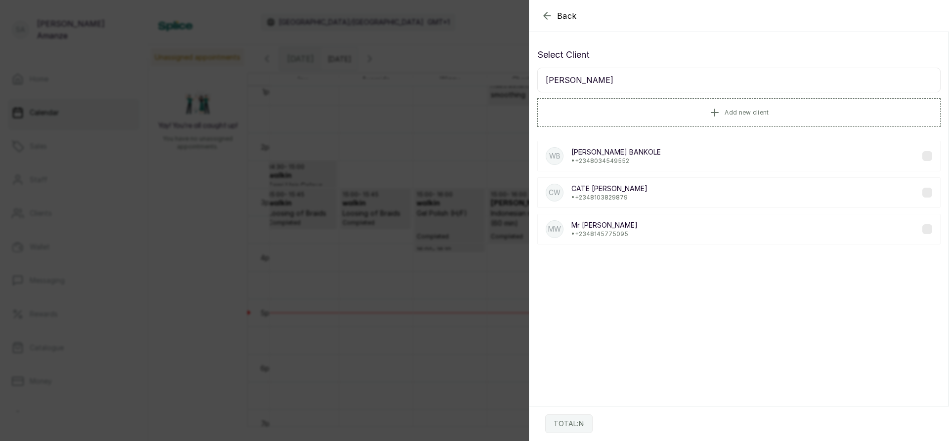
type input "[PERSON_NAME]"
click at [672, 226] on div "MW [PERSON_NAME] • [PHONE_NUMBER]" at bounding box center [738, 229] width 403 height 31
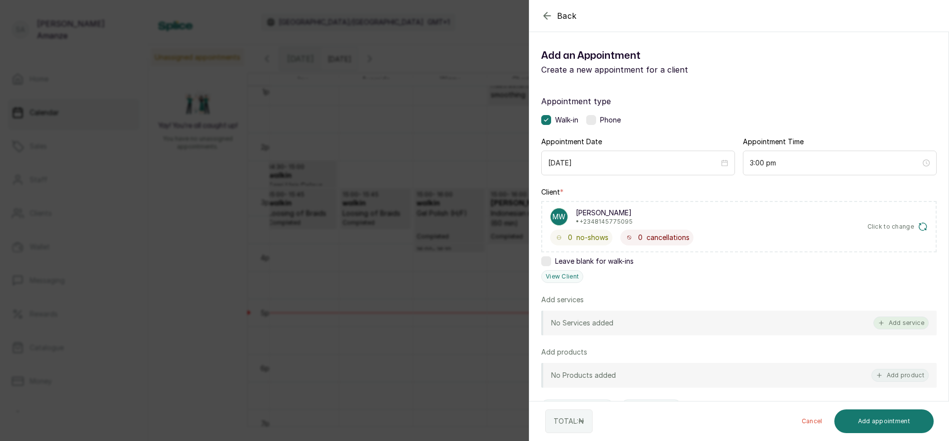
click at [894, 319] on button "Add service" at bounding box center [900, 323] width 55 height 13
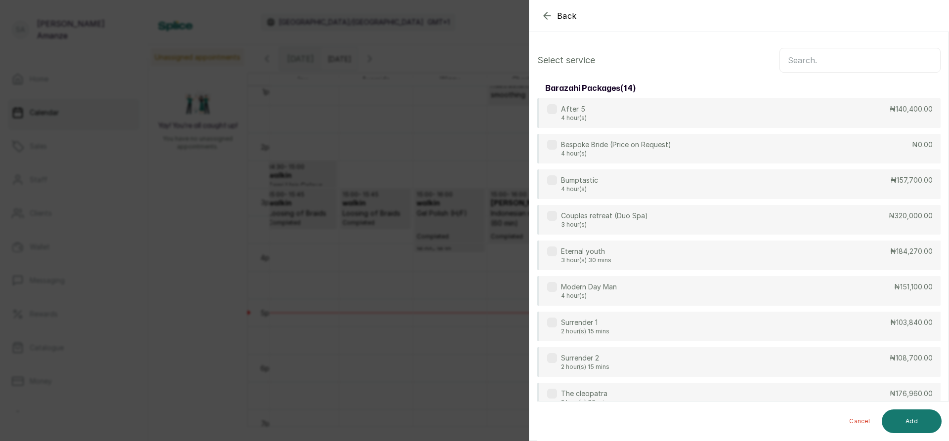
click at [797, 62] on input "text" at bounding box center [859, 60] width 161 height 25
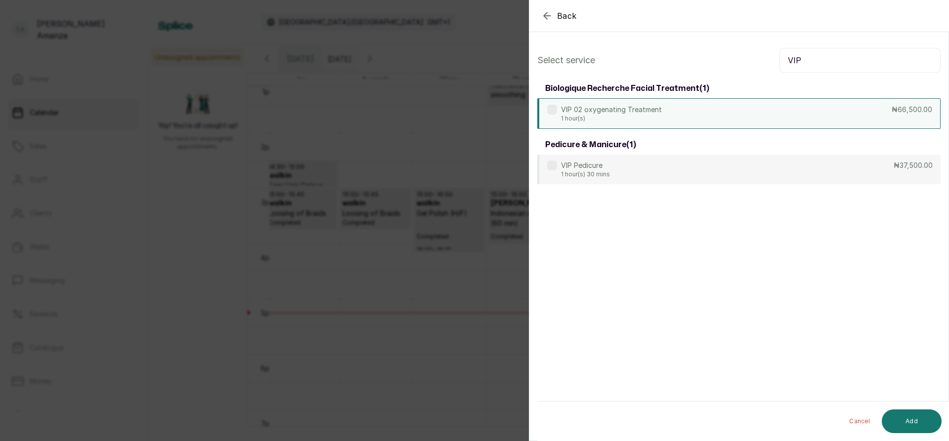
type input "VIP"
click at [790, 120] on div "VIP 02 oxygenating Treatment 1 hour(s) ₦66,500.00" at bounding box center [738, 113] width 403 height 31
click at [896, 426] on button "Add" at bounding box center [912, 422] width 60 height 24
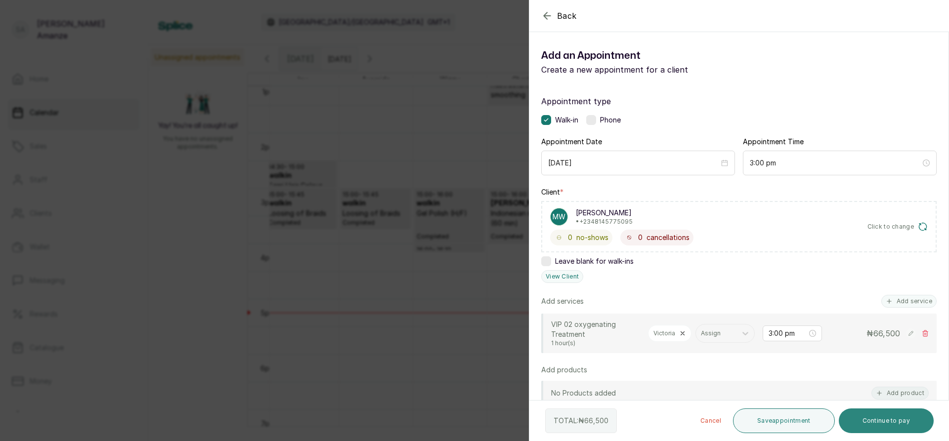
click at [879, 419] on button "Continue to pay" at bounding box center [886, 421] width 95 height 25
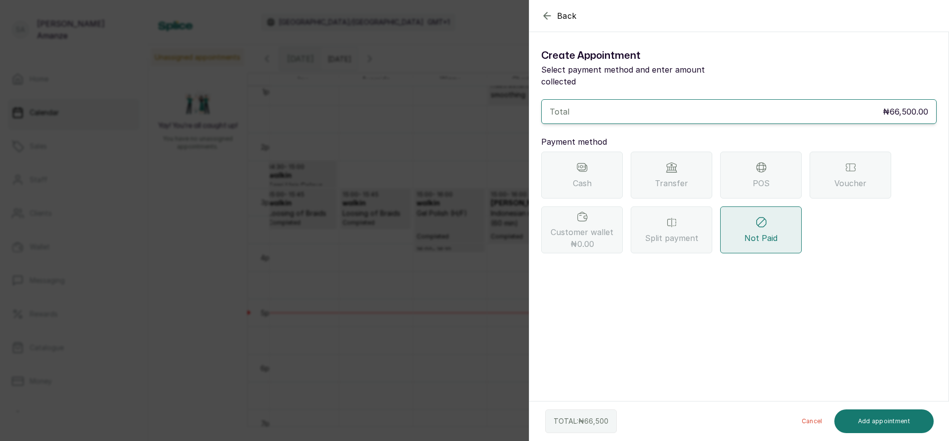
click at [710, 163] on div "Transfer" at bounding box center [672, 175] width 82 height 47
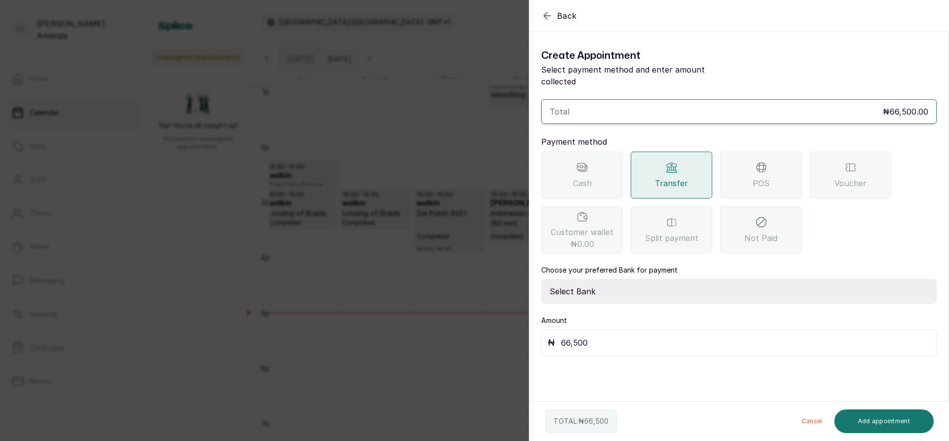
click at [656, 279] on select "Select Bank BARAZAHI LIMITED Access Bank TRACTION/TR BARAZAHI Paystack-Titan Ba…" at bounding box center [738, 291] width 395 height 25
select select "3da602f6-cb5f-407a-81f6-dc86d0307638"
click at [541, 279] on select "Select Bank BARAZAHI LIMITED Access Bank TRACTION/TR BARAZAHI Paystack-Titan Ba…" at bounding box center [738, 291] width 395 height 25
click at [871, 419] on button "Add appointment" at bounding box center [884, 422] width 100 height 24
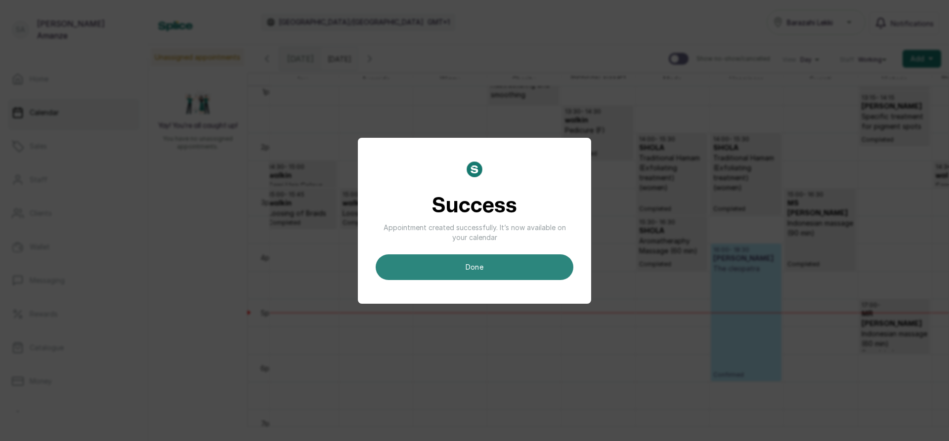
click at [525, 266] on button "done" at bounding box center [475, 268] width 198 height 26
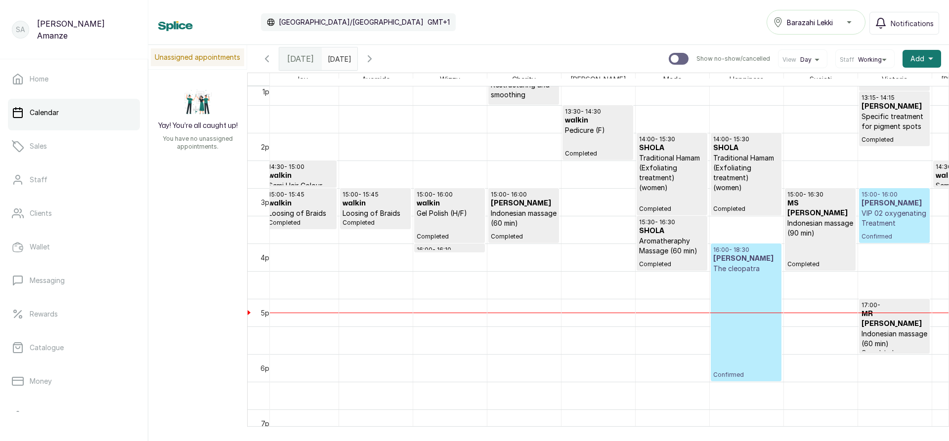
click at [893, 223] on p "VIP 02 oxygenating Treatment" at bounding box center [894, 219] width 66 height 20
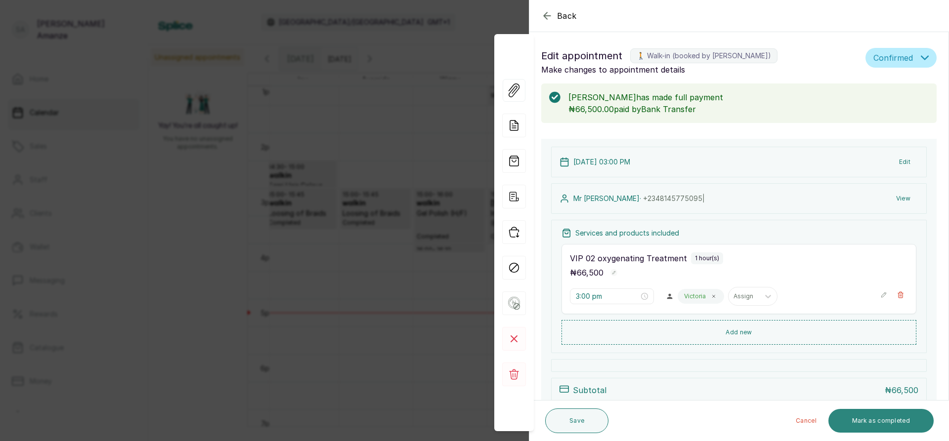
click at [867, 424] on button "Mark as completed" at bounding box center [880, 421] width 105 height 24
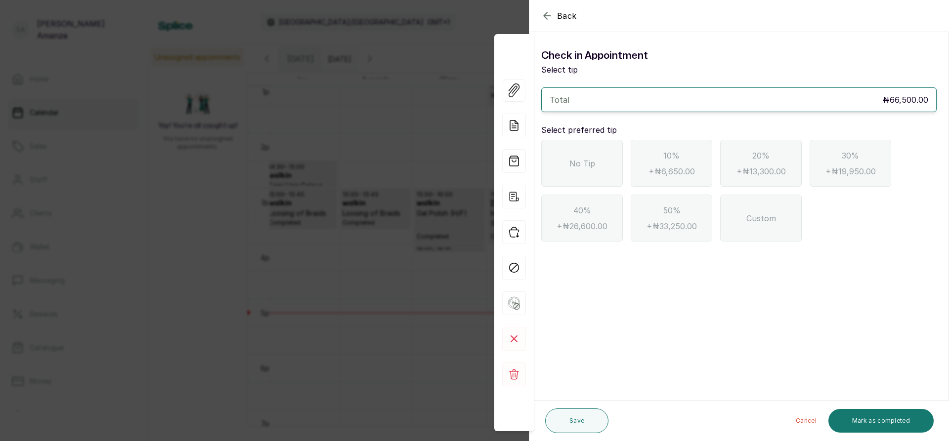
click at [577, 158] on span "No Tip" at bounding box center [582, 164] width 26 height 12
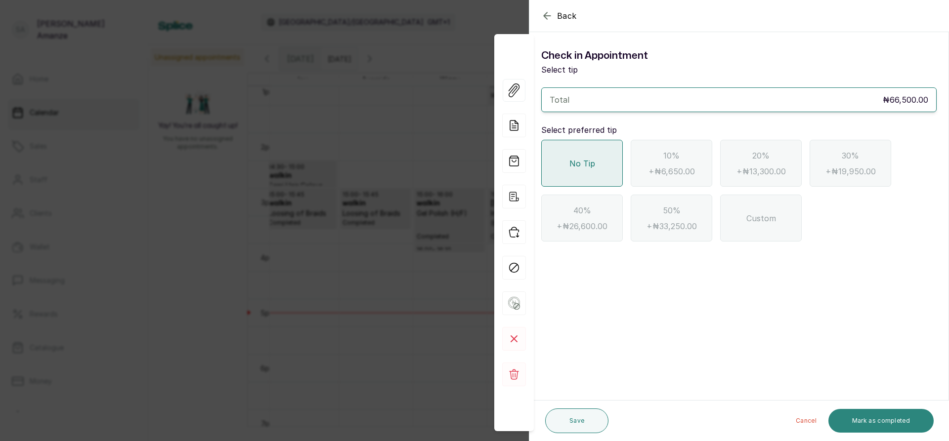
drag, startPoint x: 863, startPoint y: 416, endPoint x: 850, endPoint y: 392, distance: 27.2
click at [863, 416] on button "Mark as completed" at bounding box center [880, 421] width 105 height 24
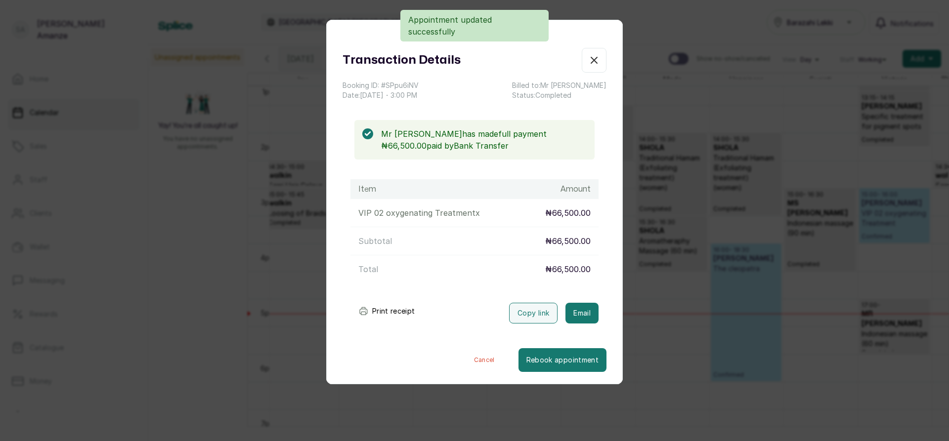
click at [591, 61] on icon "button" at bounding box center [594, 60] width 6 height 6
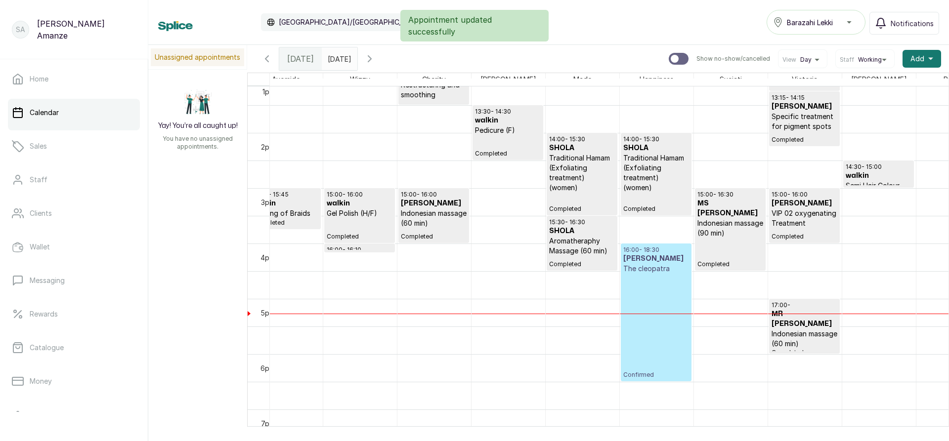
scroll to position [0, 276]
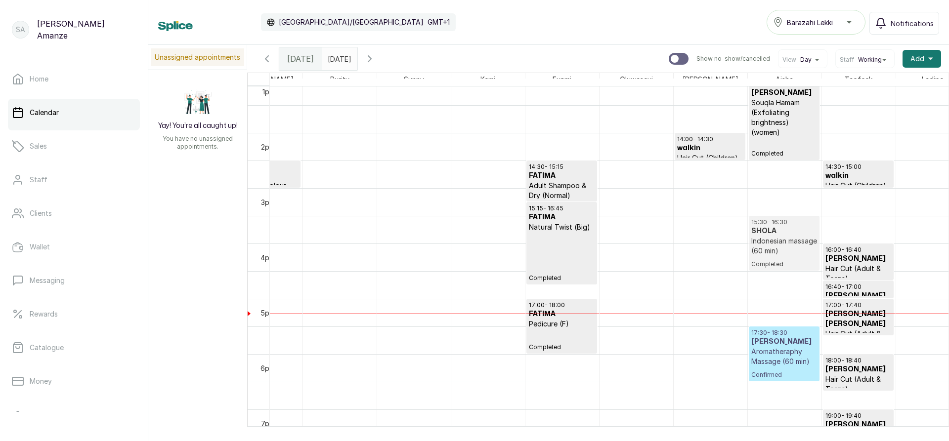
drag, startPoint x: 769, startPoint y: 307, endPoint x: 767, endPoint y: 255, distance: 52.4
click at [767, 255] on div "10:00 - 11:00 MS [PERSON_NAME] massage (60 min) Completed 13:00 - 14:30 [PERSON…" at bounding box center [785, 22] width 74 height 1329
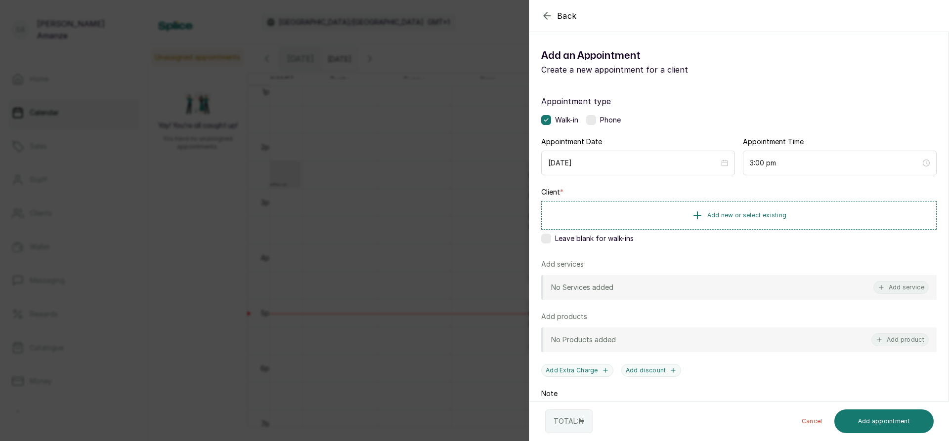
click at [553, 16] on button "Back" at bounding box center [559, 16] width 36 height 12
